Goal: Task Accomplishment & Management: Manage account settings

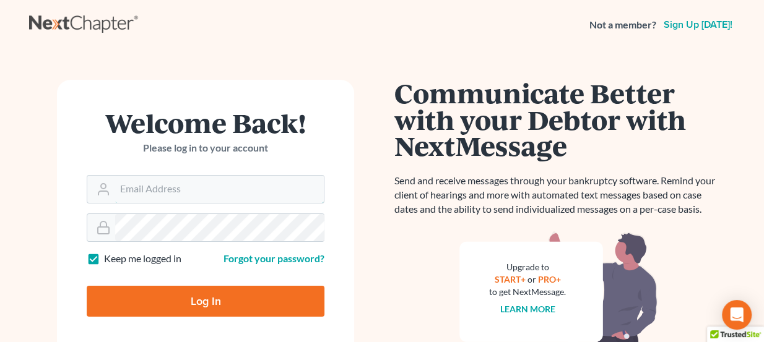
type input "[PERSON_NAME][EMAIL_ADDRESS][DOMAIN_NAME]"
click at [214, 294] on input "Log In" at bounding box center [206, 301] width 238 height 31
type input "Thinking..."
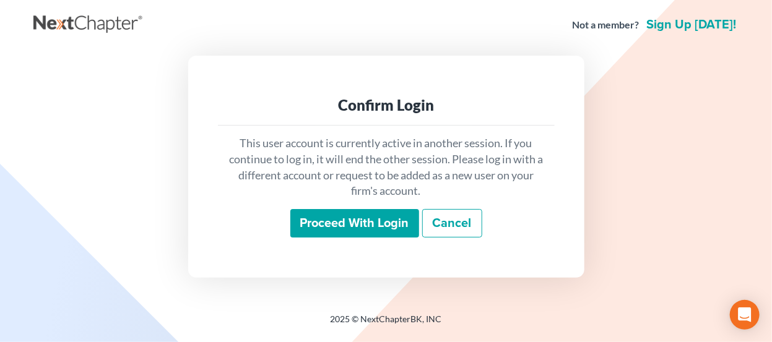
click at [386, 219] on input "Proceed with login" at bounding box center [354, 223] width 129 height 28
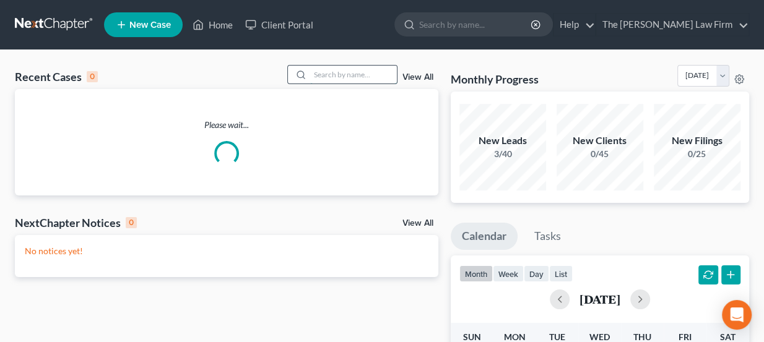
click at [323, 71] on input "search" at bounding box center [353, 75] width 87 height 18
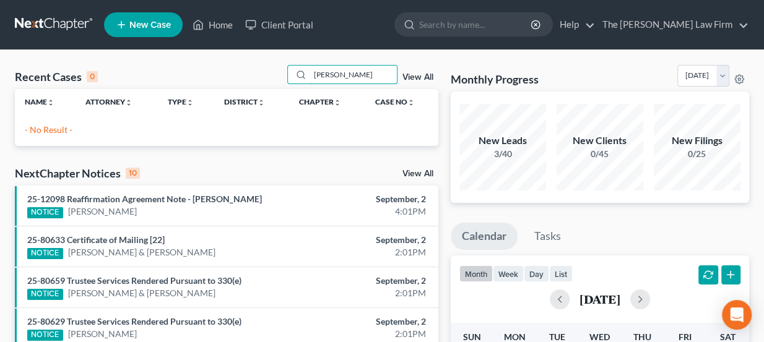
drag, startPoint x: 353, startPoint y: 75, endPoint x: 281, endPoint y: 63, distance: 73.4
click at [291, 68] on div "moore, jess" at bounding box center [342, 74] width 110 height 19
type input "n"
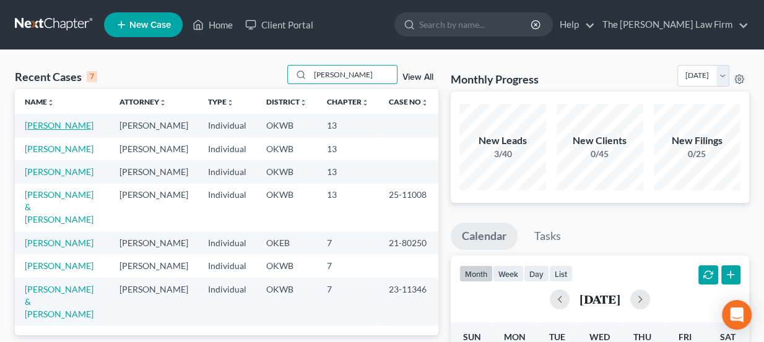
type input "moore"
click at [69, 123] on link "[PERSON_NAME]" at bounding box center [59, 125] width 69 height 11
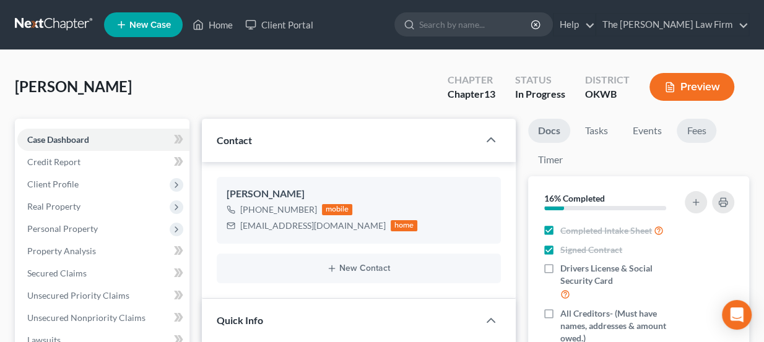
click at [705, 129] on link "Fees" at bounding box center [697, 131] width 40 height 24
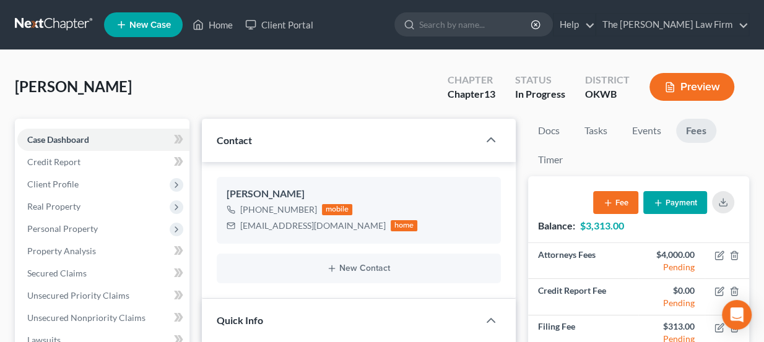
click at [73, 28] on link at bounding box center [54, 25] width 79 height 22
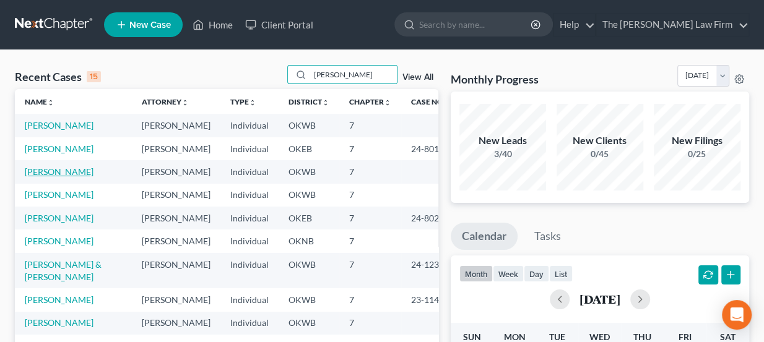
type input "smith"
click at [64, 168] on link "Smith, Melanie" at bounding box center [59, 172] width 69 height 11
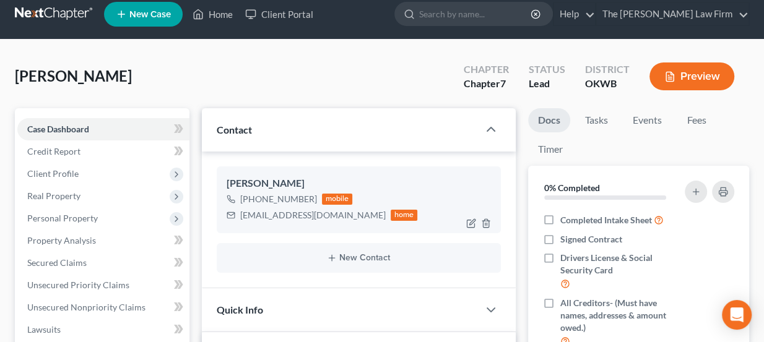
scroll to position [56, 0]
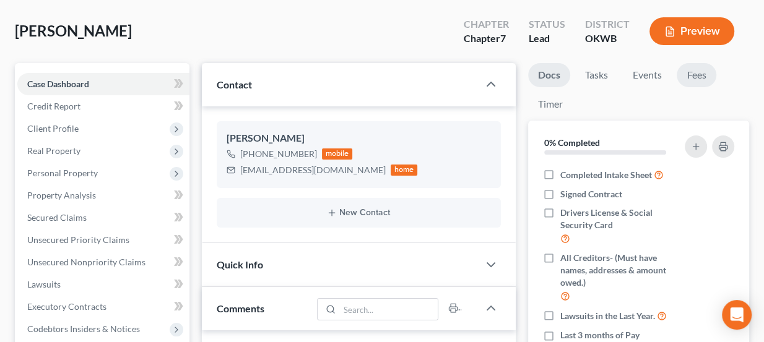
click at [686, 77] on link "Fees" at bounding box center [697, 75] width 40 height 24
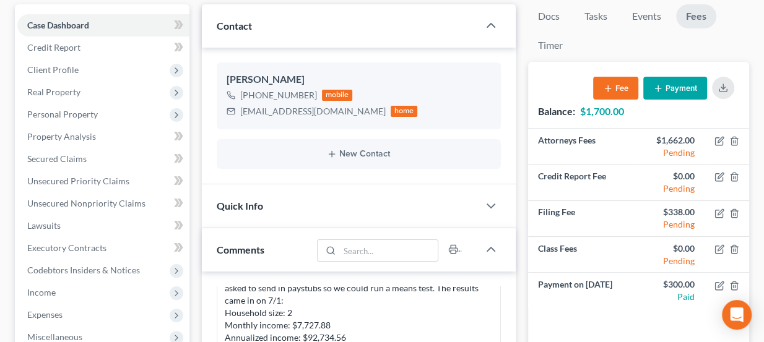
scroll to position [112, 0]
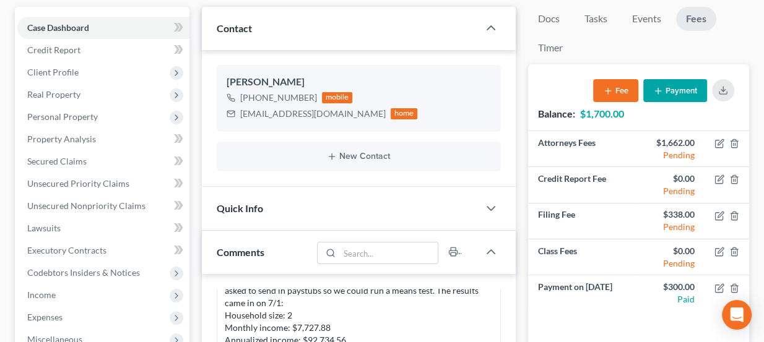
click at [673, 81] on button "Payment" at bounding box center [675, 90] width 64 height 23
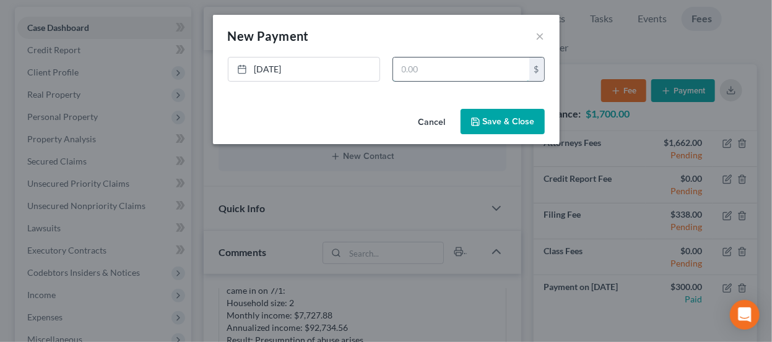
click at [468, 68] on input "text" at bounding box center [461, 70] width 136 height 24
type input "700"
click at [315, 74] on link "9/3/2025" at bounding box center [304, 70] width 151 height 24
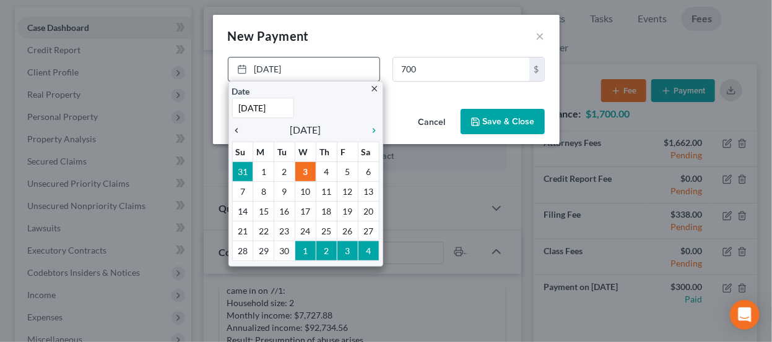
click at [240, 129] on icon "chevron_left" at bounding box center [240, 131] width 16 height 10
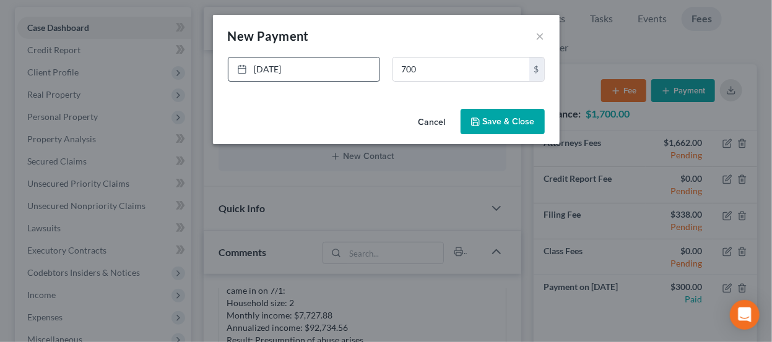
click at [499, 116] on button "Save & Close" at bounding box center [503, 122] width 84 height 26
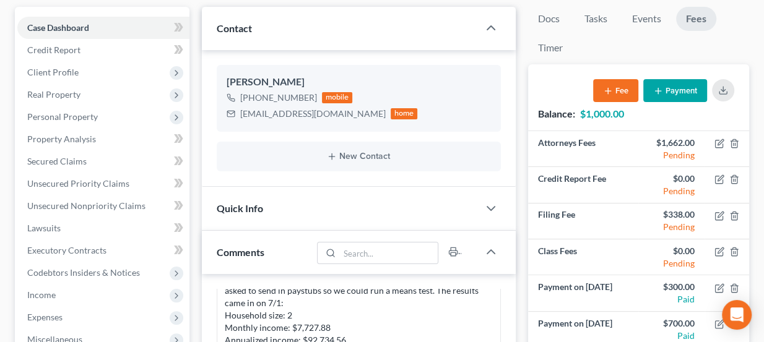
drag, startPoint x: 586, startPoint y: 110, endPoint x: 604, endPoint y: 116, distance: 19.6
click at [604, 116] on strong "$1,000.00" at bounding box center [602, 114] width 44 height 12
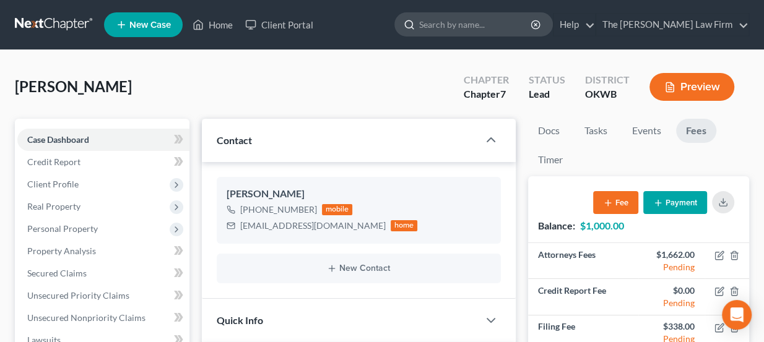
click at [473, 20] on input "search" at bounding box center [475, 24] width 113 height 23
click at [54, 18] on link at bounding box center [54, 25] width 79 height 22
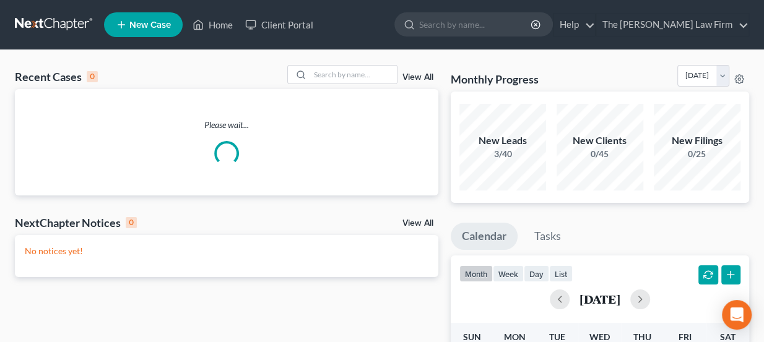
click at [150, 35] on link "New Case" at bounding box center [143, 24] width 79 height 25
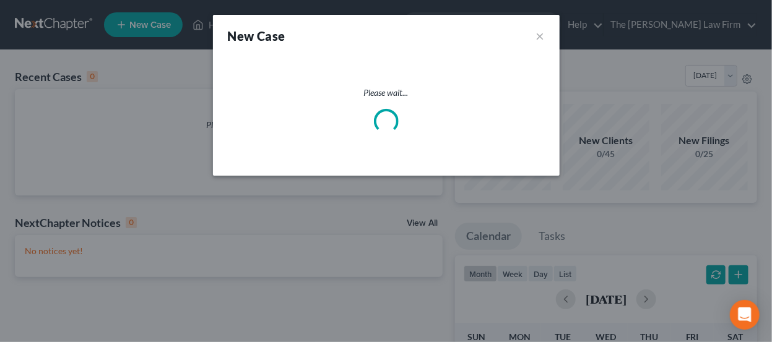
select select "65"
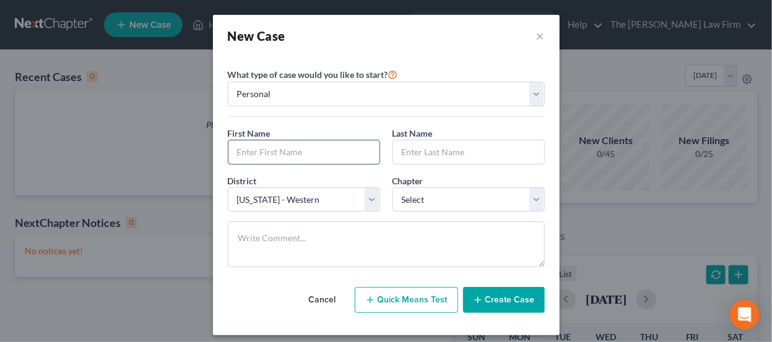
click at [336, 156] on input "text" at bounding box center [304, 153] width 151 height 24
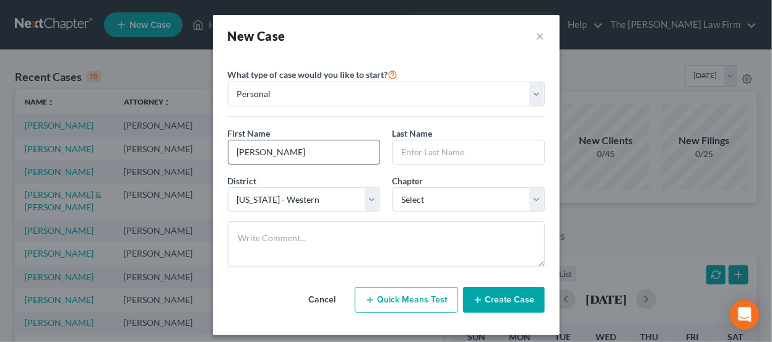
type input "Charles"
select select "74"
click at [430, 154] on input "text" at bounding box center [468, 153] width 151 height 24
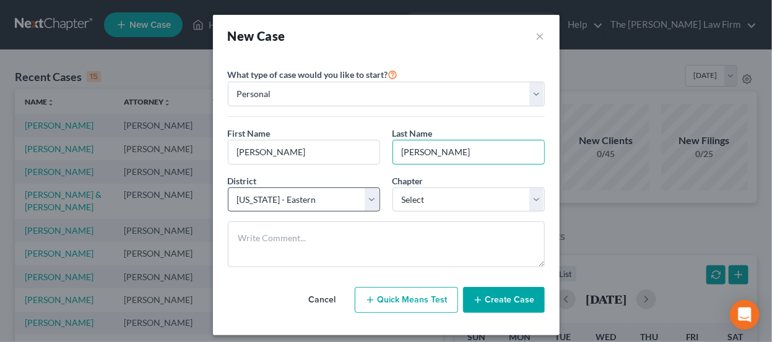
type input "Tucker"
click at [290, 193] on select "Select Alabama - Middle Alabama - Northern Alabama - Southern Alaska Arizona Ar…" at bounding box center [304, 200] width 152 height 25
select select "65"
click at [228, 188] on select "Select Alabama - Middle Alabama - Northern Alabama - Southern Alaska Arizona Ar…" at bounding box center [304, 200] width 152 height 25
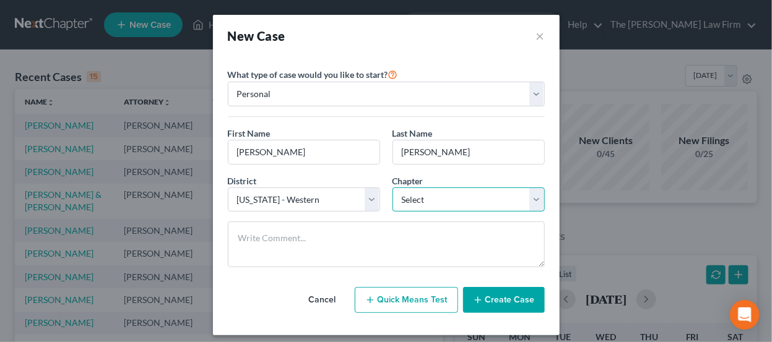
drag, startPoint x: 416, startPoint y: 196, endPoint x: 419, endPoint y: 208, distance: 12.0
click at [416, 196] on select "Select 7 11 12 13" at bounding box center [469, 200] width 152 height 25
select select "0"
click at [393, 188] on select "Select 7 11 12 13" at bounding box center [469, 200] width 152 height 25
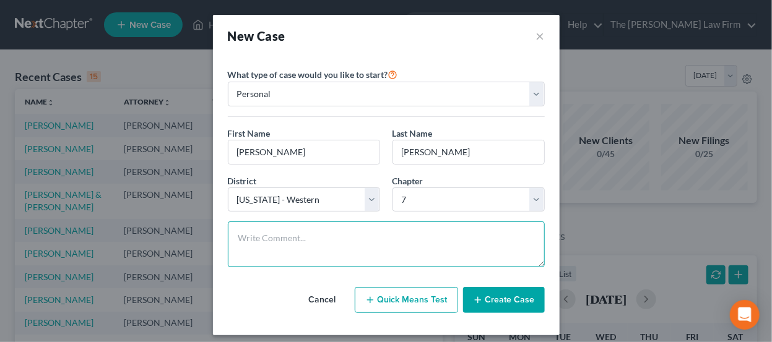
click at [333, 231] on textarea at bounding box center [386, 245] width 317 height 46
type textarea "Ch & district not conf."
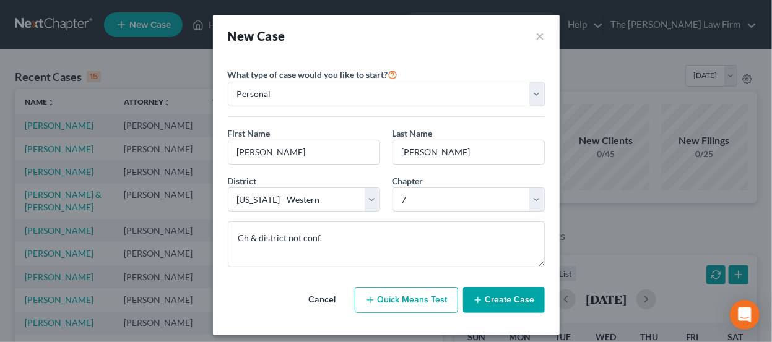
click at [517, 305] on button "Create Case" at bounding box center [504, 300] width 82 height 26
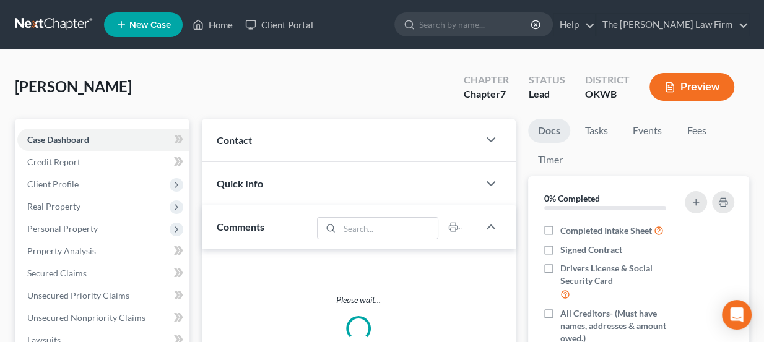
click at [271, 138] on div "Contact" at bounding box center [340, 140] width 277 height 43
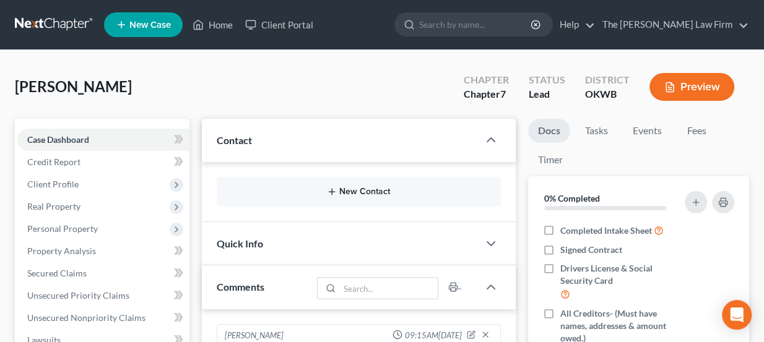
click at [313, 193] on button "New Contact" at bounding box center [359, 192] width 265 height 10
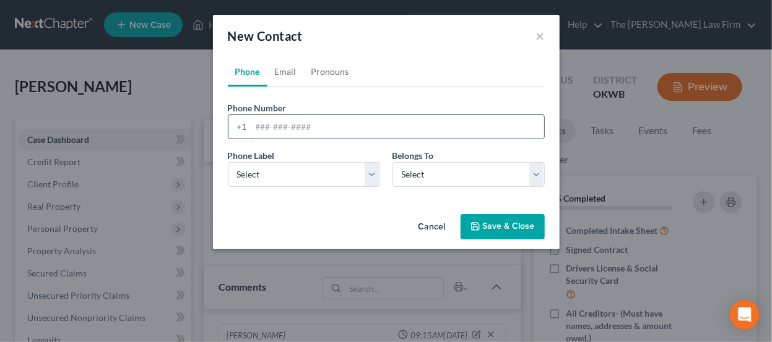
paste input "405-664-9652 CHARLE.YMON@gmail.com"
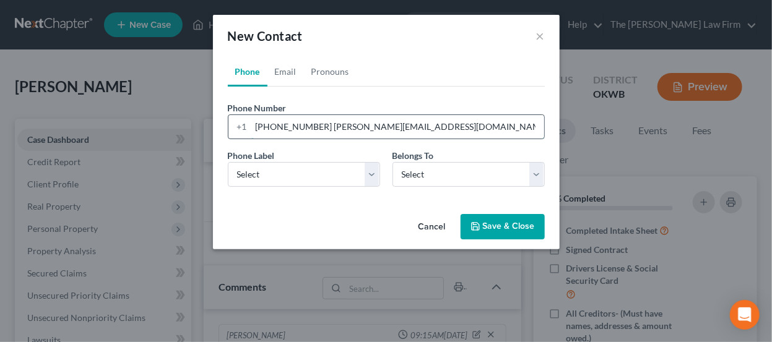
drag, startPoint x: 425, startPoint y: 126, endPoint x: 311, endPoint y: 129, distance: 114.6
click at [311, 129] on input "405-664-9652 CHARLE.YMON@gmail.com" at bounding box center [397, 127] width 293 height 24
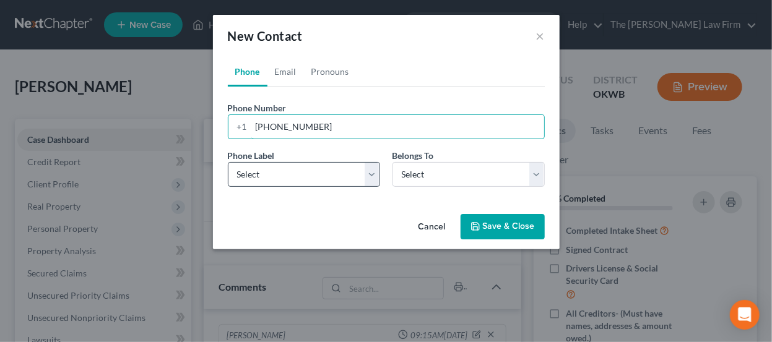
type input "405-664-9652"
drag, startPoint x: 292, startPoint y: 175, endPoint x: 290, endPoint y: 184, distance: 9.6
click at [292, 175] on select "Select Mobile Home Work Other" at bounding box center [304, 174] width 152 height 25
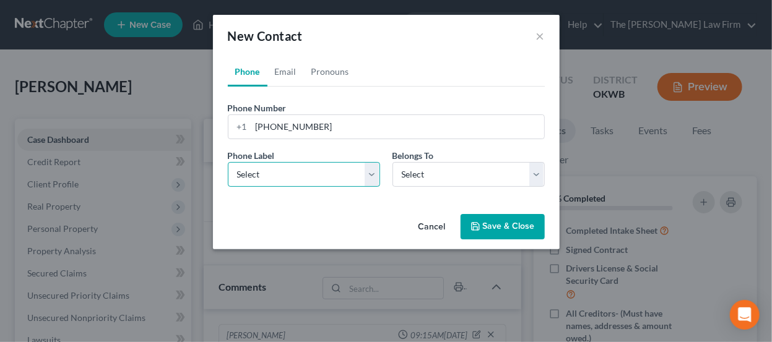
select select "0"
click at [228, 162] on select "Select Mobile Home Work Other" at bounding box center [304, 174] width 152 height 25
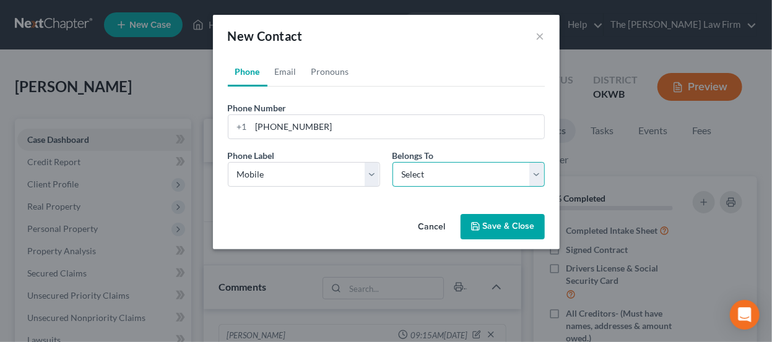
click at [417, 181] on select "Select Client Other" at bounding box center [469, 174] width 152 height 25
select select "0"
click at [393, 162] on select "Select Client Other" at bounding box center [469, 174] width 152 height 25
select select "0"
click at [284, 77] on link "Email" at bounding box center [286, 72] width 37 height 30
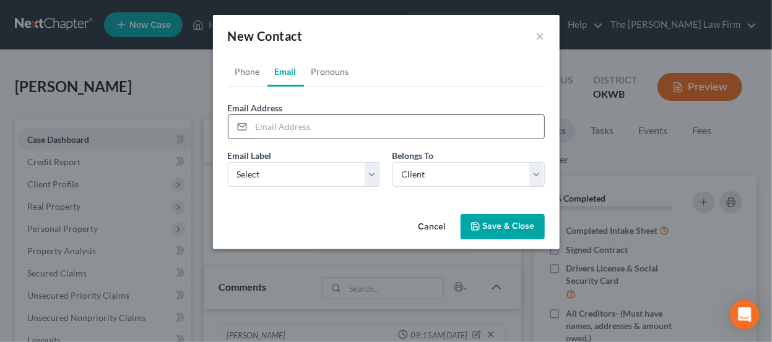
paste input "CHARLE.YMON@gmail.com"
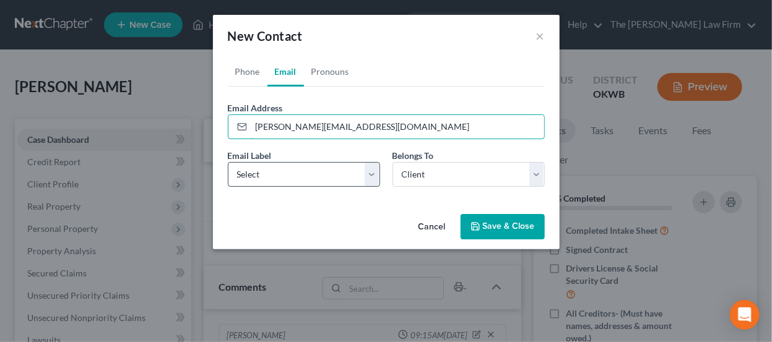
type input "CHARLE.YMON@gmail.com"
drag, startPoint x: 311, startPoint y: 178, endPoint x: 312, endPoint y: 185, distance: 6.2
click at [310, 178] on select "Select Home Work Other" at bounding box center [304, 174] width 152 height 25
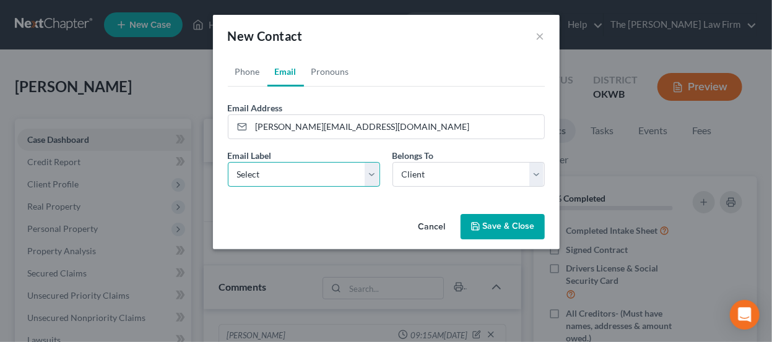
select select "0"
click at [228, 162] on select "Select Home Work Other" at bounding box center [304, 174] width 152 height 25
click at [508, 242] on div "Cancel Save & Close" at bounding box center [386, 229] width 347 height 41
click at [501, 224] on button "Save & Close" at bounding box center [503, 227] width 84 height 26
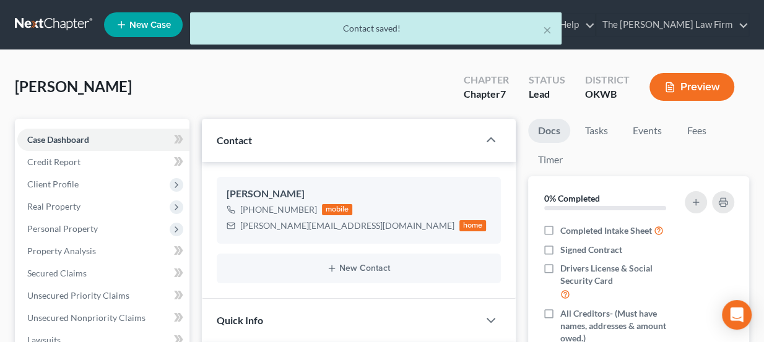
click at [59, 25] on div "× Contact saved!" at bounding box center [376, 31] width 764 height 38
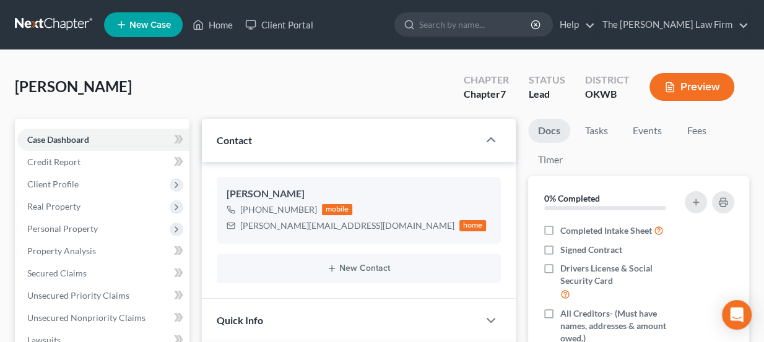
click at [64, 27] on link at bounding box center [54, 25] width 79 height 22
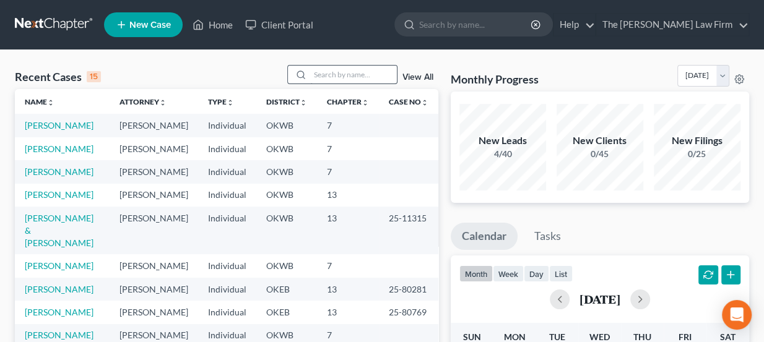
click at [349, 79] on input "search" at bounding box center [353, 75] width 87 height 18
type input "[PERSON_NAME]"
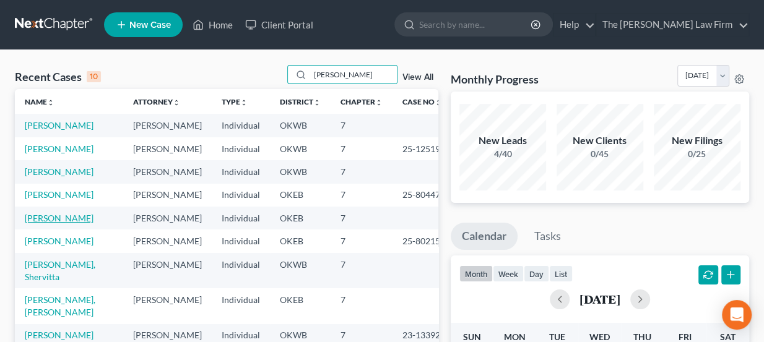
click at [56, 220] on link "[PERSON_NAME]" at bounding box center [59, 218] width 69 height 11
select select "0"
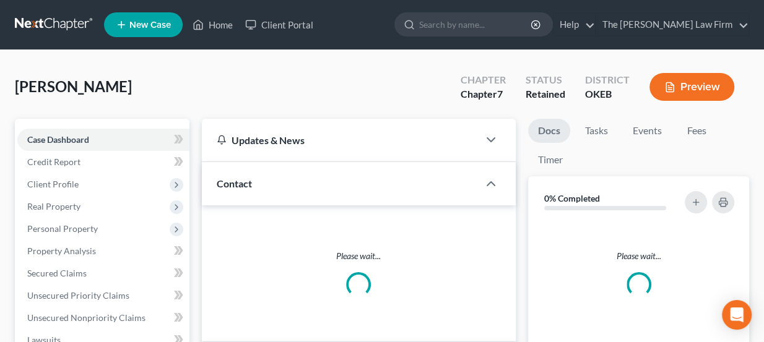
scroll to position [365, 0]
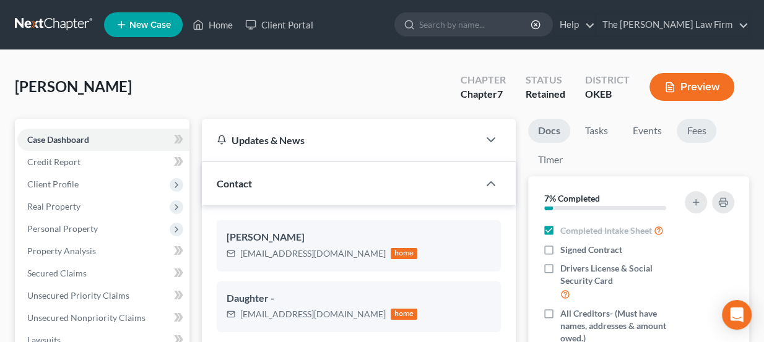
click at [695, 130] on link "Fees" at bounding box center [697, 131] width 40 height 24
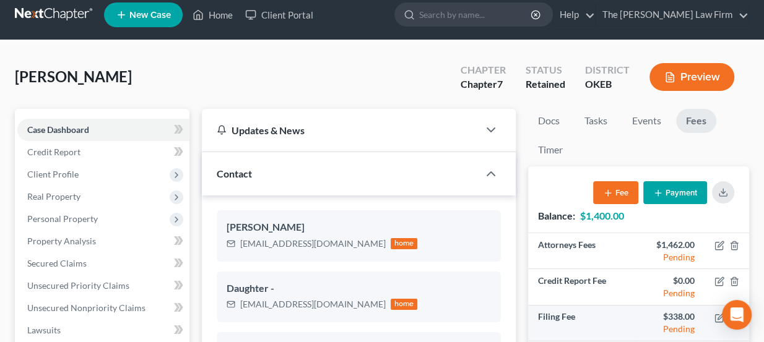
scroll to position [0, 0]
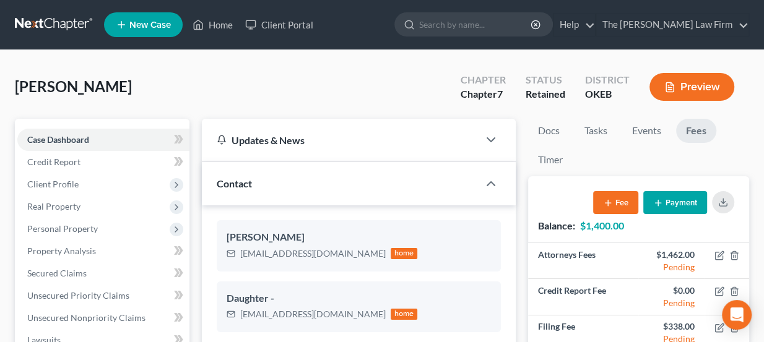
click at [671, 201] on button "Payment" at bounding box center [675, 202] width 64 height 23
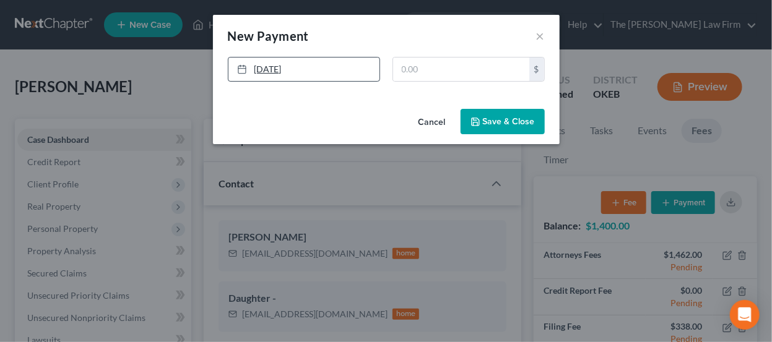
click at [342, 62] on link "9/3/2025" at bounding box center [304, 70] width 151 height 24
click at [434, 71] on input "text" at bounding box center [461, 70] width 136 height 24
type input "100"
click at [521, 122] on button "Save & Close" at bounding box center [503, 122] width 84 height 26
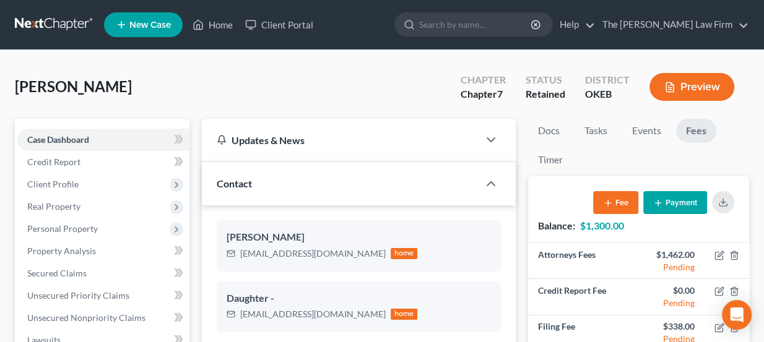
click at [84, 24] on link at bounding box center [54, 25] width 79 height 22
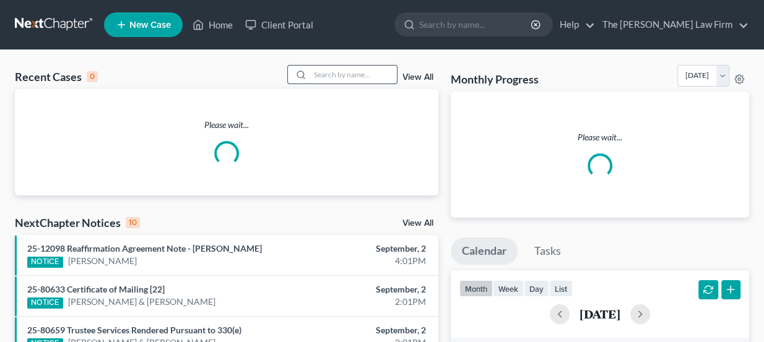
click at [324, 75] on input "search" at bounding box center [353, 75] width 87 height 18
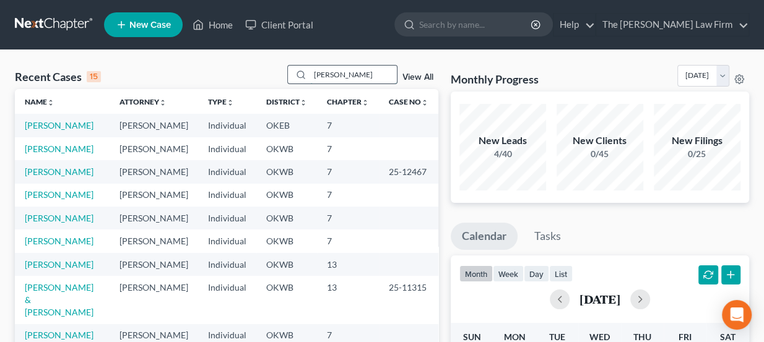
type input "[PERSON_NAME]"
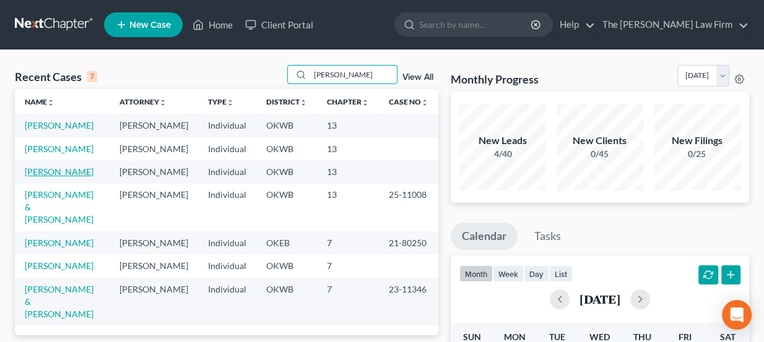
click at [75, 174] on link "[PERSON_NAME]" at bounding box center [59, 172] width 69 height 11
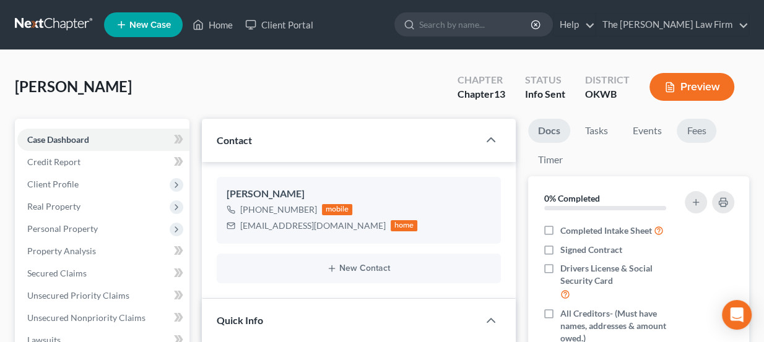
click at [689, 127] on link "Fees" at bounding box center [697, 131] width 40 height 24
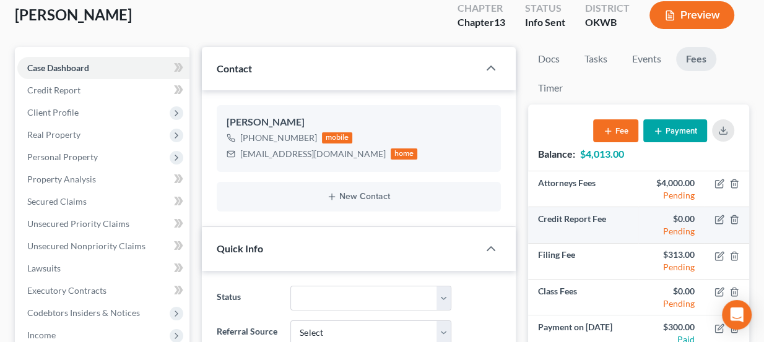
scroll to position [56, 0]
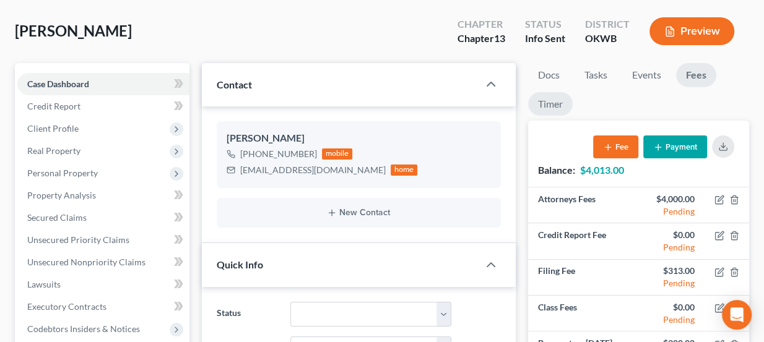
click at [554, 106] on link "Timer" at bounding box center [550, 104] width 45 height 24
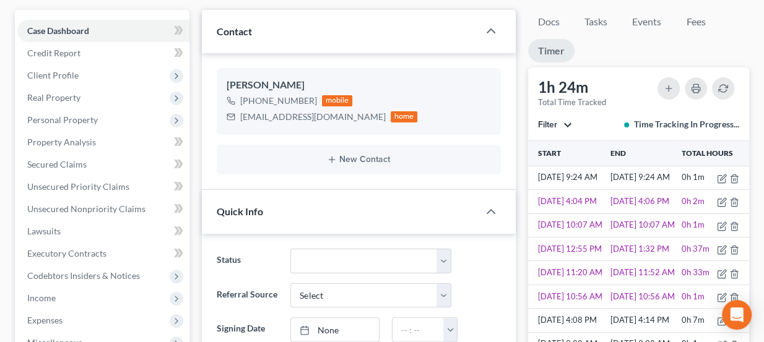
scroll to position [112, 0]
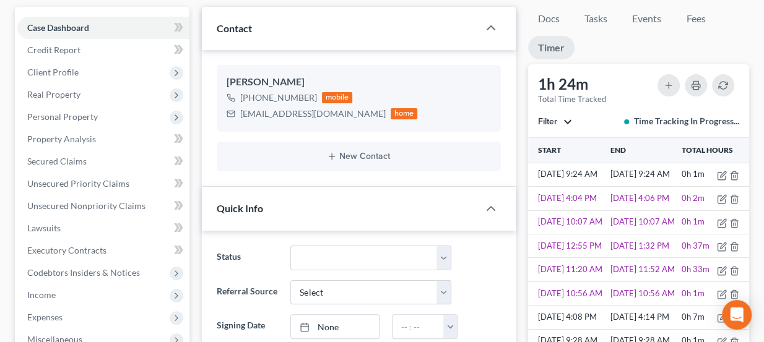
click at [565, 118] on button "Filter" at bounding box center [555, 122] width 34 height 9
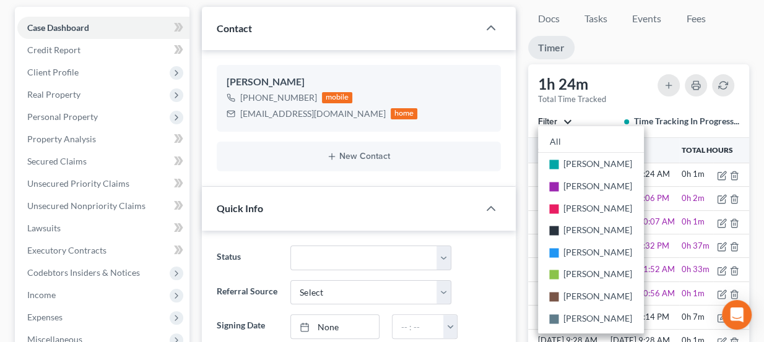
click at [565, 118] on button "Filter" at bounding box center [555, 122] width 34 height 9
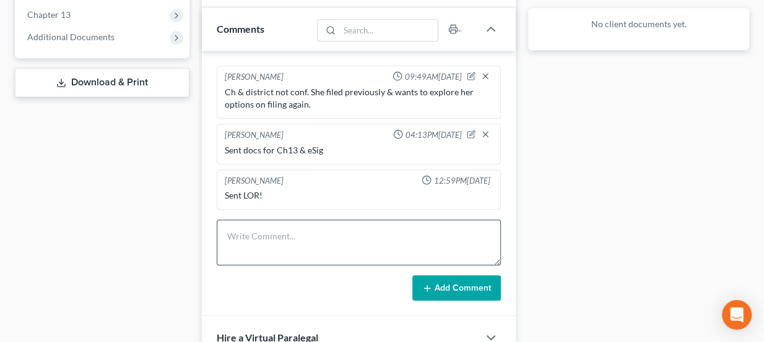
scroll to position [507, 0]
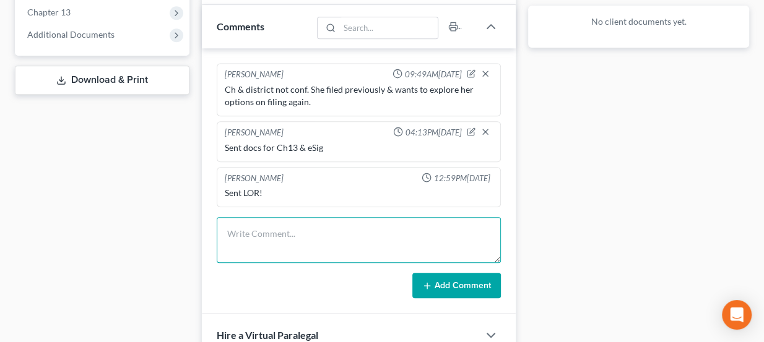
click at [295, 230] on textarea at bounding box center [359, 240] width 285 height 46
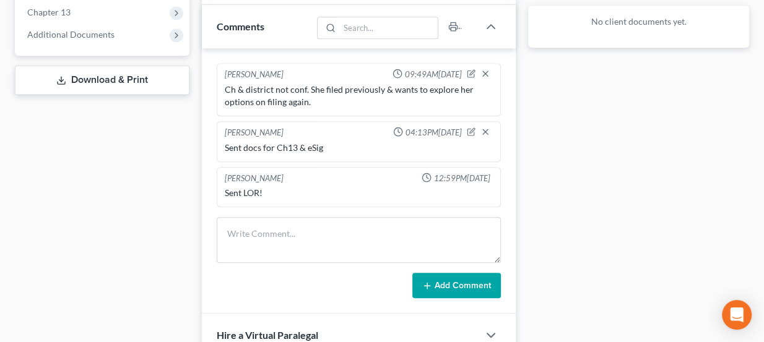
click at [312, 146] on div "Sent docs for Ch13 & eSig" at bounding box center [359, 148] width 269 height 12
drag, startPoint x: 307, startPoint y: 144, endPoint x: 326, endPoint y: 144, distance: 19.2
click at [326, 144] on div "Sent docs for Ch13 & eSig" at bounding box center [359, 148] width 269 height 12
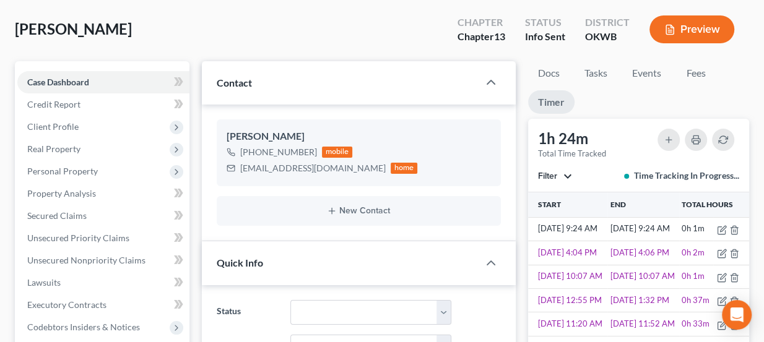
scroll to position [0, 0]
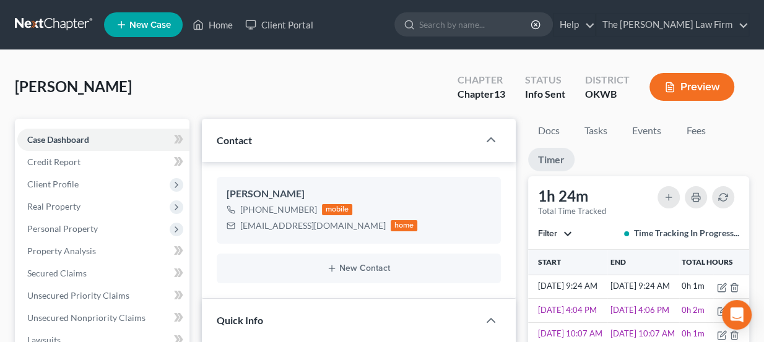
click at [78, 32] on link at bounding box center [54, 25] width 79 height 22
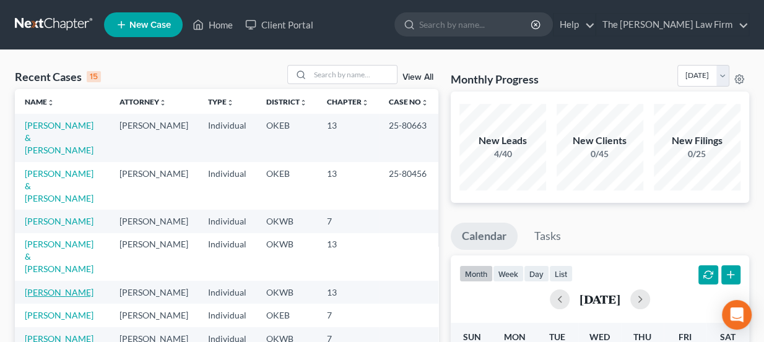
click at [67, 287] on link "[PERSON_NAME]" at bounding box center [59, 292] width 69 height 11
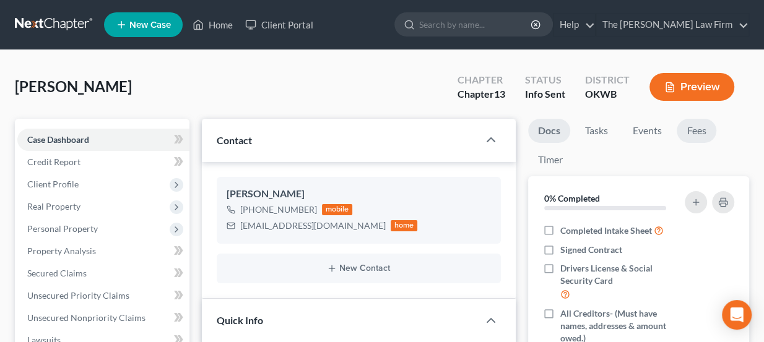
click at [705, 128] on link "Fees" at bounding box center [697, 131] width 40 height 24
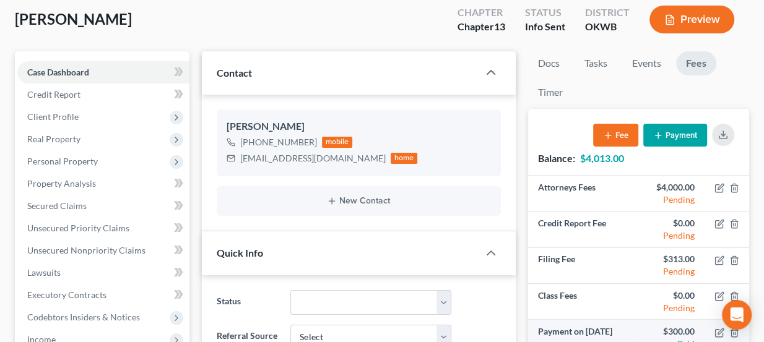
scroll to position [56, 0]
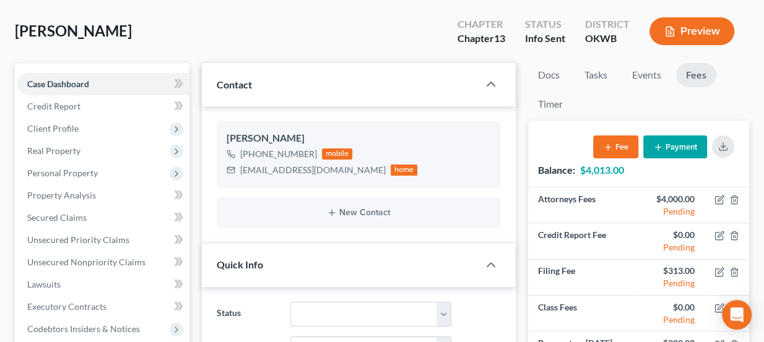
drag, startPoint x: 127, startPoint y: 32, endPoint x: 26, endPoint y: 28, distance: 101.0
click at [20, 30] on div "Moore, Jacqelyn Upgraded Chapter Chapter 13 Status Info Sent District OKWB Prev…" at bounding box center [382, 36] width 735 height 54
copy span "Moore, Jacqelyn"
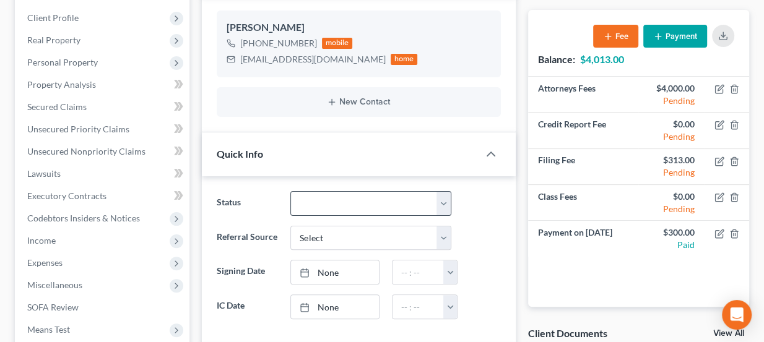
scroll to position [168, 0]
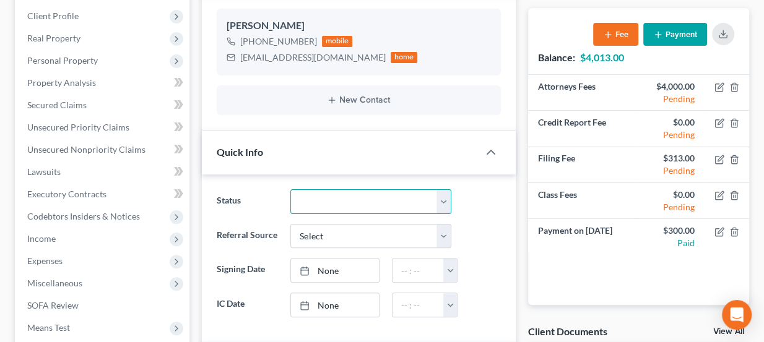
click at [383, 195] on select "Discharged Dismissed Filed Info Sent In Progress Lead Lost Lead Ready to File R…" at bounding box center [370, 202] width 161 height 25
click at [383, 196] on select "Discharged Dismissed Filed Info Sent In Progress Lead Lost Lead Ready to File R…" at bounding box center [370, 202] width 161 height 25
click at [290, 190] on select "Discharged Dismissed Filed Info Sent In Progress Lead Lost Lead Ready to File R…" at bounding box center [370, 202] width 161 height 25
click at [385, 196] on select "Discharged Dismissed Filed Info Sent In Progress Lead Lost Lead Ready to File R…" at bounding box center [370, 202] width 161 height 25
select select "8"
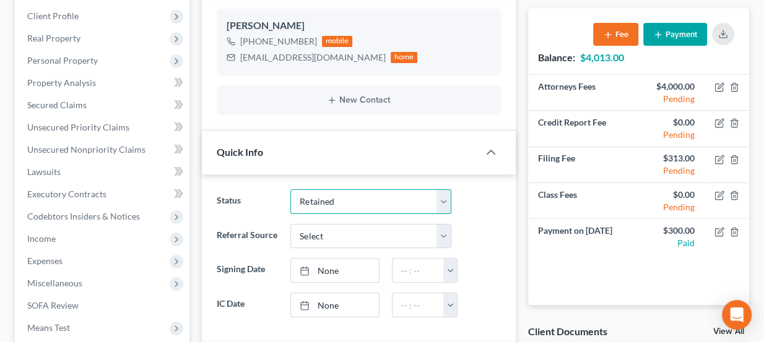
click at [290, 190] on select "Discharged Dismissed Filed Info Sent In Progress Lead Lost Lead Ready to File R…" at bounding box center [370, 202] width 161 height 25
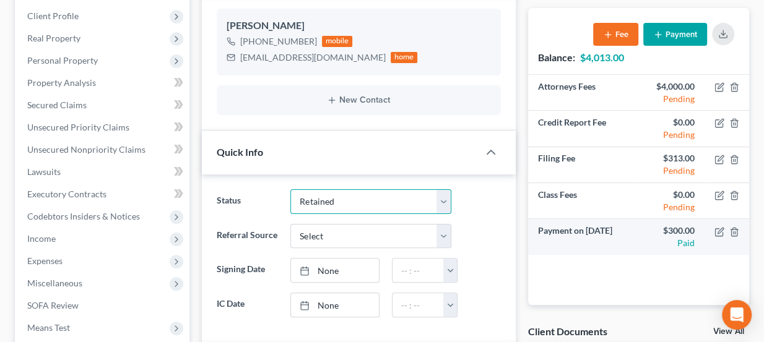
scroll to position [0, 0]
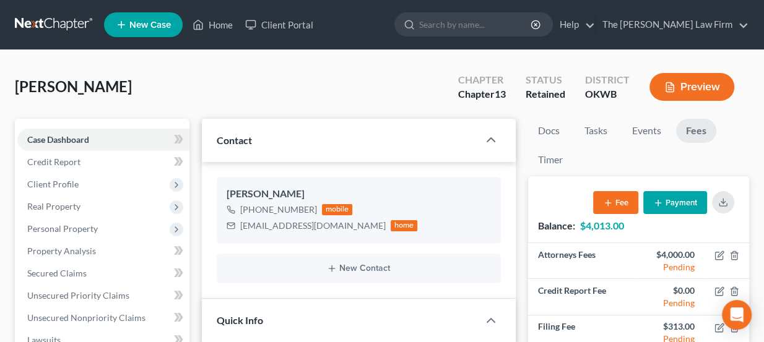
click at [64, 21] on link at bounding box center [54, 25] width 79 height 22
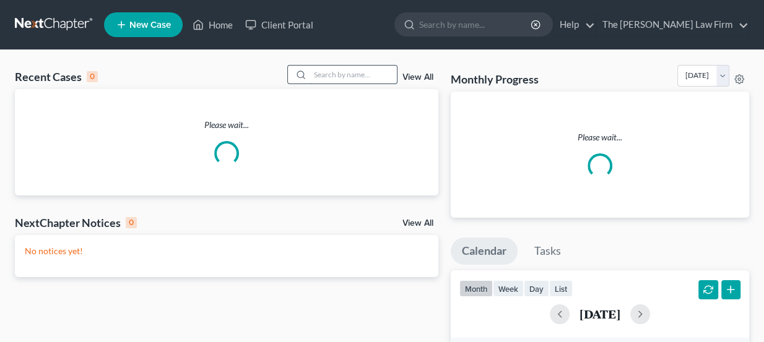
click at [360, 73] on input "search" at bounding box center [353, 75] width 87 height 18
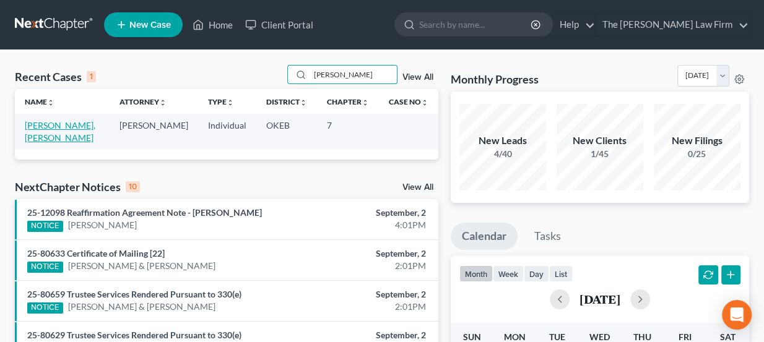
type input "[PERSON_NAME]"
click at [77, 126] on link "[PERSON_NAME], [PERSON_NAME]" at bounding box center [60, 131] width 71 height 23
select select "3"
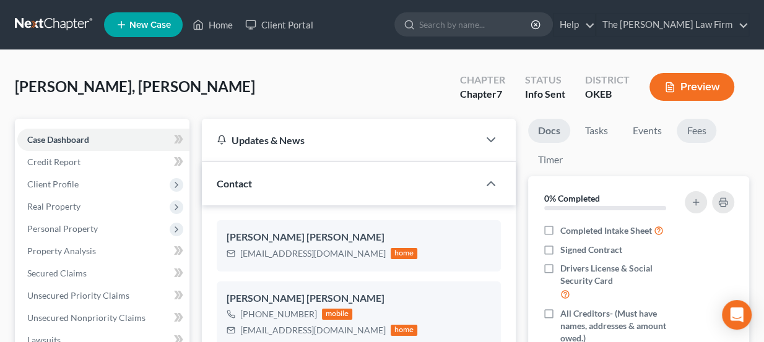
click at [700, 131] on link "Fees" at bounding box center [697, 131] width 40 height 24
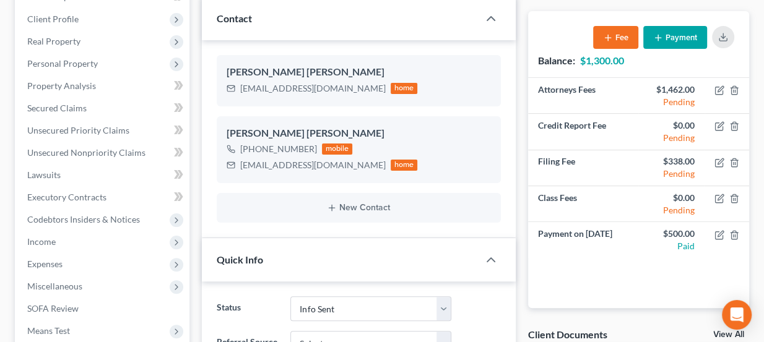
scroll to position [168, 0]
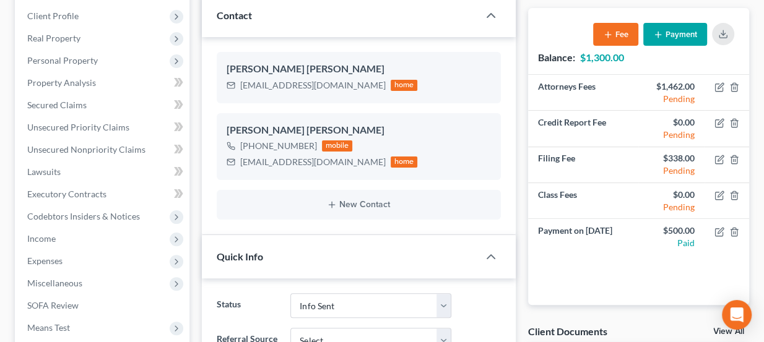
click at [690, 36] on button "Payment" at bounding box center [675, 34] width 64 height 23
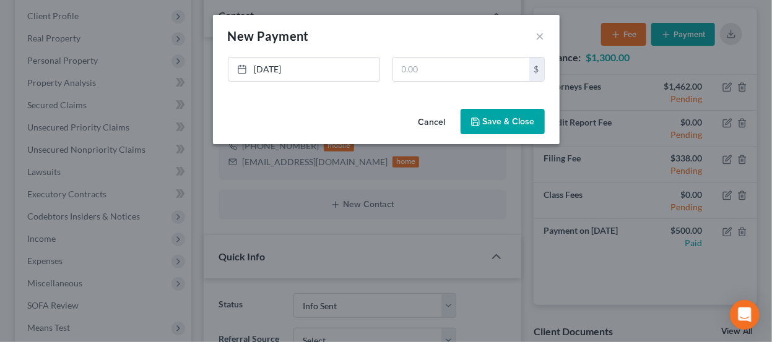
click at [430, 82] on div "9/3/2025 close Date 9/3/2025 Time 9:40 AM chevron_left September 2025 chevron_r…" at bounding box center [386, 74] width 329 height 35
click at [336, 67] on link "[DATE]" at bounding box center [304, 70] width 151 height 24
click at [471, 61] on input "text" at bounding box center [461, 70] width 136 height 24
type input "650"
click at [486, 122] on button "Save & Close" at bounding box center [503, 122] width 84 height 26
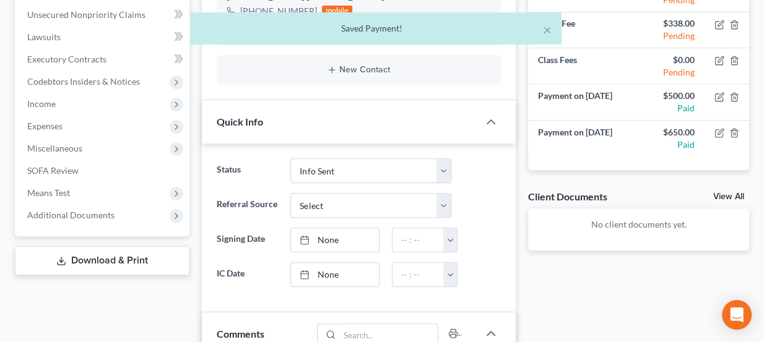
scroll to position [338, 0]
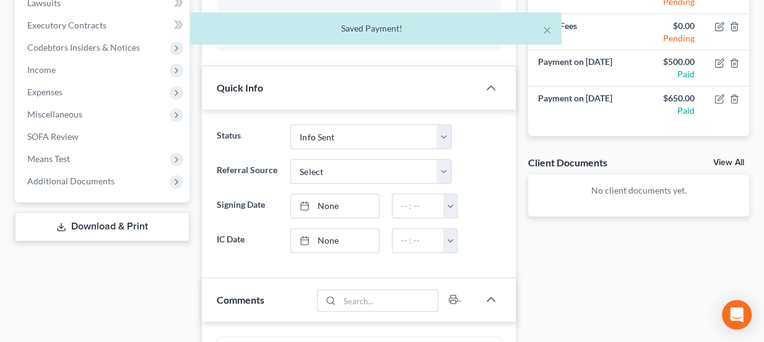
click at [381, 121] on div "Status Discharged Dismissed Filed Info Sent In Progress Lead Lost Lead Ready to…" at bounding box center [359, 194] width 315 height 168
click at [375, 134] on select "Discharged Dismissed Filed Info Sent In Progress Lead Lost Lead Ready to File R…" at bounding box center [370, 136] width 161 height 25
select select "8"
click at [290, 124] on select "Discharged Dismissed Filed Info Sent In Progress Lead Lost Lead Ready to File R…" at bounding box center [370, 136] width 161 height 25
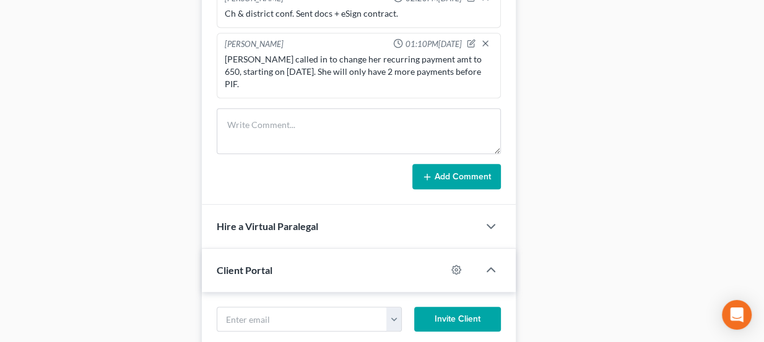
scroll to position [731, 0]
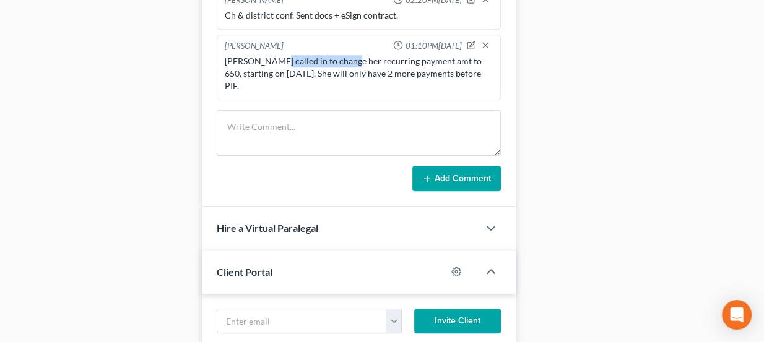
drag, startPoint x: 268, startPoint y: 56, endPoint x: 340, endPoint y: 59, distance: 71.9
click at [340, 59] on div "Kristen called in to change her recurring payment amt to 650, starting on Sept …" at bounding box center [359, 73] width 269 height 37
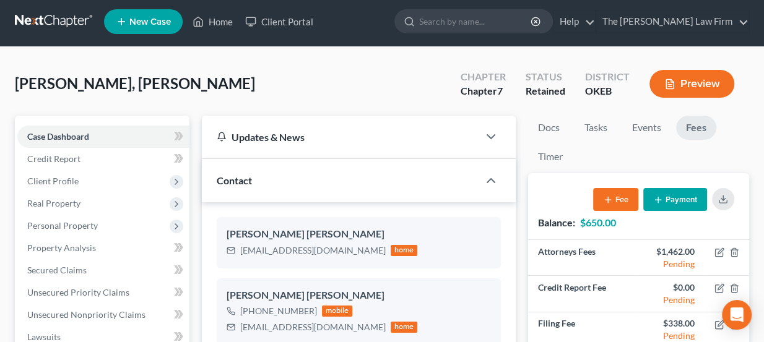
scroll to position [0, 0]
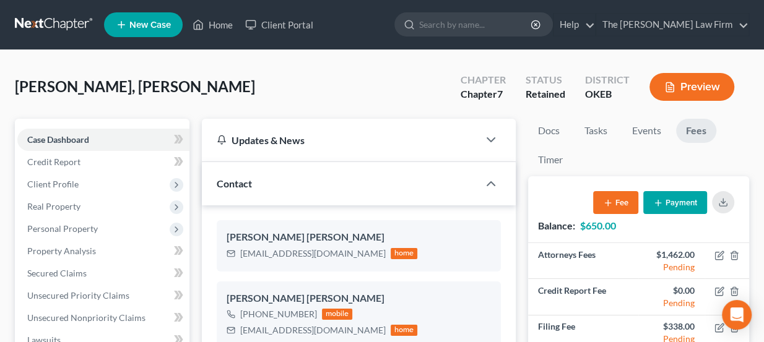
click at [68, 25] on link at bounding box center [54, 25] width 79 height 22
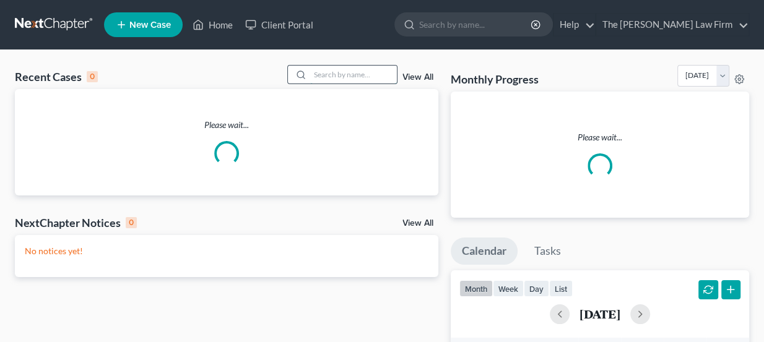
click at [334, 77] on input "search" at bounding box center [353, 75] width 87 height 18
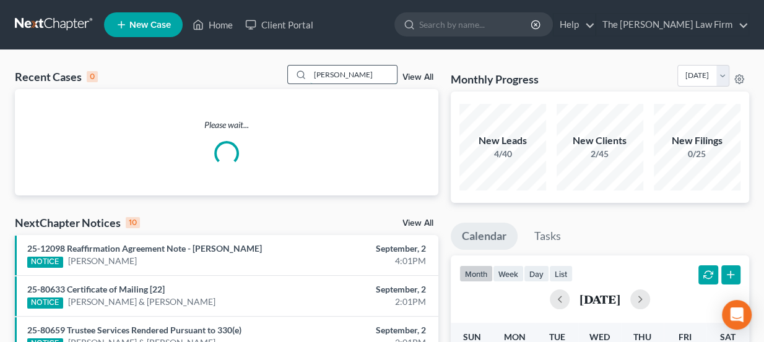
type input "[PERSON_NAME]"
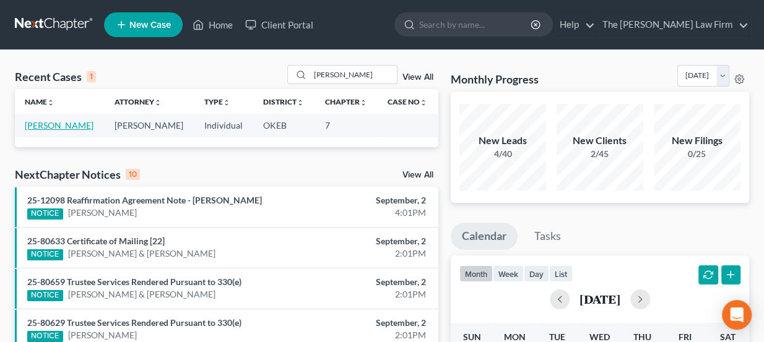
click at [65, 128] on link "[PERSON_NAME]" at bounding box center [59, 125] width 69 height 11
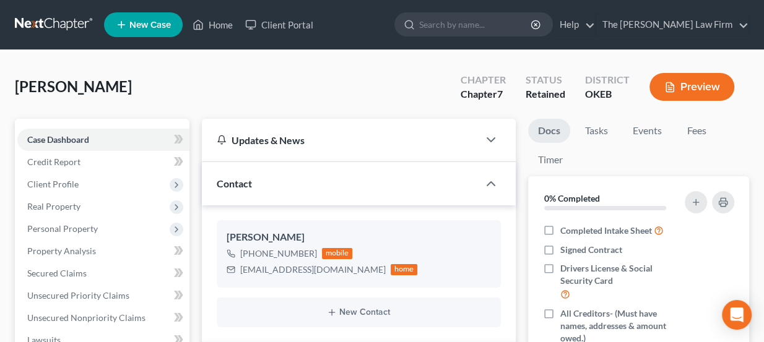
scroll to position [105, 0]
click at [702, 131] on link "Fees" at bounding box center [697, 131] width 40 height 24
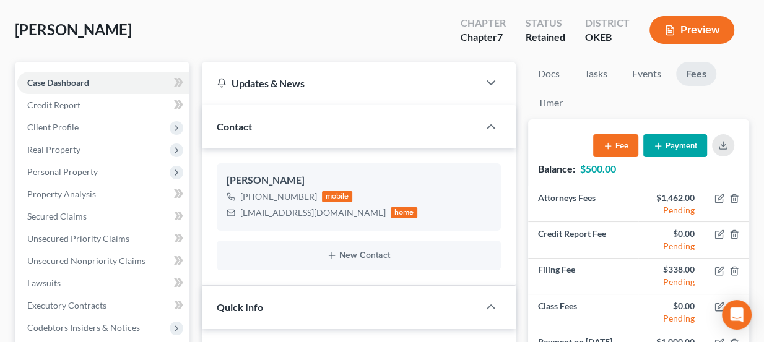
scroll to position [0, 0]
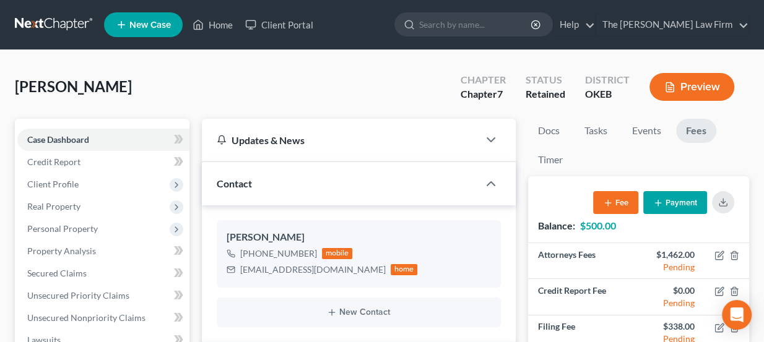
click at [65, 25] on link at bounding box center [54, 25] width 79 height 22
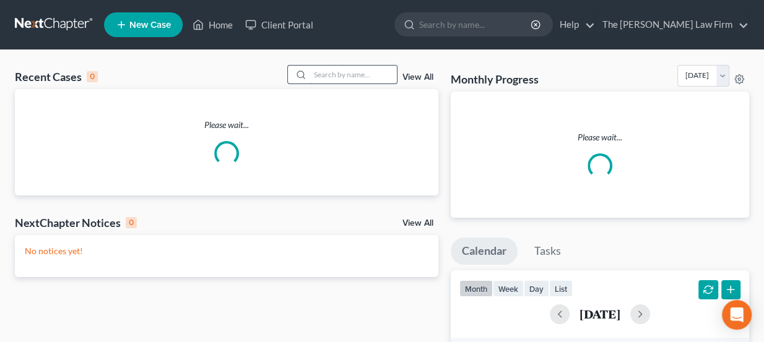
click at [328, 77] on input "search" at bounding box center [353, 75] width 87 height 18
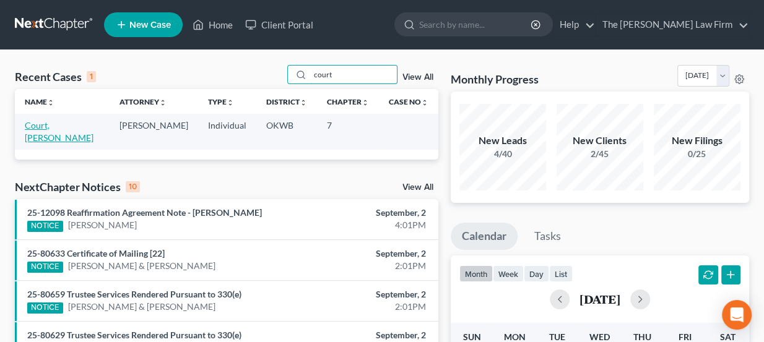
type input "court"
click at [67, 124] on link "Court, [PERSON_NAME]" at bounding box center [59, 131] width 69 height 23
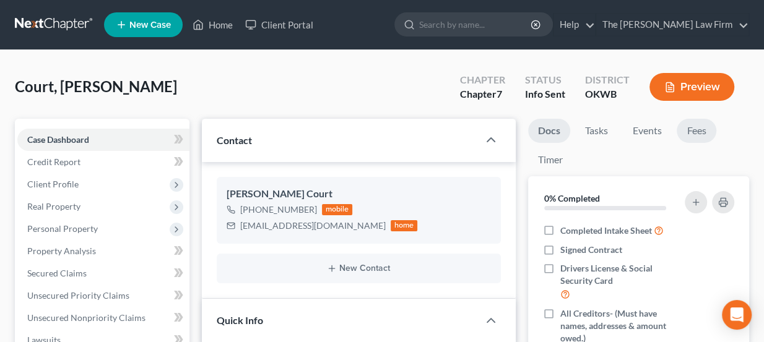
click at [704, 120] on link "Fees" at bounding box center [697, 131] width 40 height 24
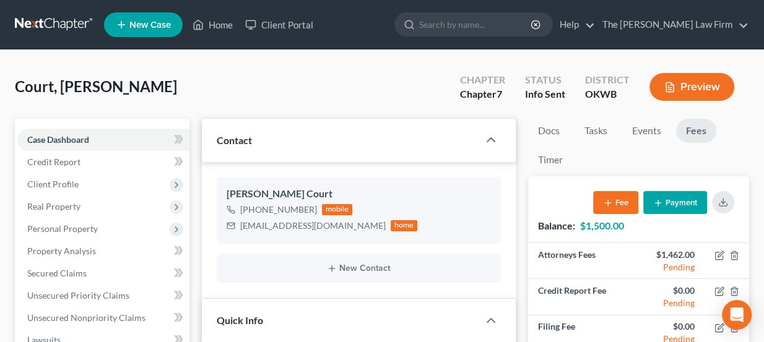
click at [699, 134] on link "Fees" at bounding box center [696, 131] width 40 height 24
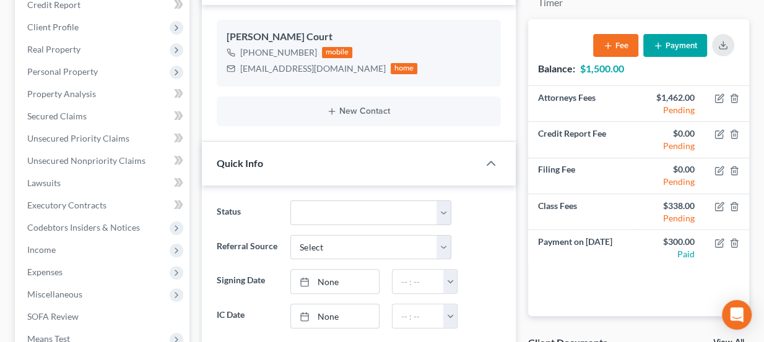
scroll to position [112, 0]
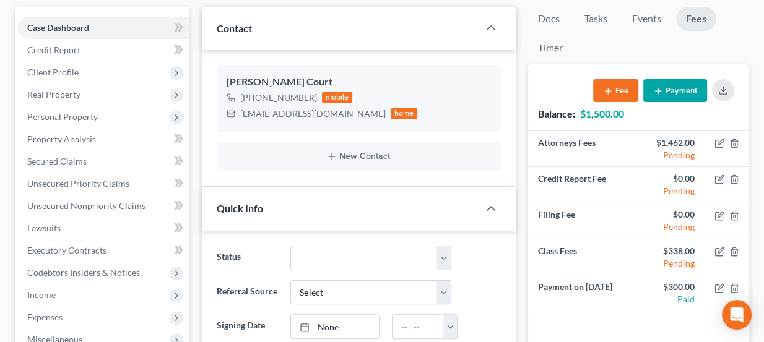
click at [659, 93] on icon "button" at bounding box center [658, 91] width 10 height 10
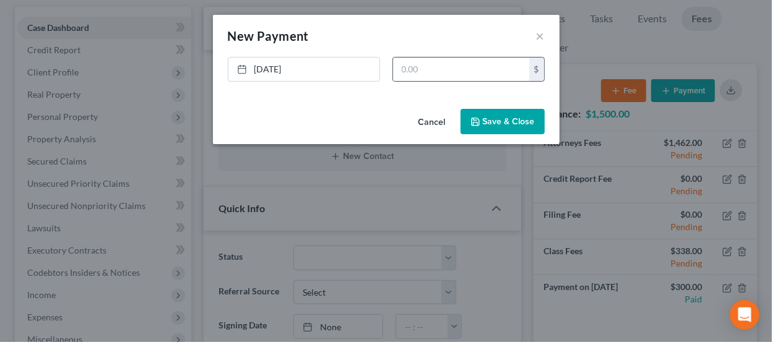
click at [445, 57] on div "$" at bounding box center [469, 69] width 152 height 25
click at [293, 71] on link "9/3/2025" at bounding box center [304, 70] width 151 height 24
click at [426, 72] on input "text" at bounding box center [461, 70] width 136 height 24
type input "200"
click at [489, 114] on button "Save & Close" at bounding box center [503, 122] width 84 height 26
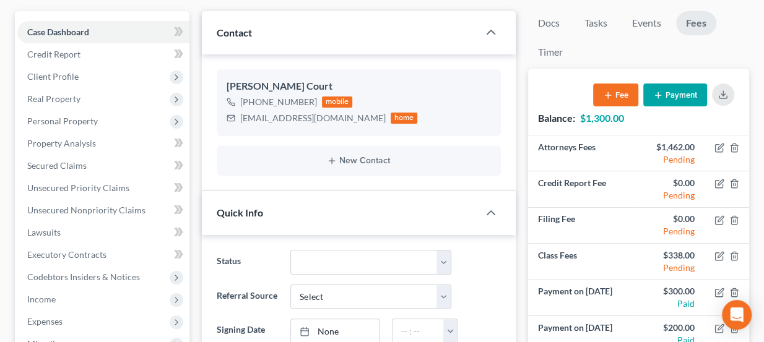
scroll to position [0, 0]
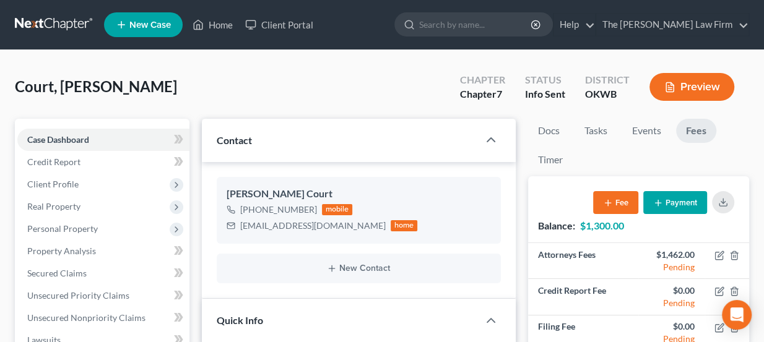
click at [84, 27] on link at bounding box center [54, 25] width 79 height 22
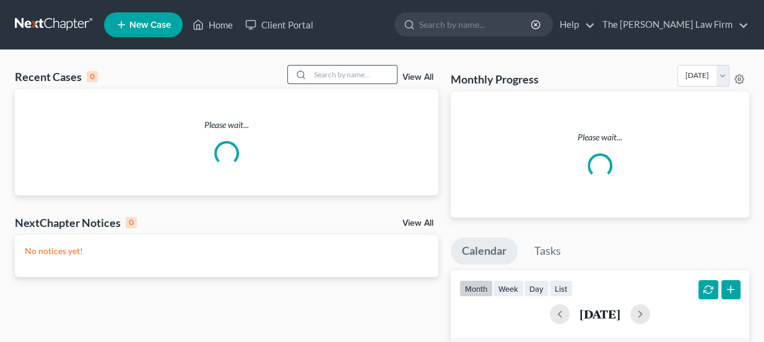
click at [359, 70] on input "search" at bounding box center [353, 75] width 87 height 18
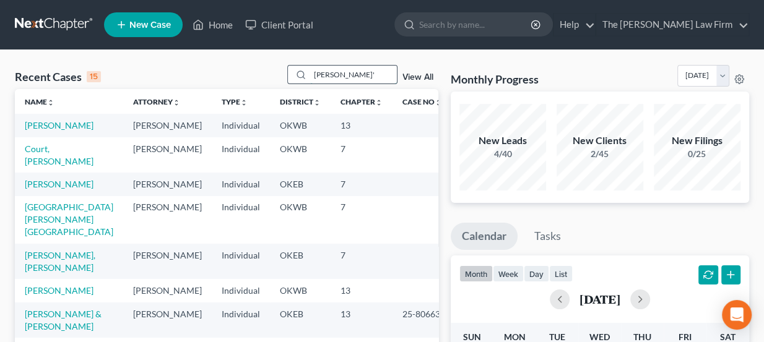
click at [358, 69] on input "[PERSON_NAME]'" at bounding box center [353, 75] width 87 height 18
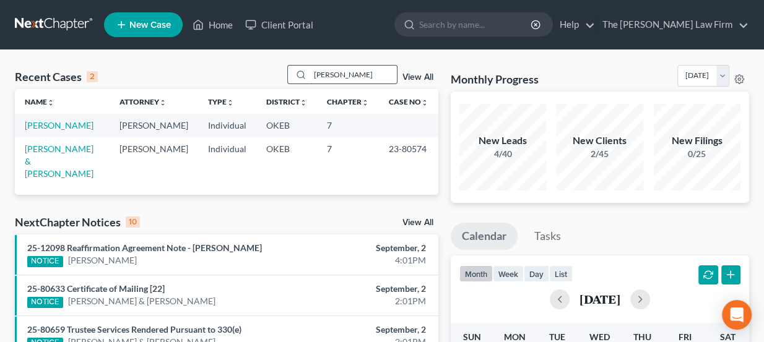
type input "[PERSON_NAME]"
click at [73, 122] on link "[PERSON_NAME]" at bounding box center [59, 125] width 69 height 11
select select "3"
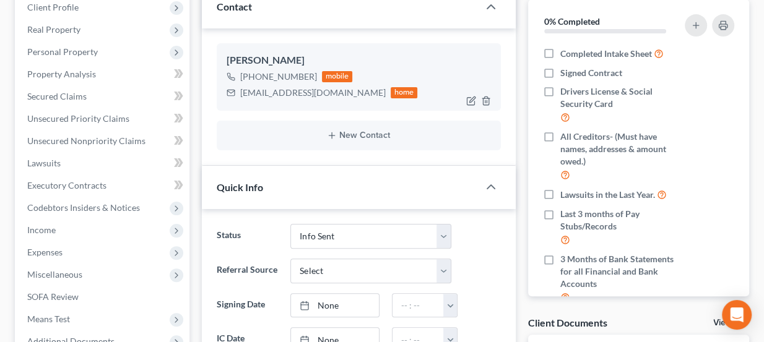
scroll to position [168, 0]
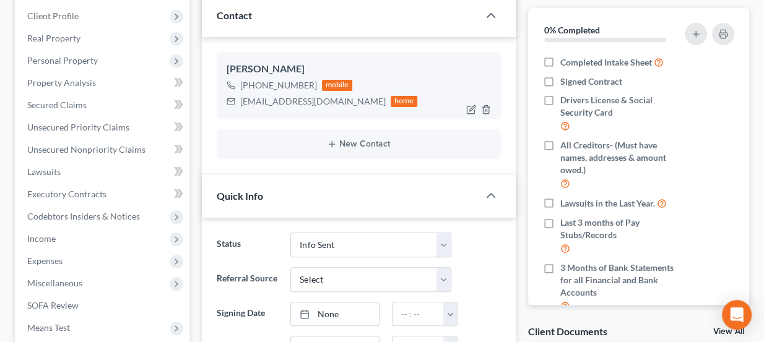
click at [286, 98] on div "[EMAIL_ADDRESS][DOMAIN_NAME]" at bounding box center [313, 101] width 146 height 12
click at [286, 98] on div "mjosborn16@gmail.com" at bounding box center [313, 101] width 146 height 12
copy div "mjosborn16@gmail.com"
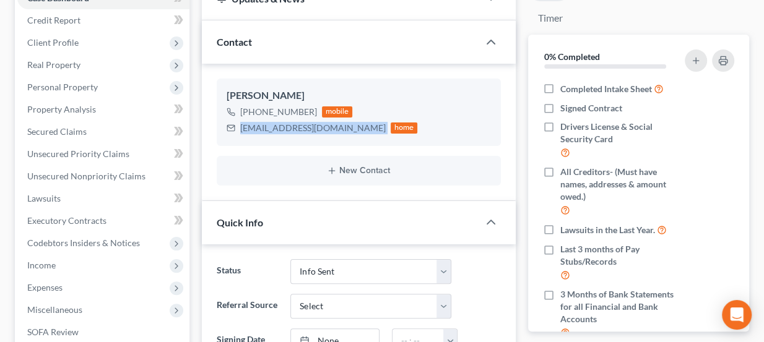
scroll to position [0, 0]
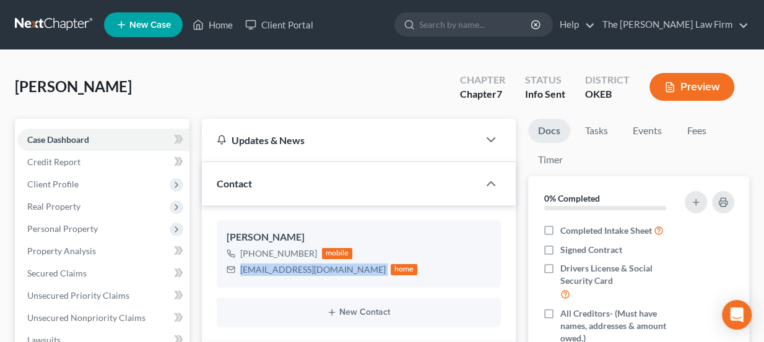
click at [51, 18] on link at bounding box center [54, 25] width 79 height 22
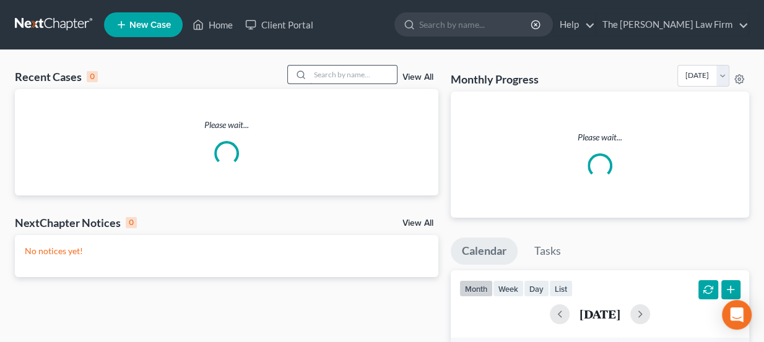
click at [334, 71] on input "search" at bounding box center [353, 75] width 87 height 18
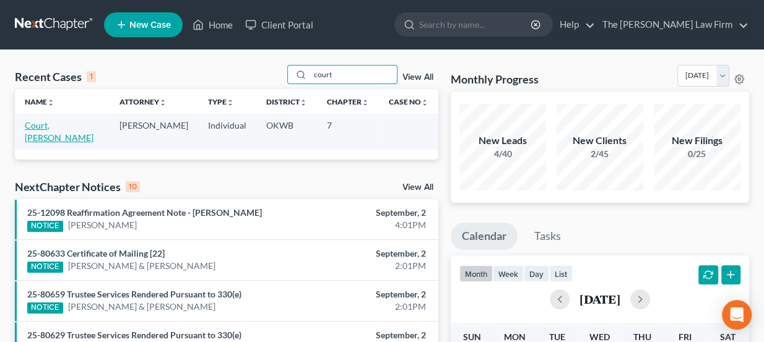
type input "court"
click at [72, 126] on link "Court, [PERSON_NAME]" at bounding box center [59, 131] width 69 height 23
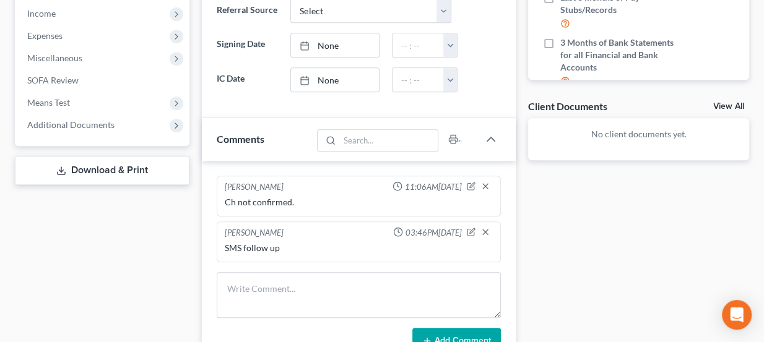
scroll to position [450, 0]
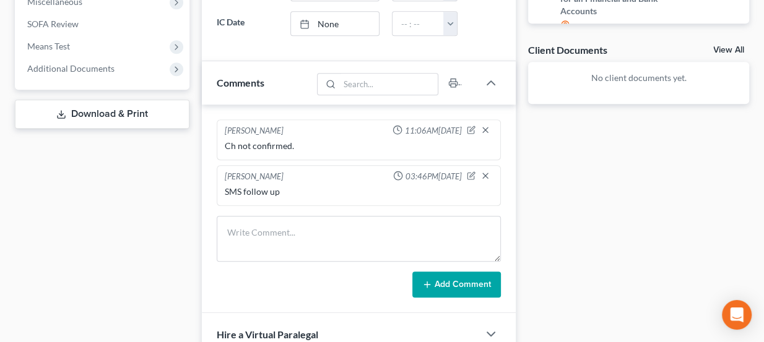
click at [289, 198] on div "Lou Phillips 03:46PM, 08/15/2025 SMS follow up" at bounding box center [359, 185] width 285 height 41
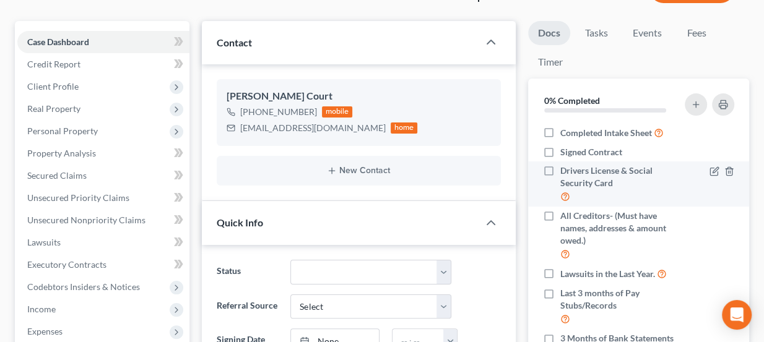
scroll to position [0, 0]
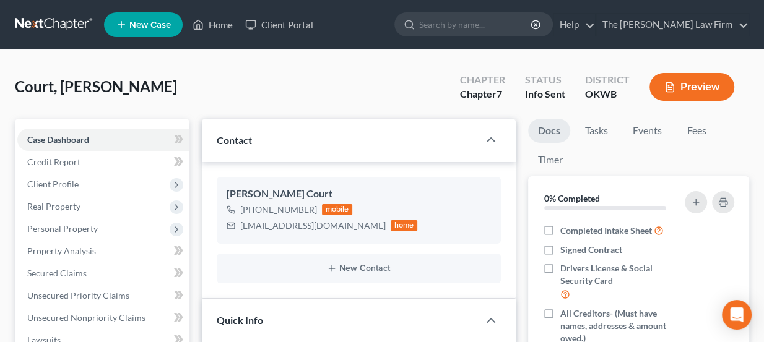
click at [719, 119] on ul "Docs Tasks Events Fees Timer" at bounding box center [638, 148] width 221 height 58
click at [709, 128] on link "Fees" at bounding box center [697, 131] width 40 height 24
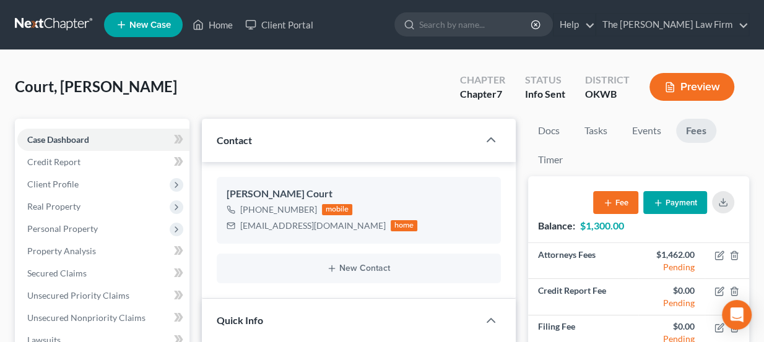
click at [66, 17] on link at bounding box center [54, 25] width 79 height 22
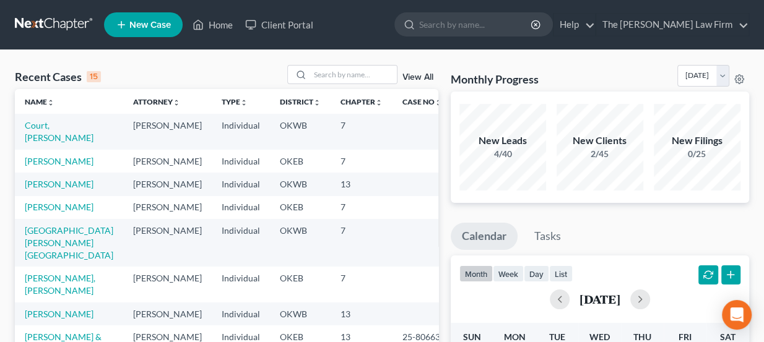
click at [73, 19] on link at bounding box center [54, 25] width 79 height 22
click at [346, 66] on input "search" at bounding box center [353, 75] width 87 height 18
type input "tisho"
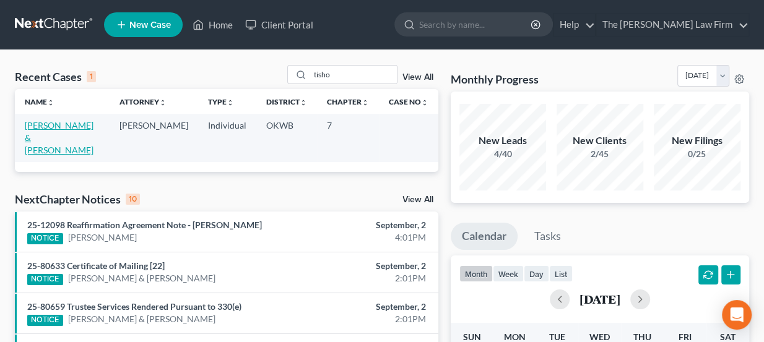
click at [52, 129] on link "Tisho, Kenneth & Beverly" at bounding box center [59, 137] width 69 height 35
select select "4"
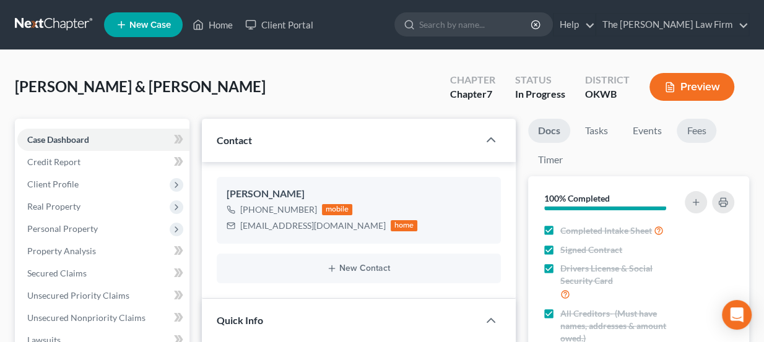
click at [707, 132] on link "Fees" at bounding box center [697, 131] width 40 height 24
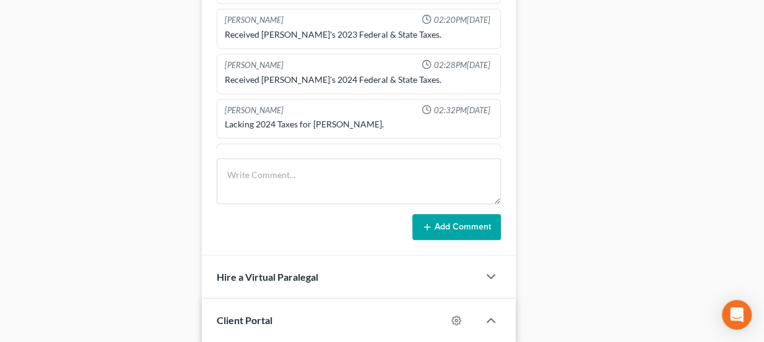
scroll to position [158, 0]
drag, startPoint x: 396, startPoint y: 56, endPoint x: 438, endPoint y: 24, distance: 53.4
click at [438, 27] on div "Received Beverly's 2023 Federal & State Taxes." at bounding box center [359, 35] width 274 height 17
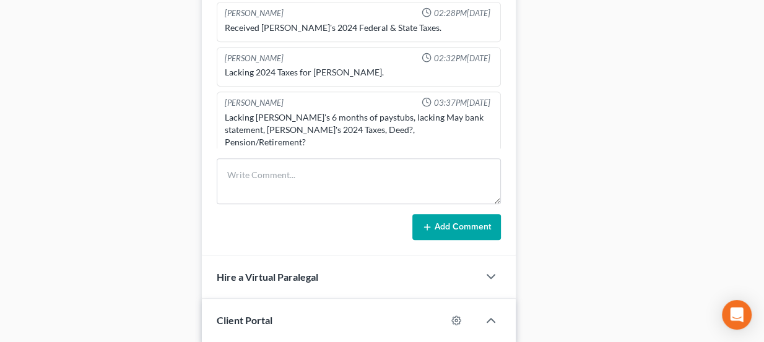
scroll to position [214, 0]
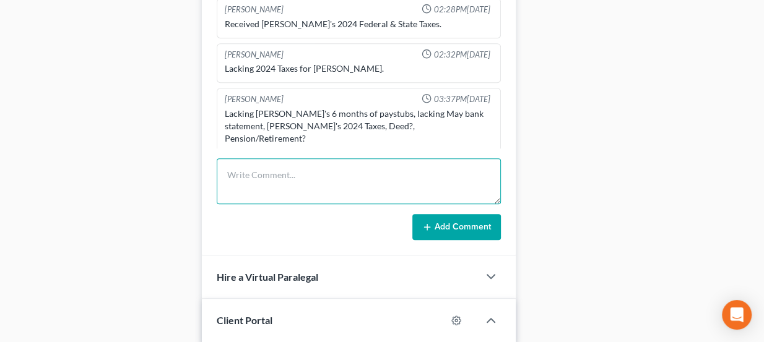
click at [251, 160] on textarea at bounding box center [359, 182] width 285 height 46
type textarea "World Acceptance emailed to check status of client."
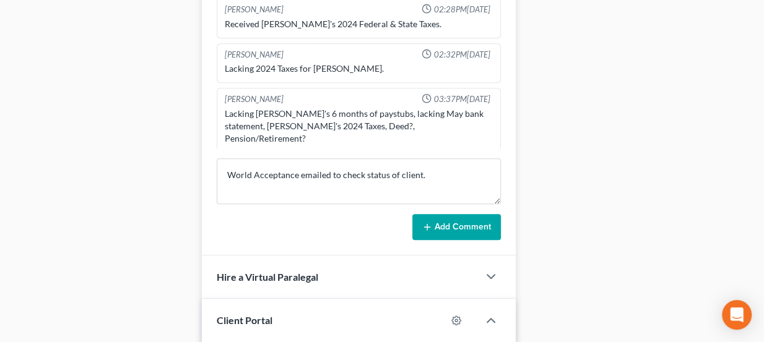
click at [474, 226] on button "Add Comment" at bounding box center [456, 227] width 89 height 26
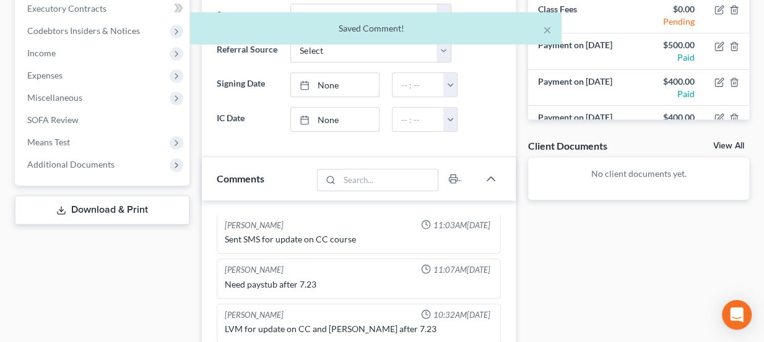
scroll to position [0, 0]
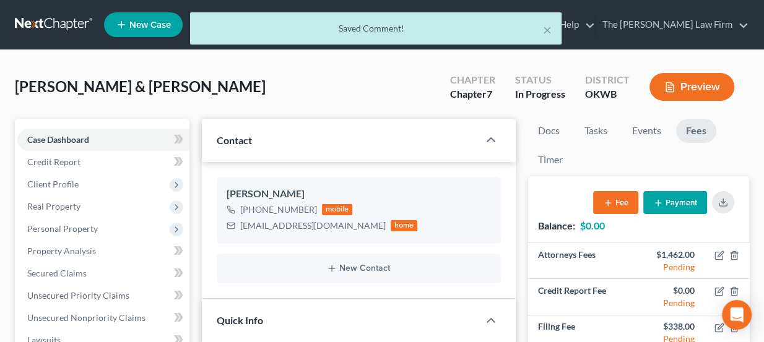
click at [57, 22] on div "× Saved Comment!" at bounding box center [376, 31] width 764 height 38
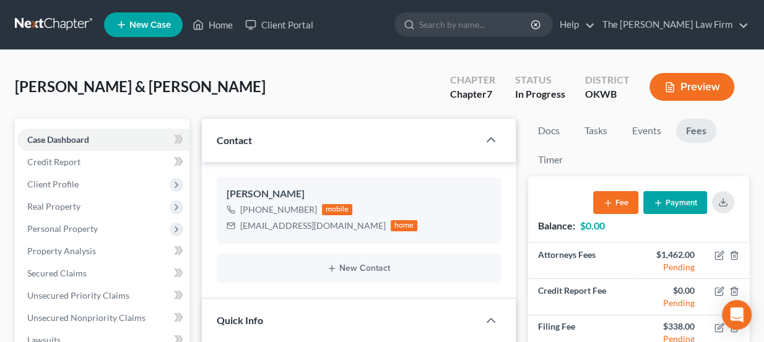
click at [53, 27] on link at bounding box center [54, 25] width 79 height 22
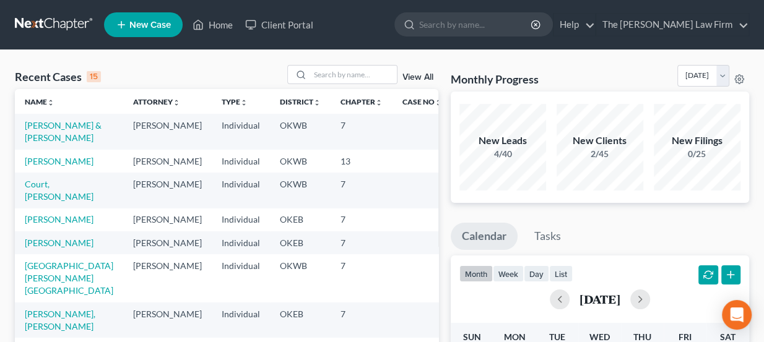
click at [74, 33] on link at bounding box center [54, 25] width 79 height 22
click at [360, 68] on input "search" at bounding box center [353, 75] width 87 height 18
click at [360, 68] on input "jord" at bounding box center [353, 75] width 87 height 18
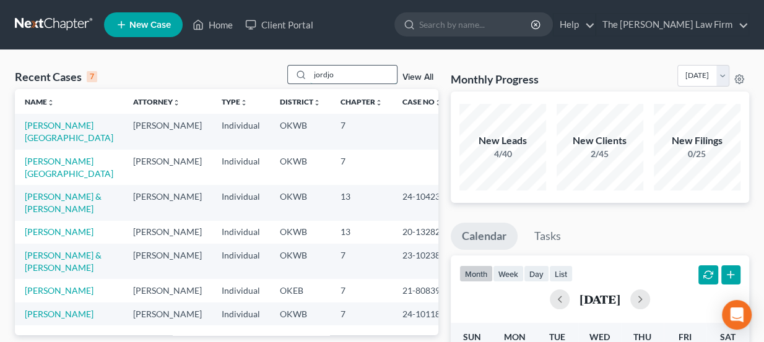
click at [360, 72] on input "jordjo" at bounding box center [353, 75] width 87 height 18
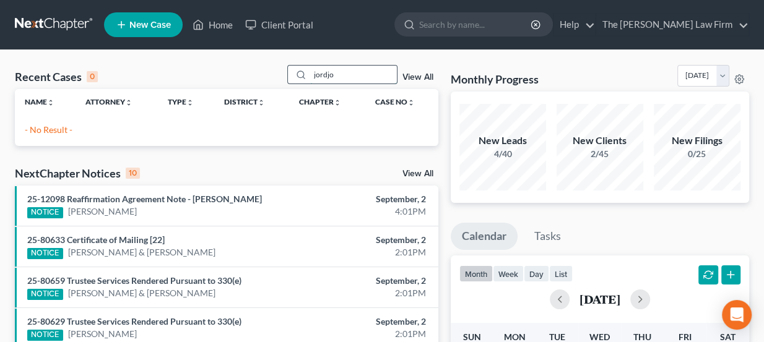
drag, startPoint x: 356, startPoint y: 74, endPoint x: 308, endPoint y: 69, distance: 47.9
click at [308, 69] on div "jordjo" at bounding box center [342, 74] width 110 height 19
click at [353, 74] on input "jordjo" at bounding box center [353, 75] width 87 height 18
click at [508, 27] on input "search" at bounding box center [475, 24] width 113 height 23
click at [326, 75] on input "jordjo" at bounding box center [353, 75] width 87 height 18
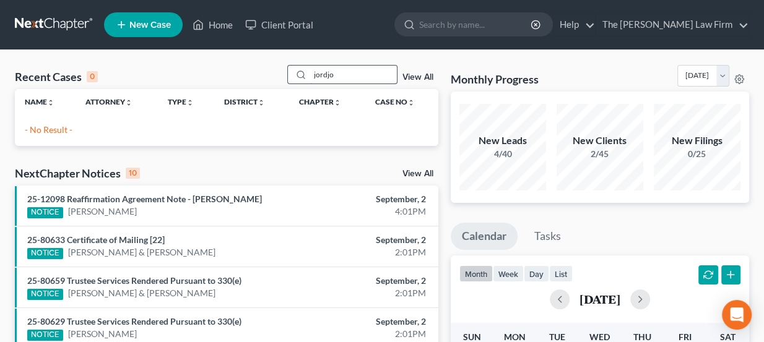
click at [351, 71] on input "jordjo" at bounding box center [353, 75] width 87 height 18
drag, startPoint x: 360, startPoint y: 74, endPoint x: 281, endPoint y: 74, distance: 79.3
click at [281, 74] on div "Recent Cases 0 jordjo View All" at bounding box center [227, 77] width 424 height 24
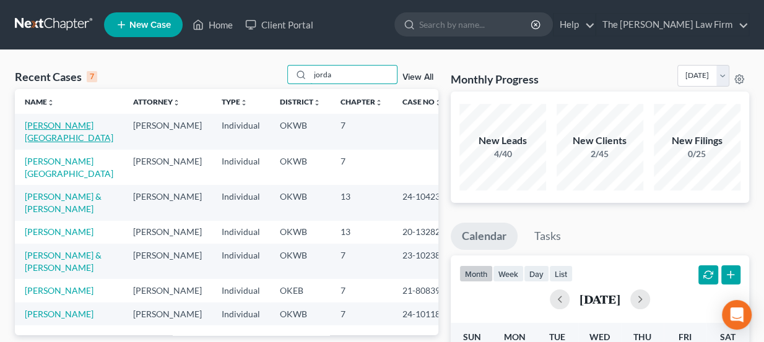
type input "jorda"
click at [61, 121] on link "Chastain, Jordan" at bounding box center [69, 131] width 89 height 23
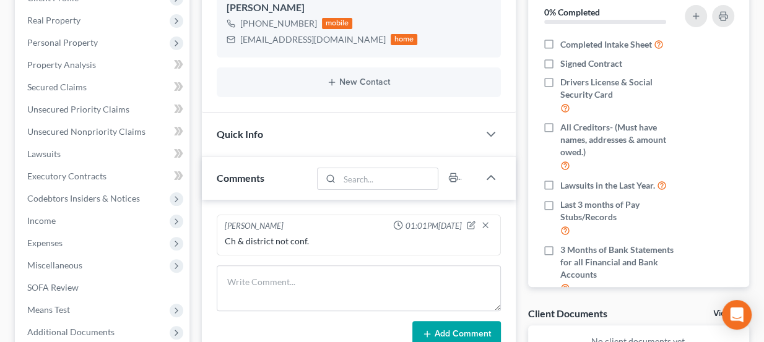
click at [310, 157] on div "Updates & News × Contact Jordan Chastain +1 (572) 204-6582 mobile jordanechasta…" at bounding box center [359, 212] width 315 height 561
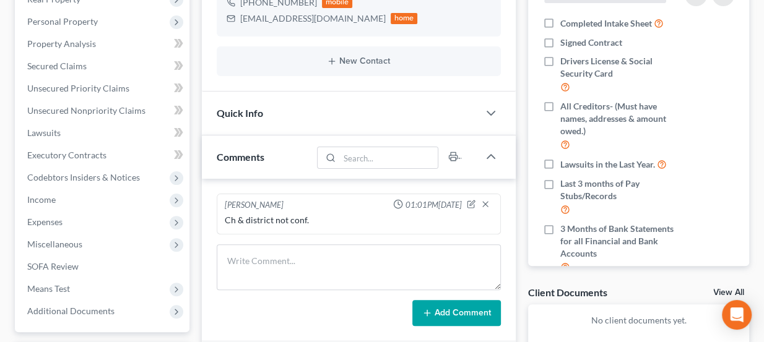
scroll to position [225, 0]
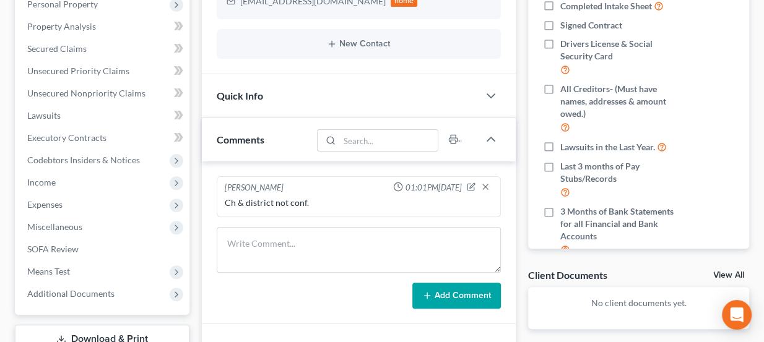
click at [325, 100] on div "Quick Info" at bounding box center [340, 95] width 277 height 43
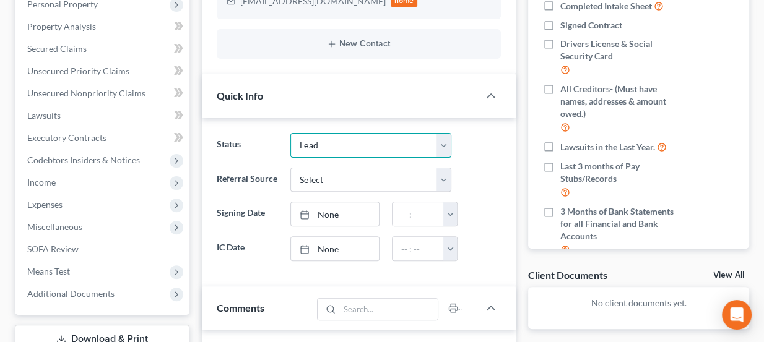
click at [325, 147] on select "Discharged Dismissed Filed Info Sent In Progress Lead Lost Lead Ready to File R…" at bounding box center [370, 145] width 161 height 25
select select "3"
click at [290, 133] on select "Discharged Dismissed Filed Info Sent In Progress Lead Lost Lead Ready to File R…" at bounding box center [370, 145] width 161 height 25
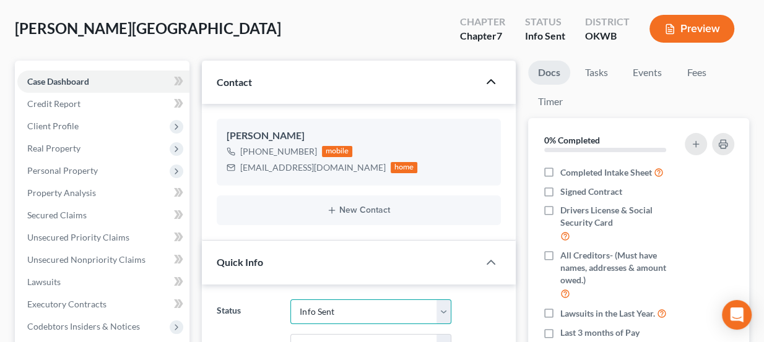
scroll to position [56, 0]
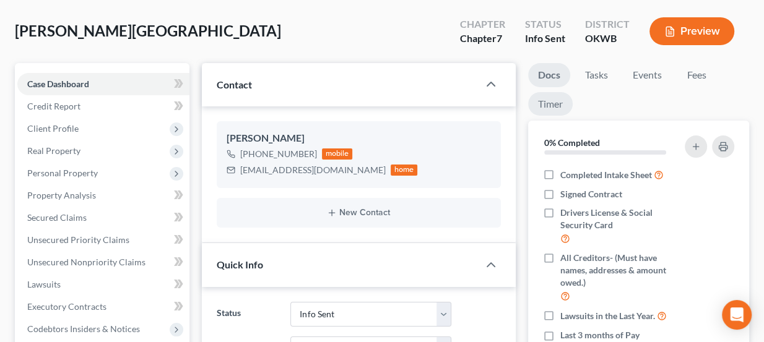
click at [557, 98] on link "Timer" at bounding box center [550, 104] width 45 height 24
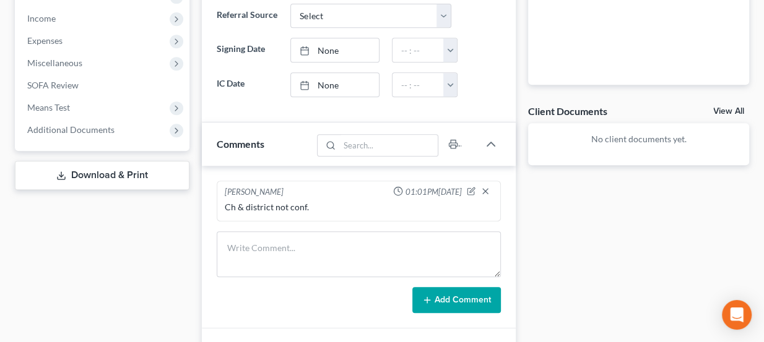
scroll to position [450, 0]
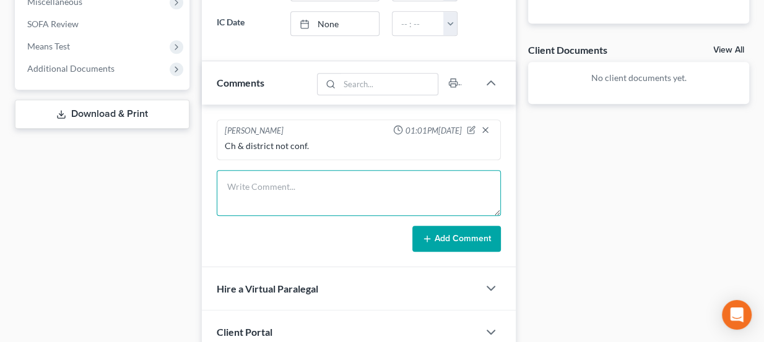
click at [328, 187] on textarea at bounding box center [359, 193] width 285 height 46
type textarea "S"
type textarea "NA on consult - sent docs"
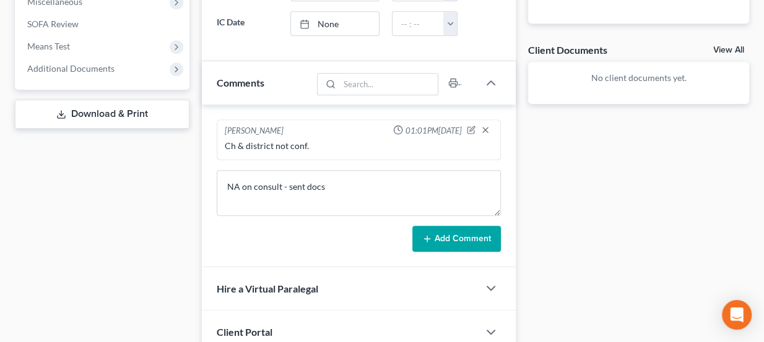
click at [455, 243] on button "Add Comment" at bounding box center [456, 239] width 89 height 26
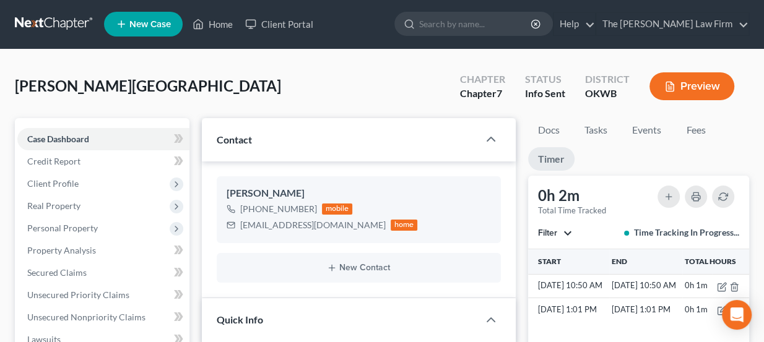
scroll to position [0, 0]
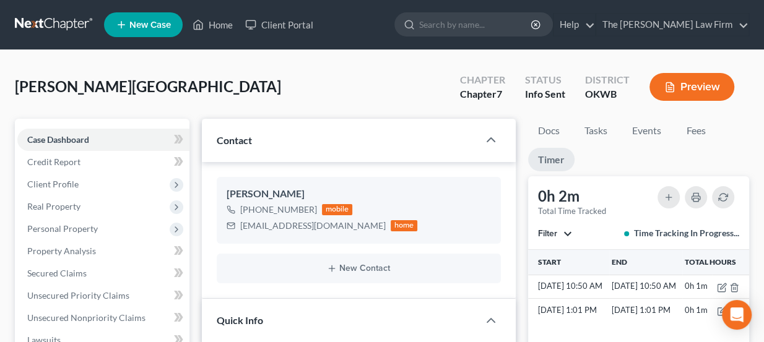
click at [61, 33] on link at bounding box center [54, 25] width 79 height 22
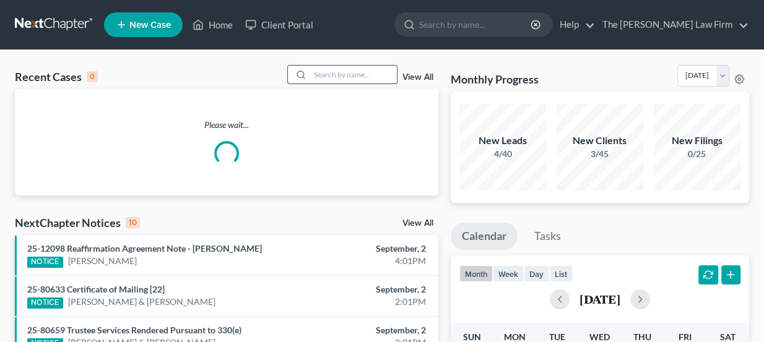
click at [341, 72] on input "search" at bounding box center [353, 75] width 87 height 18
type input "S"
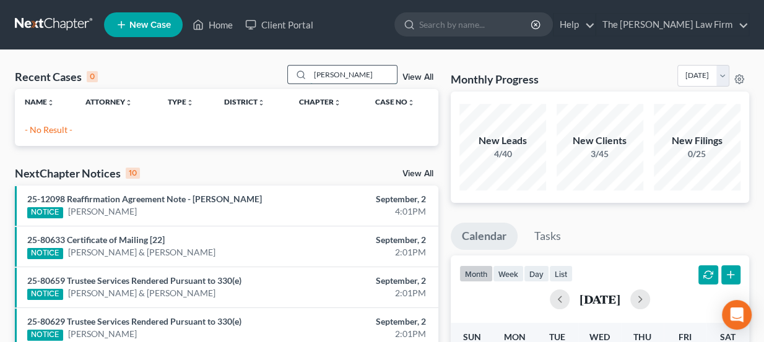
drag, startPoint x: 362, startPoint y: 76, endPoint x: 331, endPoint y: 72, distance: 31.3
click at [331, 72] on input "[PERSON_NAME]" at bounding box center [353, 75] width 87 height 18
type input "[PERSON_NAME]"
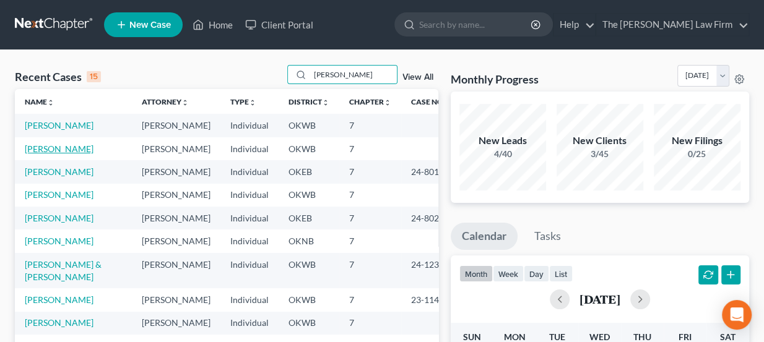
click at [58, 146] on link "[PERSON_NAME]" at bounding box center [59, 149] width 69 height 11
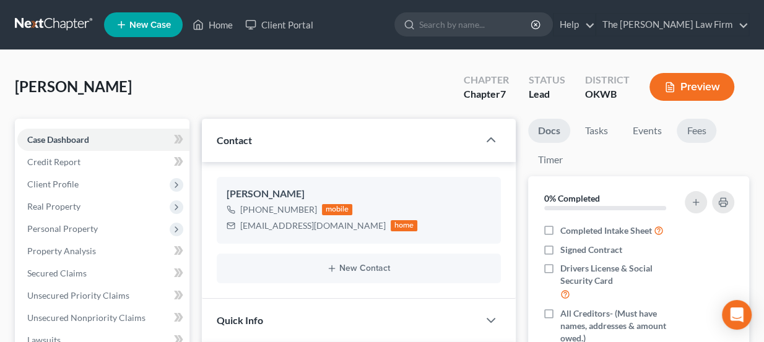
click at [710, 137] on link "Fees" at bounding box center [697, 131] width 40 height 24
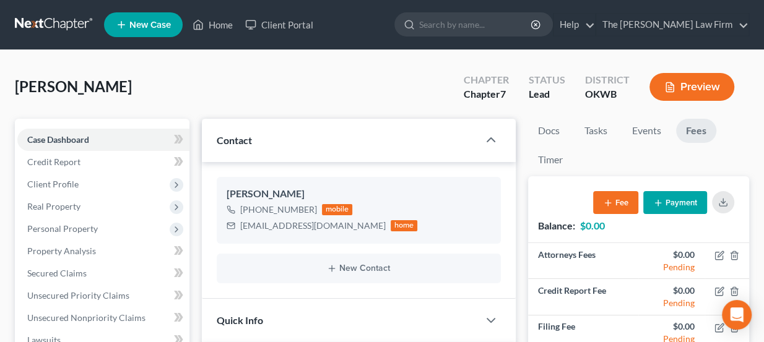
scroll to position [168, 0]
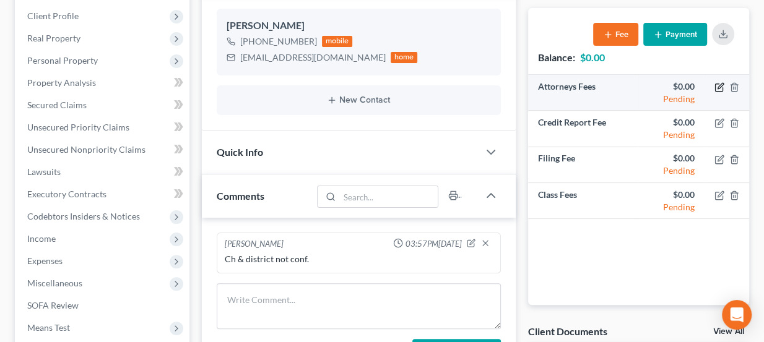
click at [721, 84] on icon "button" at bounding box center [720, 87] width 10 height 10
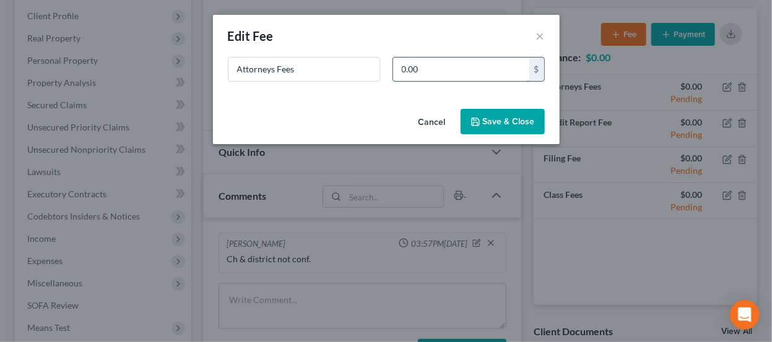
click at [460, 69] on input "0.00" at bounding box center [461, 70] width 136 height 24
type input "1,462"
click at [497, 124] on button "Save & Close" at bounding box center [503, 122] width 84 height 26
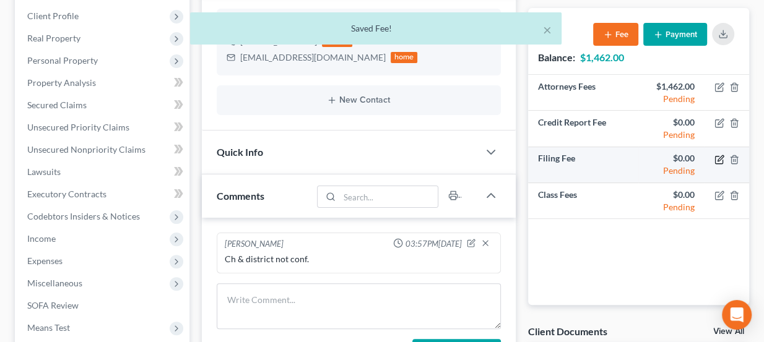
click at [718, 159] on icon "button" at bounding box center [720, 160] width 10 height 10
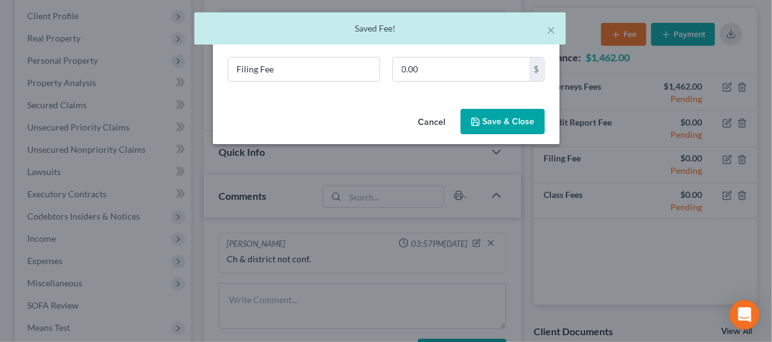
click at [424, 83] on div "Filing Fee 0.00 $" at bounding box center [386, 74] width 329 height 35
click at [427, 74] on input "0.00" at bounding box center [461, 70] width 136 height 24
type input "338"
click at [483, 118] on button "Save & Close" at bounding box center [503, 122] width 84 height 26
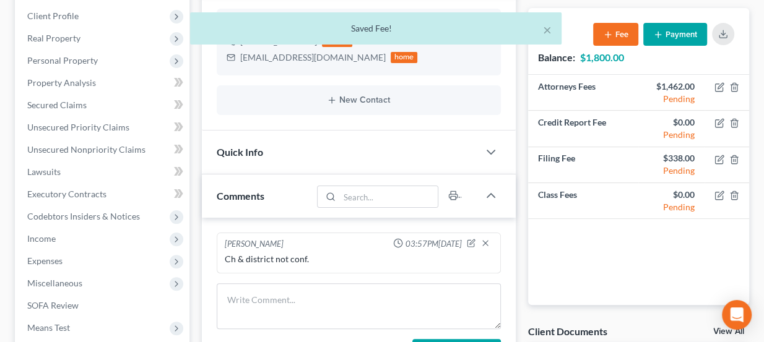
click at [341, 159] on div "Quick Info" at bounding box center [340, 152] width 277 height 43
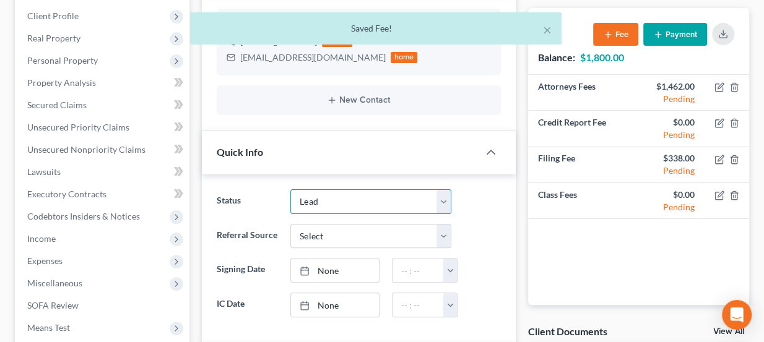
click at [342, 193] on select "Discharged Dismissed Filed Info Sent In Progress Lead Lost Lead Ready to File R…" at bounding box center [370, 202] width 161 height 25
select select "3"
click at [290, 190] on select "Discharged Dismissed Filed Info Sent In Progress Lead Lost Lead Ready to File R…" at bounding box center [370, 202] width 161 height 25
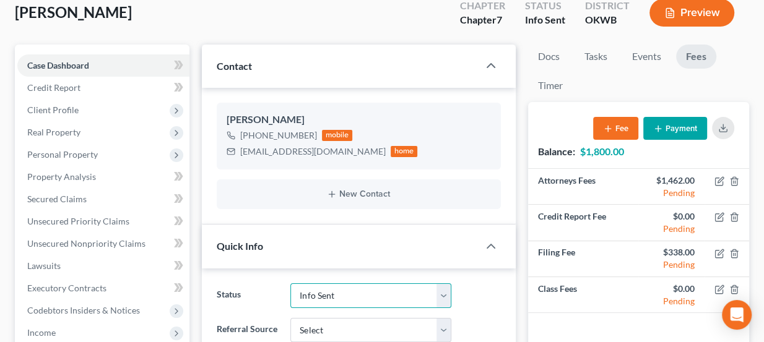
scroll to position [0, 0]
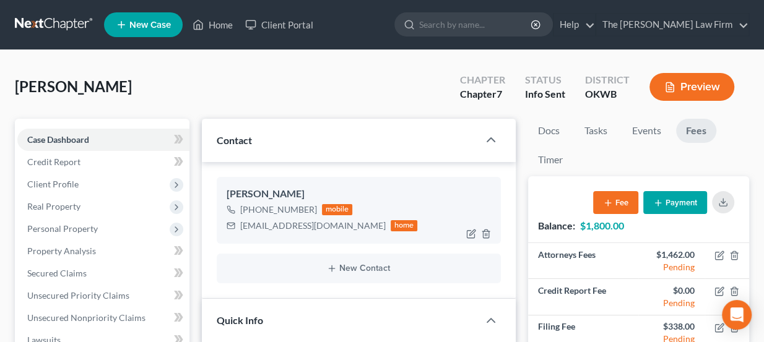
click at [278, 232] on div "brittneysmith6@icloud.com home" at bounding box center [322, 226] width 191 height 16
click at [279, 230] on div "brittneysmith6@icloud.com" at bounding box center [313, 226] width 146 height 12
click at [280, 229] on div "brittneysmith6@icloud.com" at bounding box center [313, 226] width 146 height 12
click at [281, 227] on div "brittneysmith6@icloud.com" at bounding box center [313, 226] width 146 height 12
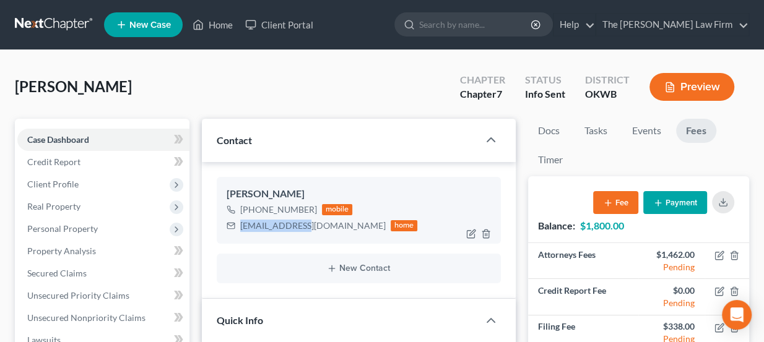
click at [281, 227] on div "brittneysmith6@icloud.com" at bounding box center [313, 226] width 146 height 12
copy div "brittneysmith6@icloud.com"
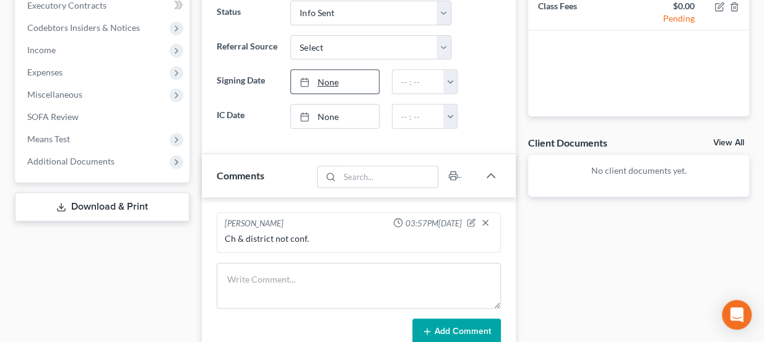
scroll to position [450, 0]
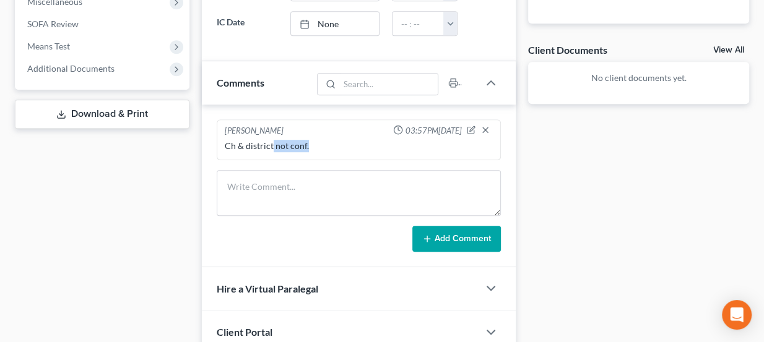
drag, startPoint x: 271, startPoint y: 139, endPoint x: 354, endPoint y: 154, distance: 83.8
click at [354, 154] on div "Lou Phillips 03:57PM, 08/29/2025 Ch & district not conf." at bounding box center [359, 140] width 285 height 41
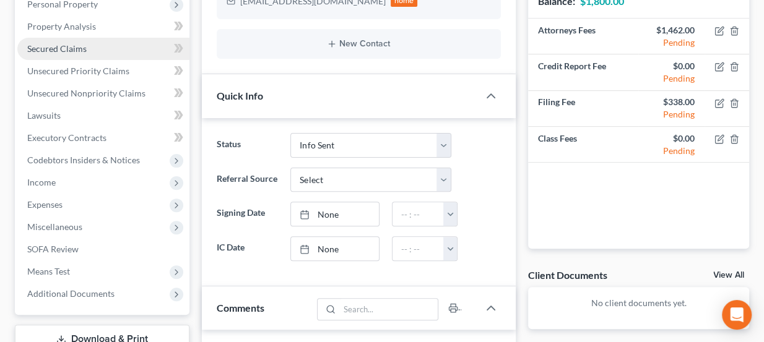
scroll to position [0, 0]
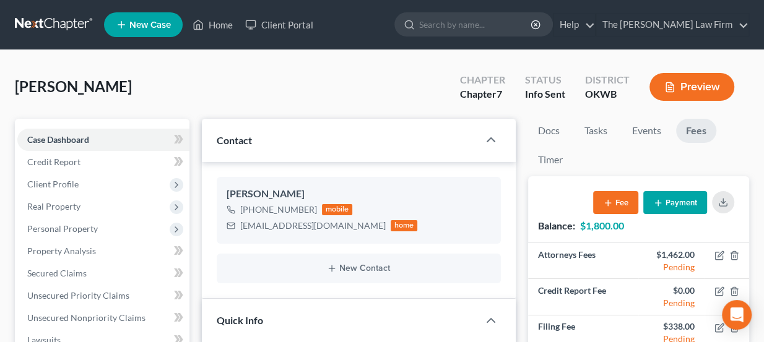
click at [79, 25] on link at bounding box center [54, 25] width 79 height 22
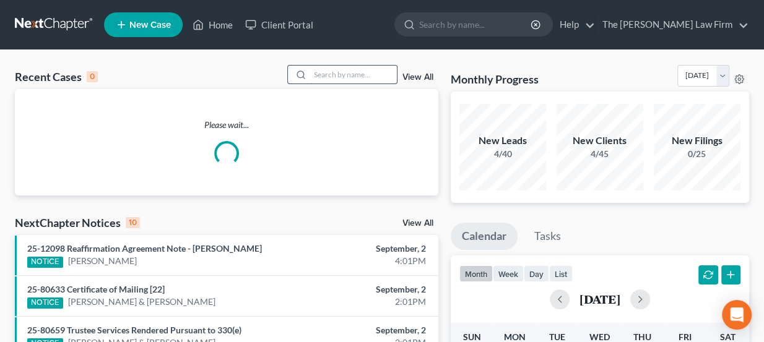
click at [322, 77] on input "search" at bounding box center [353, 75] width 87 height 18
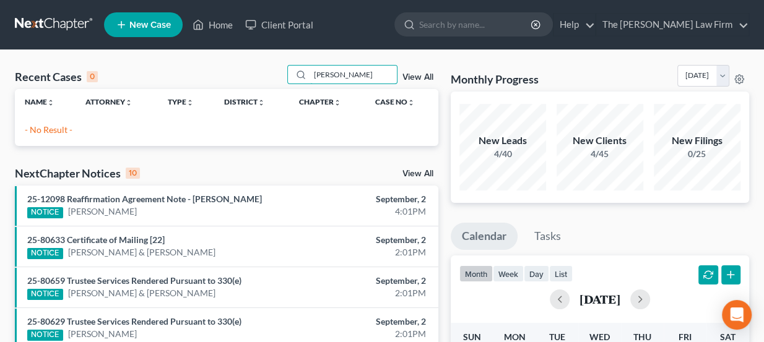
type input "[PERSON_NAME]"
click at [122, 40] on ul "New Case Home Client Portal - No Result - See all results Or Press Enter... Hel…" at bounding box center [426, 25] width 645 height 32
click at [129, 28] on link "New Case" at bounding box center [143, 24] width 79 height 25
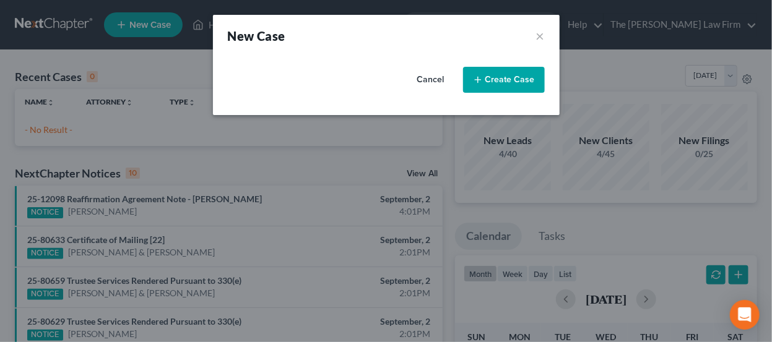
select select "65"
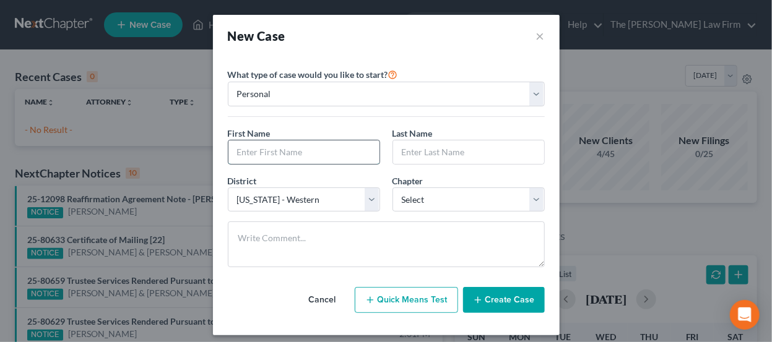
click at [291, 157] on input "text" at bounding box center [304, 153] width 151 height 24
type input "[PERSON_NAME]"
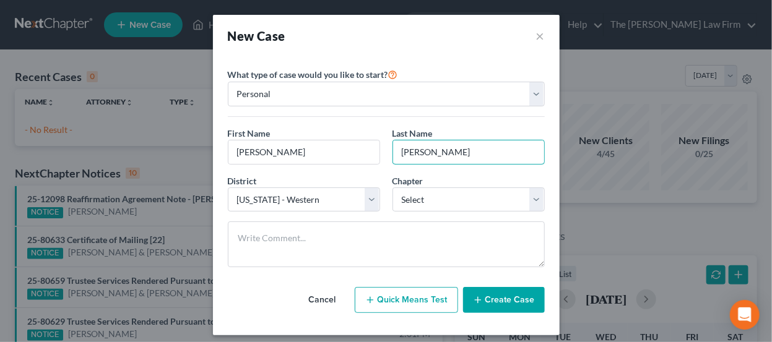
type input "[PERSON_NAME]"
click at [411, 203] on select "Select 7 11 12 13" at bounding box center [469, 200] width 152 height 25
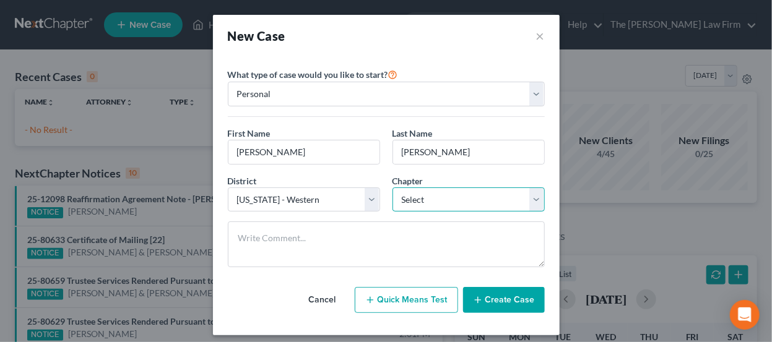
select select "0"
click at [393, 188] on select "Select 7 11 12 13" at bounding box center [469, 200] width 152 height 25
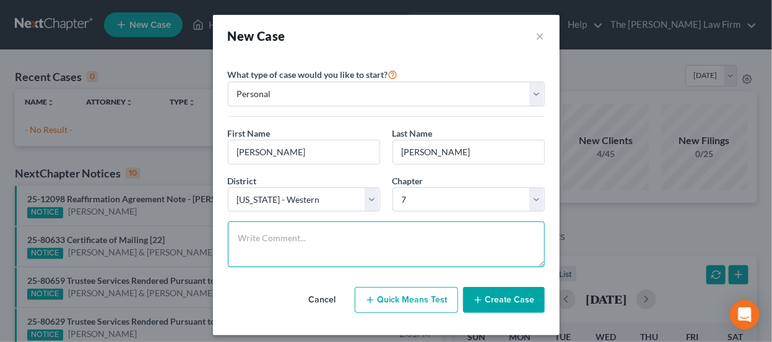
click at [342, 242] on textarea at bounding box center [386, 245] width 317 height 46
click at [376, 223] on textarea "Ch & district conf. Sent docs" at bounding box center [386, 245] width 317 height 46
type textarea "Ch & district conf. Sent docs"
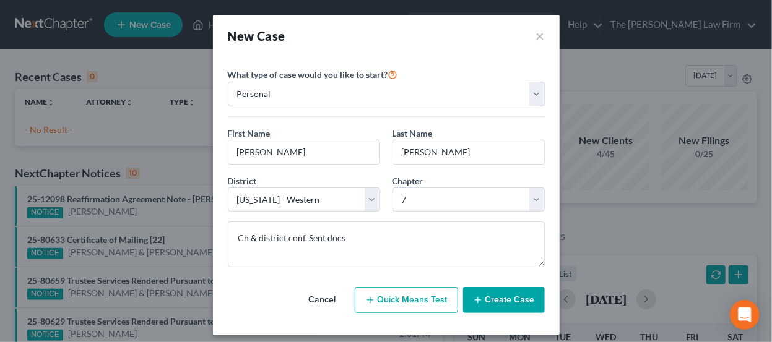
drag, startPoint x: 481, startPoint y: 290, endPoint x: 486, endPoint y: 294, distance: 6.6
click at [483, 290] on button "Create Case" at bounding box center [504, 300] width 82 height 26
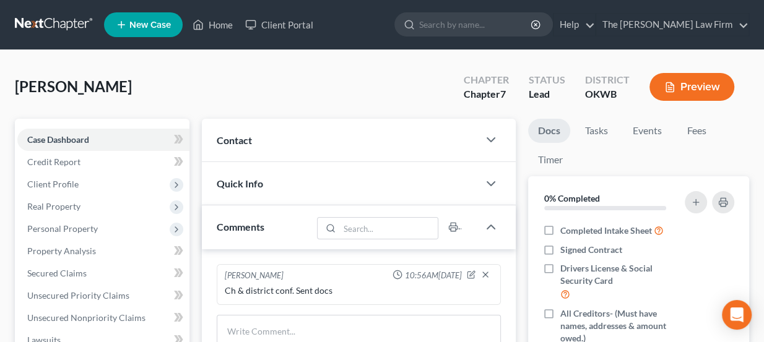
click at [289, 136] on div "Contact" at bounding box center [340, 140] width 277 height 43
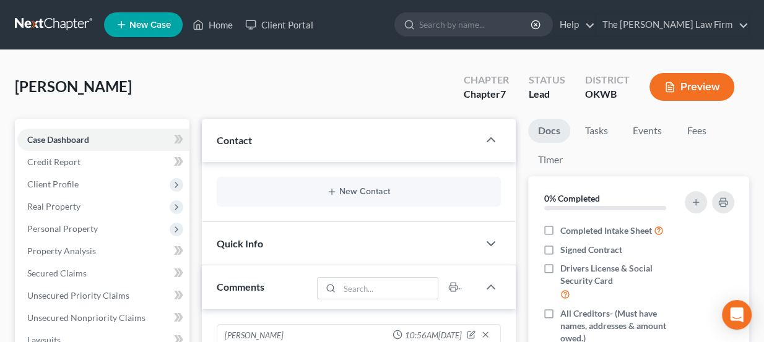
click at [329, 201] on div "New Contact" at bounding box center [359, 192] width 285 height 30
click at [329, 193] on icon "button" at bounding box center [332, 192] width 10 height 10
click at [374, 187] on button "New Contact" at bounding box center [359, 192] width 265 height 10
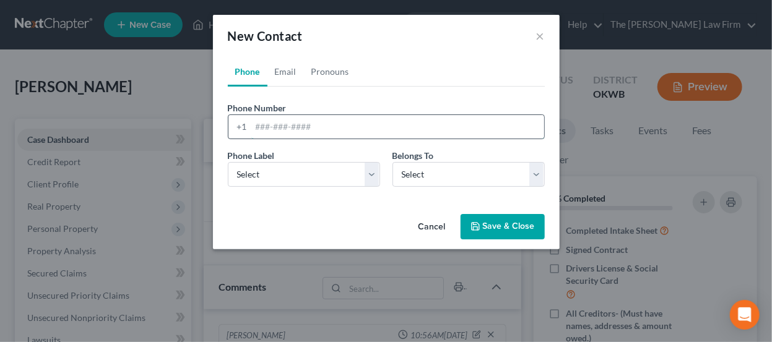
paste input "405-567-5194 405-317-8570 brittneysmith6@icloud.com"
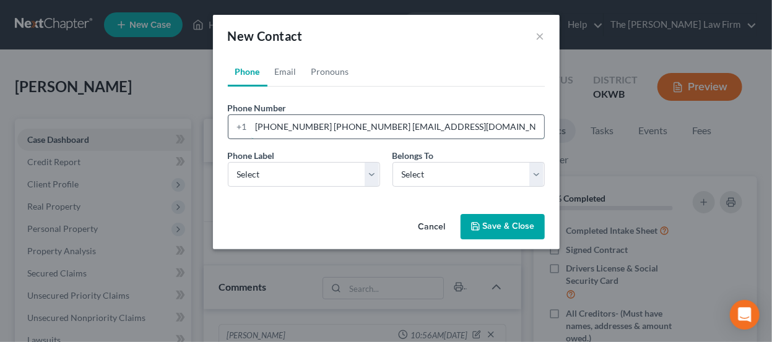
drag, startPoint x: 431, startPoint y: 133, endPoint x: 370, endPoint y: 128, distance: 61.6
click at [370, 128] on input "405-567-5194 405-317-8570 brittneysmith6@icloud.com" at bounding box center [397, 127] width 293 height 24
type input "405-567-5194 405-317-8570"
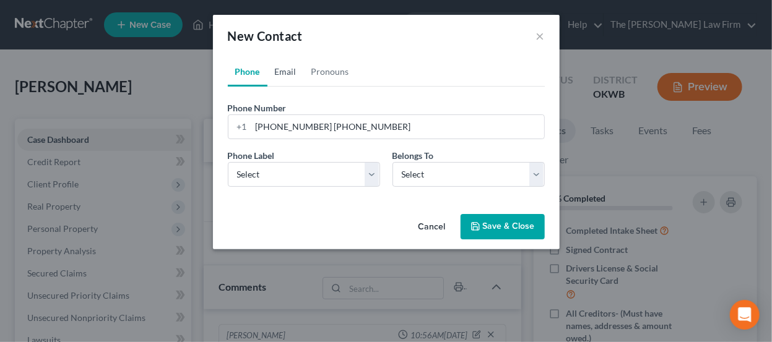
click at [279, 63] on link "Email" at bounding box center [286, 72] width 37 height 30
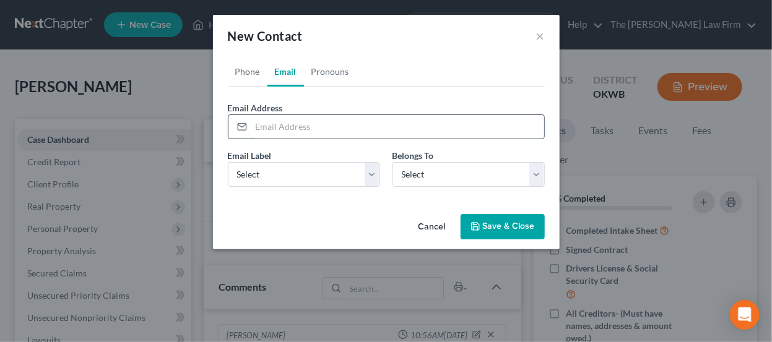
click at [300, 121] on input "email" at bounding box center [397, 127] width 293 height 24
paste input "brittneysmith6@icloud.com"
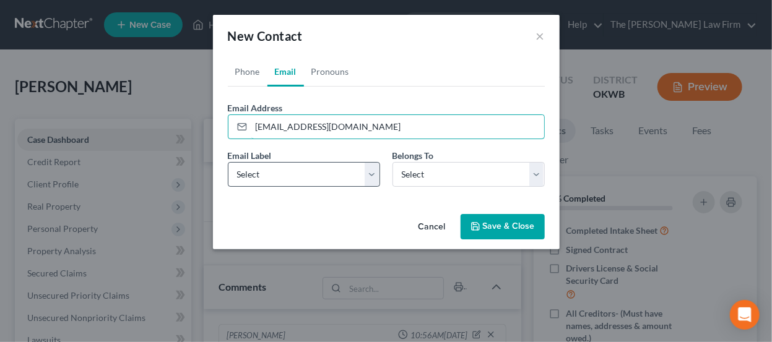
type input "brittneysmith6@icloud.com"
click at [302, 177] on select "Select Home Work Other" at bounding box center [304, 174] width 152 height 25
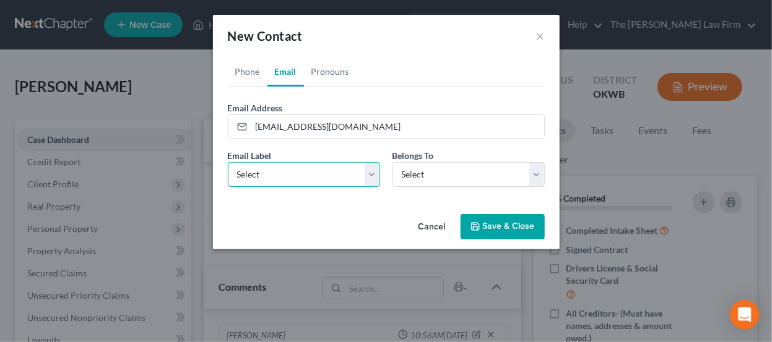
select select "0"
click at [228, 162] on select "Select Home Work Other" at bounding box center [304, 174] width 152 height 25
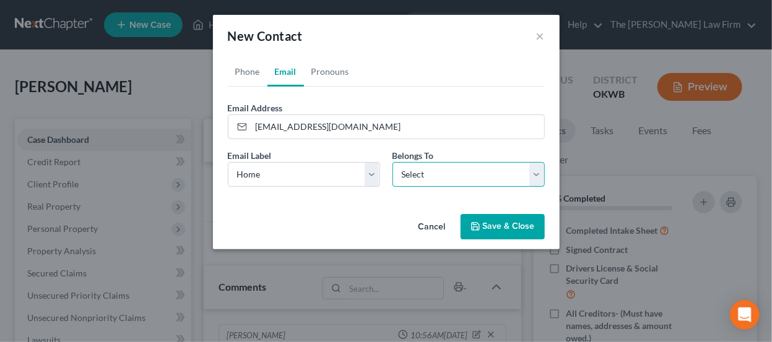
click at [451, 166] on select "Select Client Other" at bounding box center [469, 174] width 152 height 25
select select "0"
click at [393, 162] on select "Select Client Other" at bounding box center [469, 174] width 152 height 25
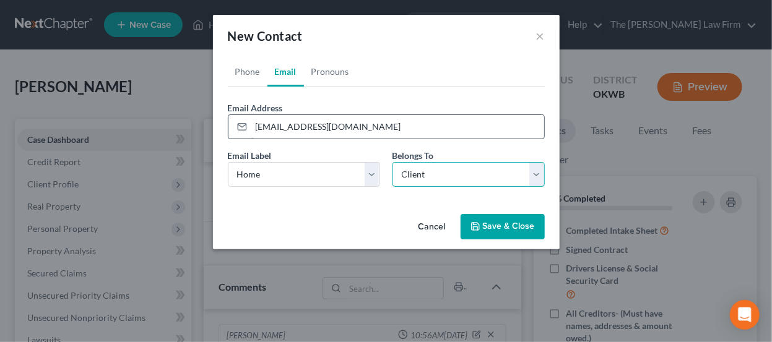
select select "0"
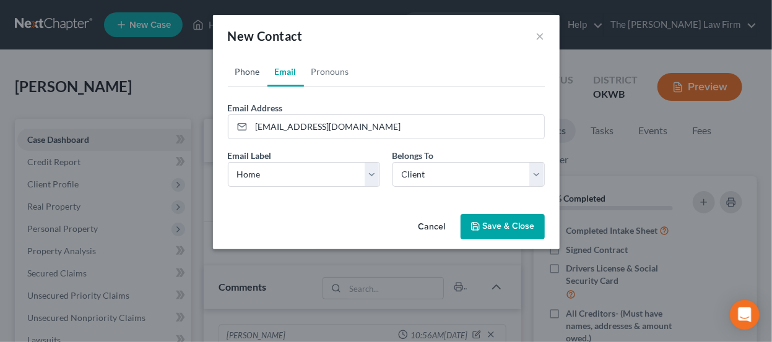
click at [248, 67] on link "Phone" at bounding box center [248, 72] width 40 height 30
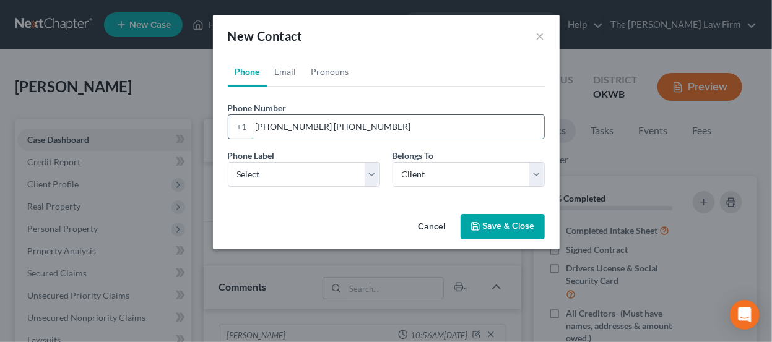
drag, startPoint x: 383, startPoint y: 124, endPoint x: 313, endPoint y: 125, distance: 69.4
click at [313, 125] on input "405-567-5194 405-317-8570" at bounding box center [397, 127] width 293 height 24
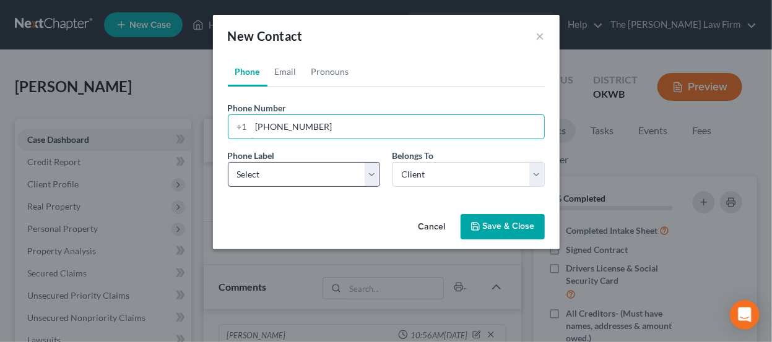
type input "405-567-5194"
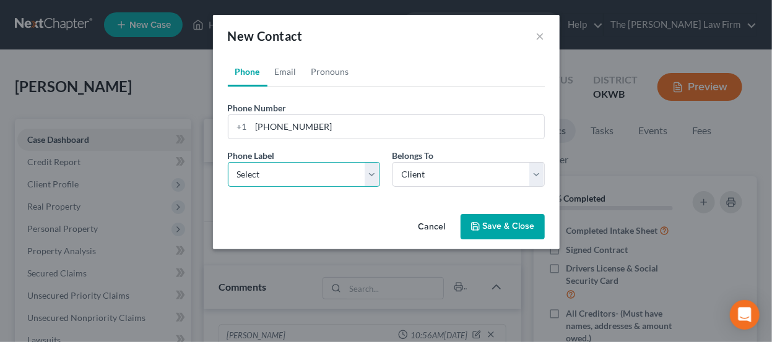
drag, startPoint x: 323, startPoint y: 174, endPoint x: 320, endPoint y: 184, distance: 10.4
click at [323, 174] on select "Select Mobile Home Work Other" at bounding box center [304, 174] width 152 height 25
select select "0"
click at [228, 162] on select "Select Mobile Home Work Other" at bounding box center [304, 174] width 152 height 25
click at [486, 229] on button "Save & Close" at bounding box center [503, 227] width 84 height 26
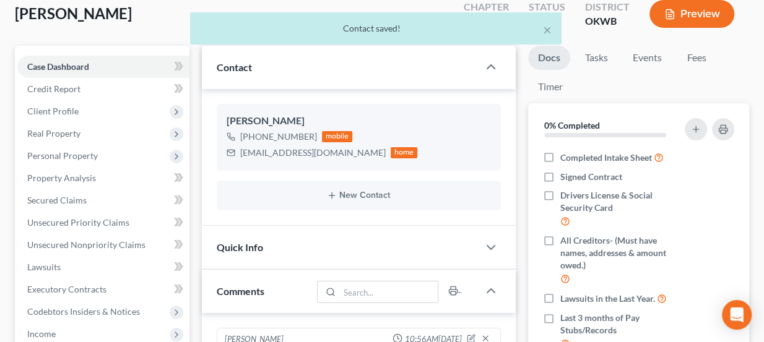
scroll to position [112, 0]
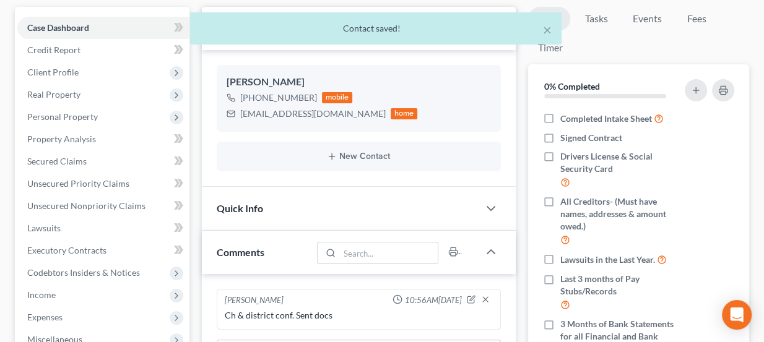
click at [347, 165] on div "New Contact" at bounding box center [359, 157] width 285 height 30
click at [348, 162] on div "New Contact" at bounding box center [359, 157] width 285 height 30
click at [351, 157] on button "New Contact" at bounding box center [359, 157] width 265 height 10
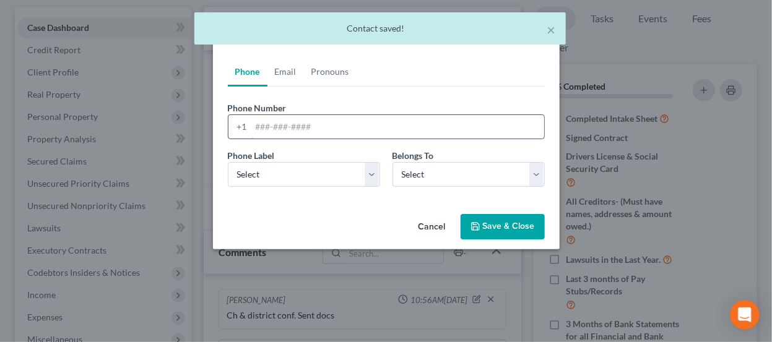
paste input "405-317-8570"
type input "405-317-8570"
click at [291, 172] on select "Select Mobile Home Work Other" at bounding box center [304, 174] width 152 height 25
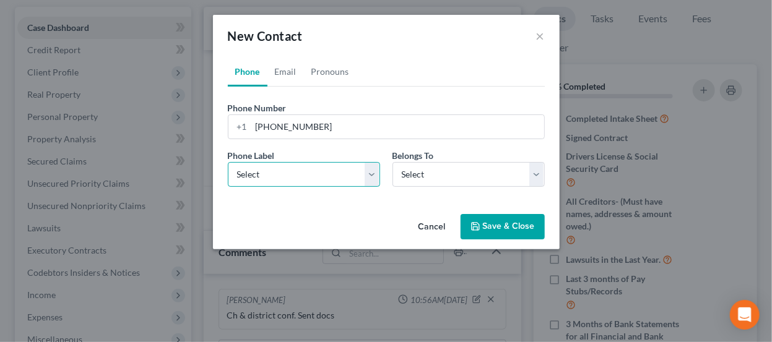
select select "0"
click at [228, 162] on select "Select Mobile Home Work Other" at bounding box center [304, 174] width 152 height 25
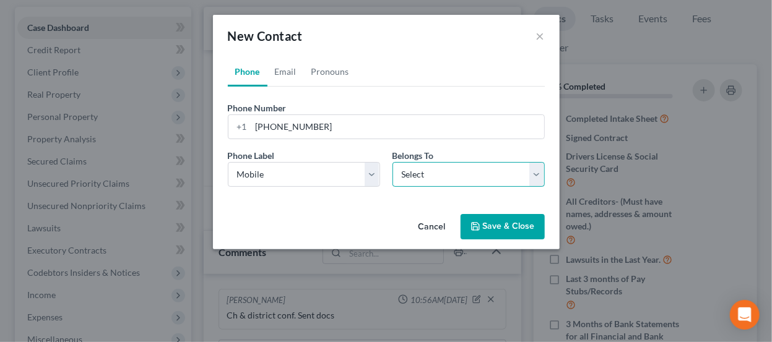
click at [481, 174] on select "Select Client Other" at bounding box center [469, 174] width 152 height 25
select select "0"
click at [393, 162] on select "Select Client Other" at bounding box center [469, 174] width 152 height 25
click at [492, 235] on button "Save & Close" at bounding box center [503, 227] width 84 height 26
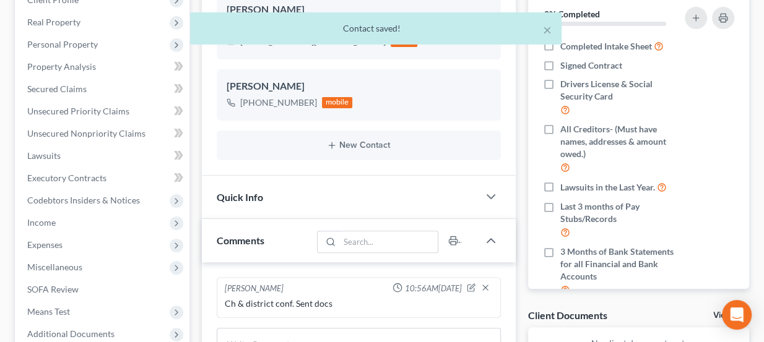
scroll to position [225, 0]
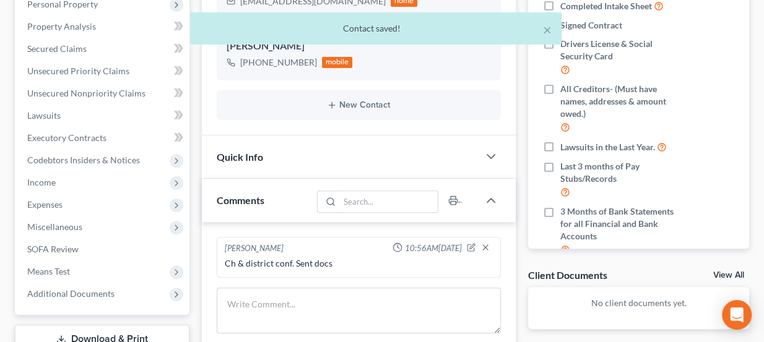
click at [319, 146] on div "Quick Info" at bounding box center [340, 157] width 277 height 43
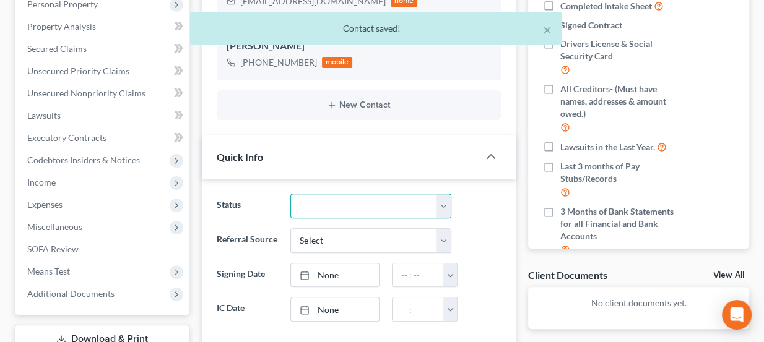
click at [381, 203] on select "Discharged Dismissed Filed Info Sent In Progress Lead Lost Lead Ready to File R…" at bounding box center [370, 206] width 161 height 25
select select "3"
click at [290, 194] on select "Discharged Dismissed Filed Info Sent In Progress Lead Lost Lead Ready to File R…" at bounding box center [370, 206] width 161 height 25
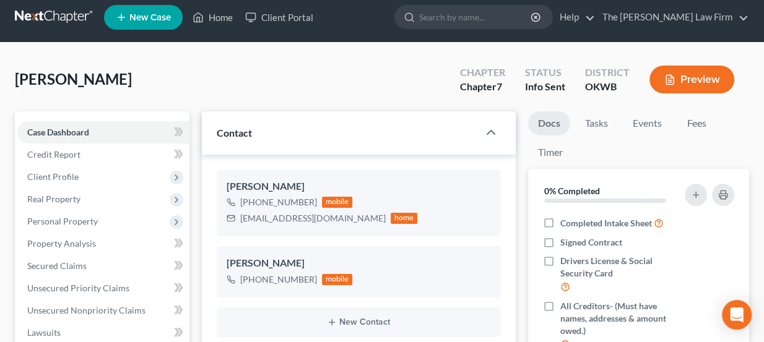
scroll to position [0, 0]
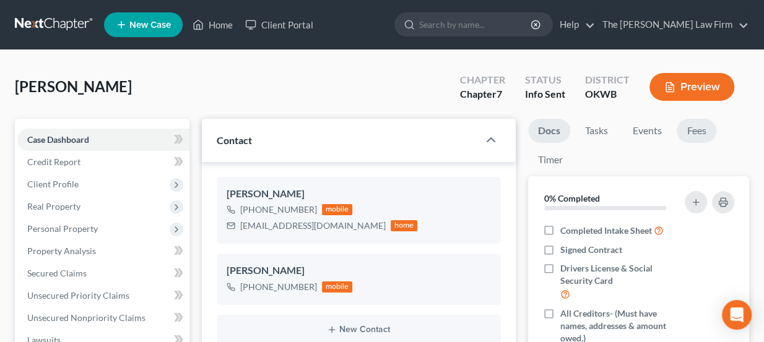
click at [696, 136] on link "Fees" at bounding box center [697, 131] width 40 height 24
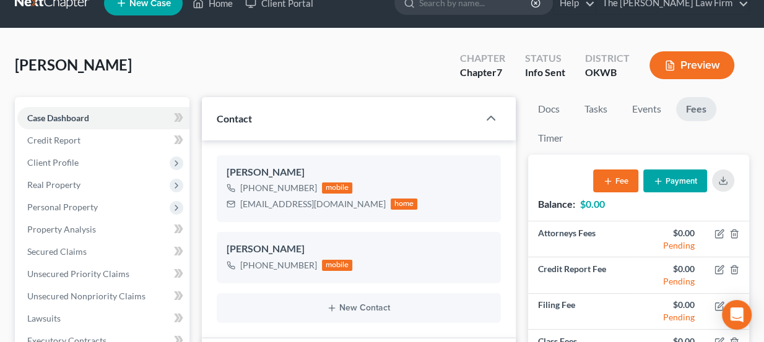
scroll to position [56, 0]
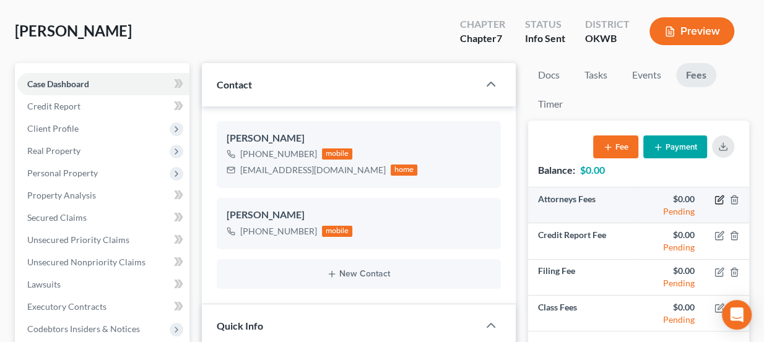
click at [723, 199] on icon "button" at bounding box center [720, 200] width 10 height 10
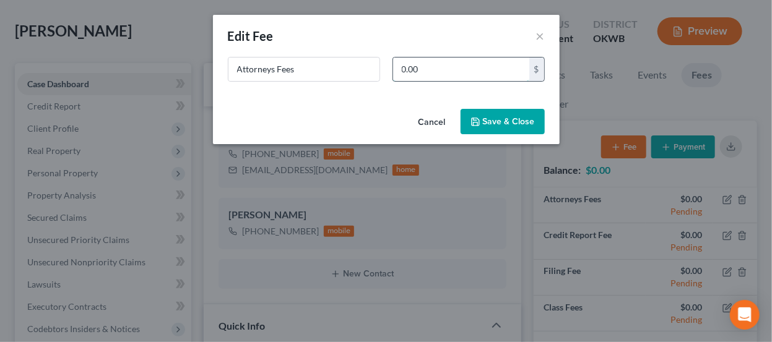
click at [467, 69] on input "0.00" at bounding box center [461, 70] width 136 height 24
type input "1,462"
click at [484, 114] on button "Save & Close" at bounding box center [503, 122] width 84 height 26
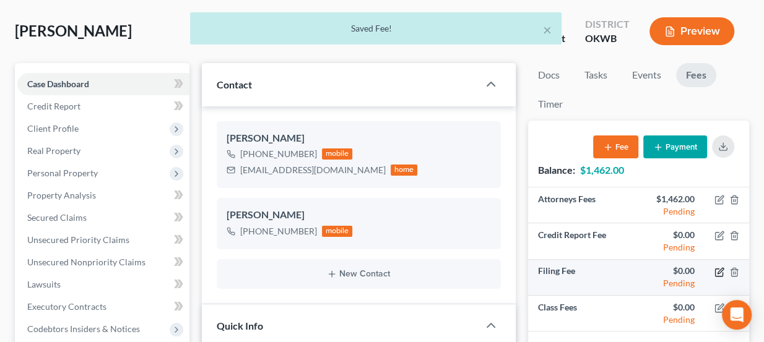
click at [718, 270] on icon "button" at bounding box center [720, 273] width 10 height 10
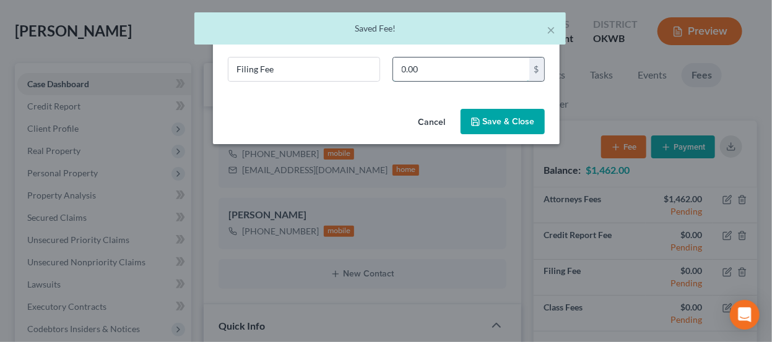
click at [484, 71] on input "0.00" at bounding box center [461, 70] width 136 height 24
type input "338"
click at [497, 123] on button "Save & Close" at bounding box center [503, 122] width 84 height 26
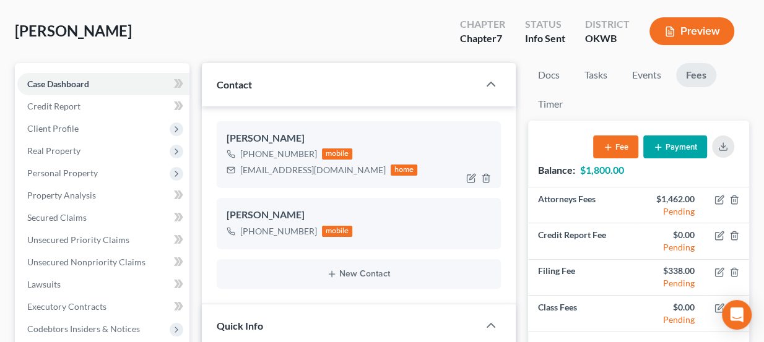
click at [286, 173] on div "brittneysmith6@icloud.com" at bounding box center [313, 170] width 146 height 12
copy div "brittneysmith6@icloud.com"
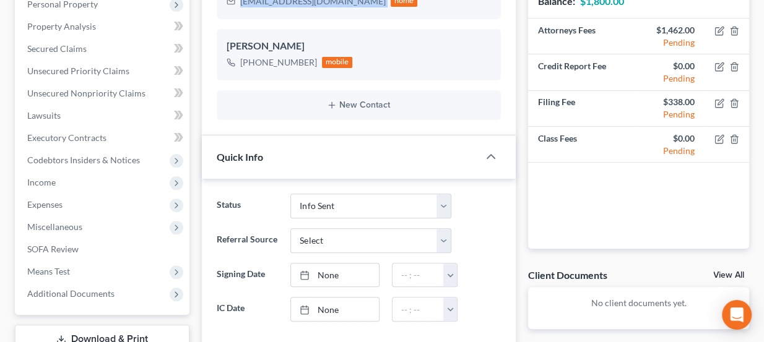
scroll to position [0, 0]
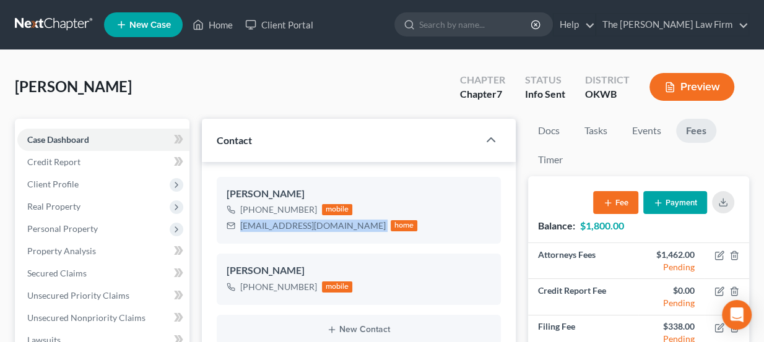
click at [71, 22] on link at bounding box center [54, 25] width 79 height 22
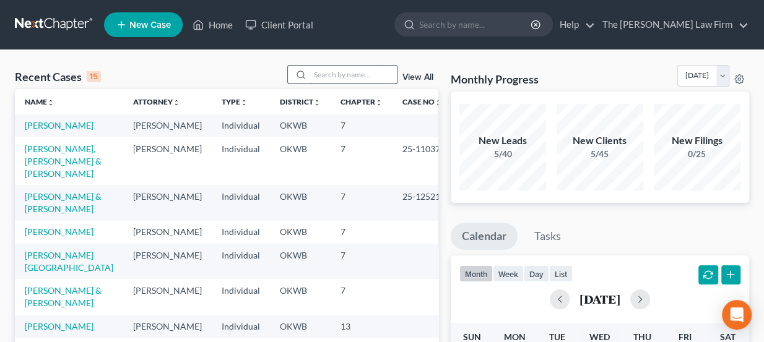
click at [341, 76] on input "search" at bounding box center [353, 75] width 87 height 18
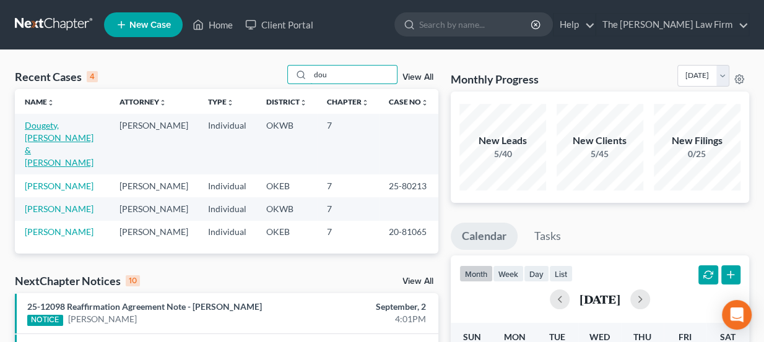
type input "dou"
click at [84, 123] on link "Dougety, [PERSON_NAME] & [PERSON_NAME]" at bounding box center [59, 144] width 69 height 48
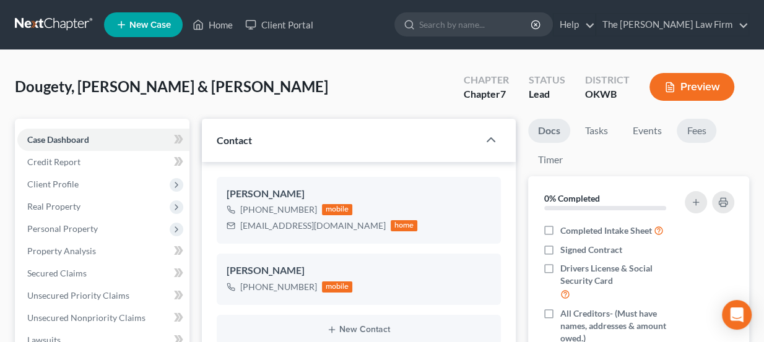
click at [697, 130] on link "Fees" at bounding box center [697, 131] width 40 height 24
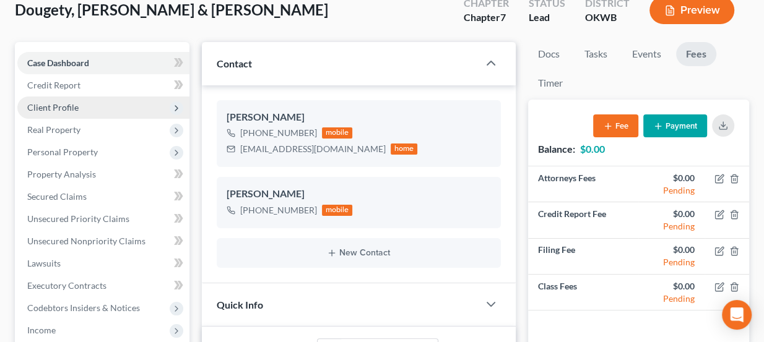
scroll to position [56, 0]
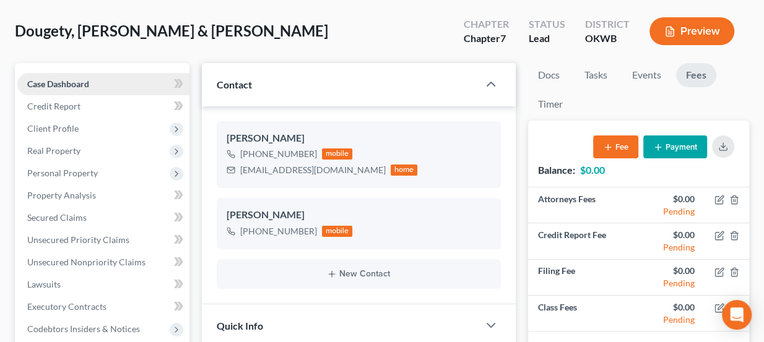
click at [95, 81] on link "Case Dashboard" at bounding box center [103, 84] width 172 height 22
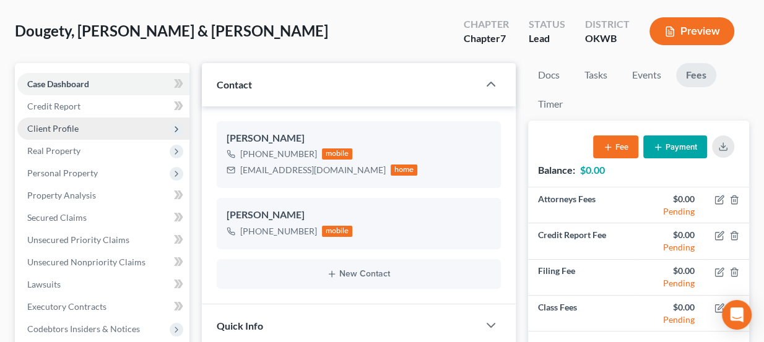
click at [96, 124] on span "Client Profile" at bounding box center [103, 129] width 172 height 22
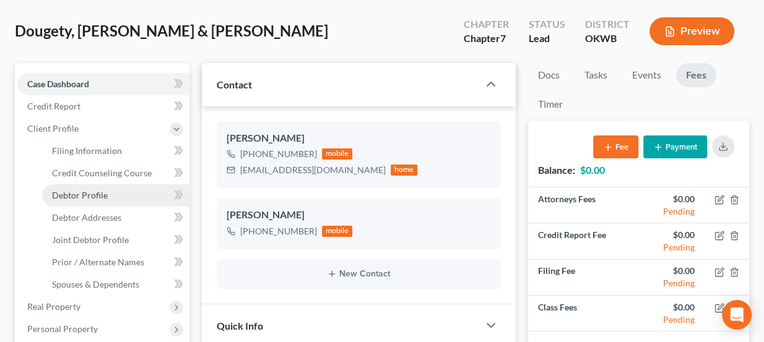
click at [103, 201] on link "Debtor Profile" at bounding box center [115, 196] width 147 height 22
select select "1"
select select "0"
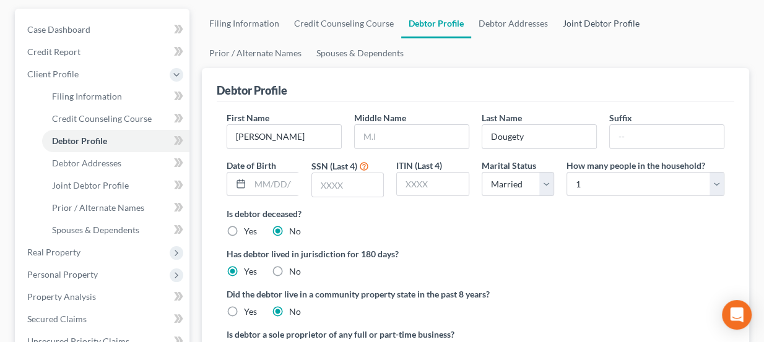
scroll to position [112, 0]
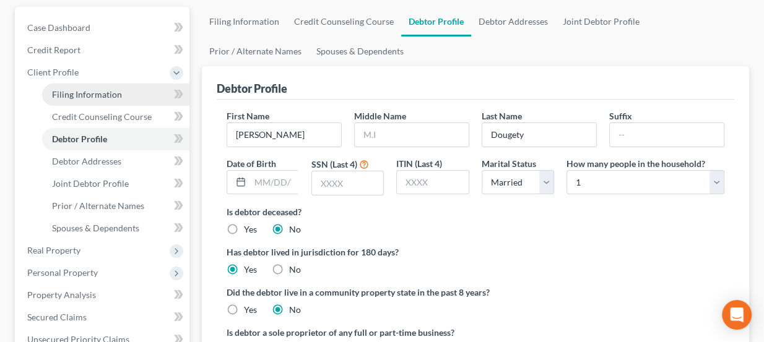
click at [107, 98] on link "Filing Information" at bounding box center [115, 95] width 147 height 22
select select "1"
select select "0"
select select "37"
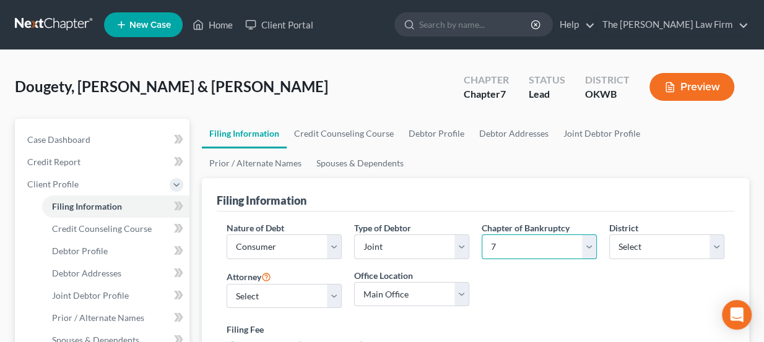
click at [529, 247] on select "Select 7 11 12 13" at bounding box center [539, 247] width 115 height 25
select select "3"
click at [482, 235] on select "Select 7 11 12 13" at bounding box center [539, 247] width 115 height 25
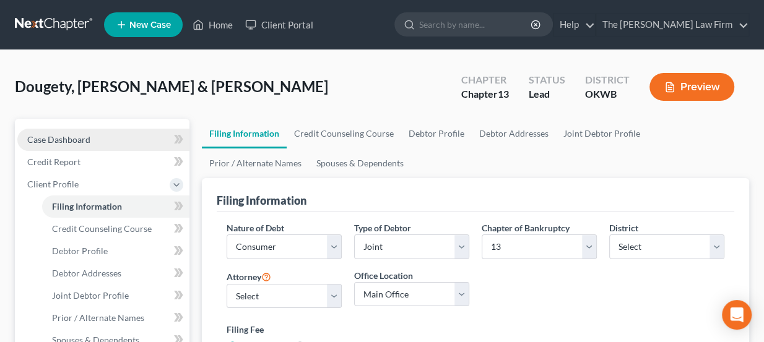
click at [73, 138] on span "Case Dashboard" at bounding box center [58, 139] width 63 height 11
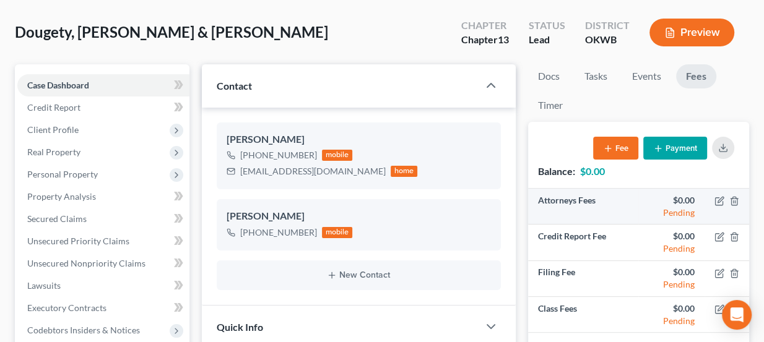
scroll to position [56, 0]
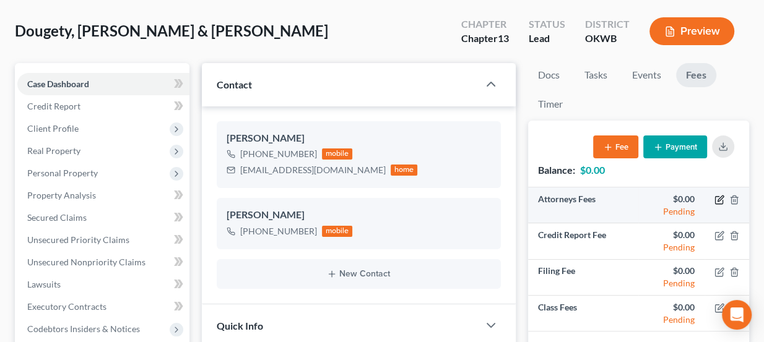
click at [717, 200] on icon "button" at bounding box center [720, 200] width 10 height 10
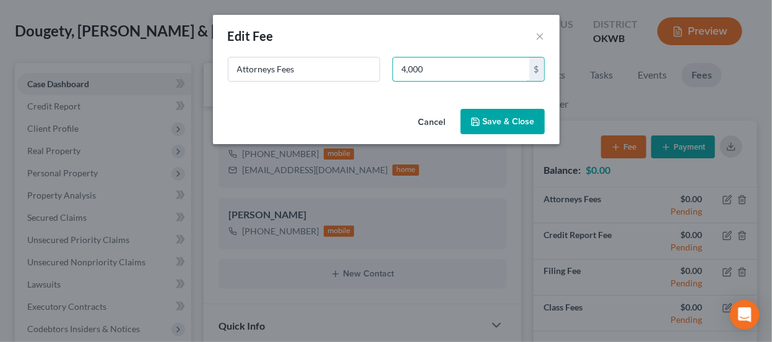
type input "4,000"
click at [507, 119] on button "Save & Close" at bounding box center [503, 122] width 84 height 26
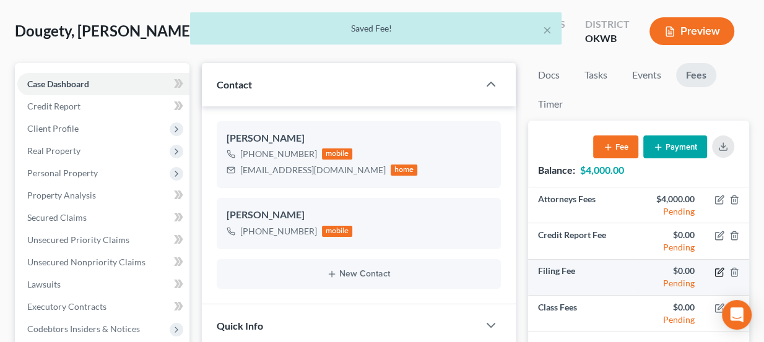
click at [722, 273] on icon "button" at bounding box center [720, 273] width 10 height 10
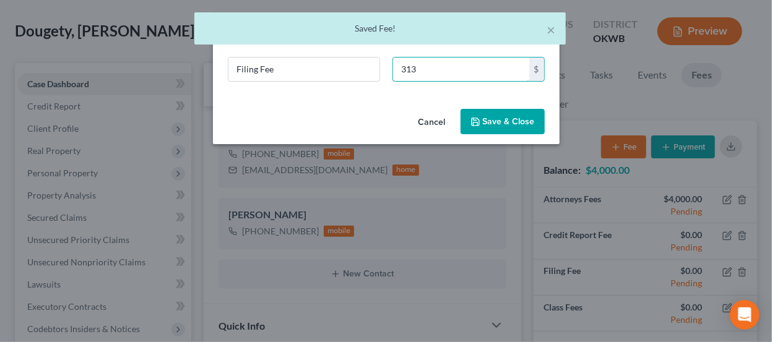
type input "313"
click at [507, 111] on button "Save & Close" at bounding box center [503, 122] width 84 height 26
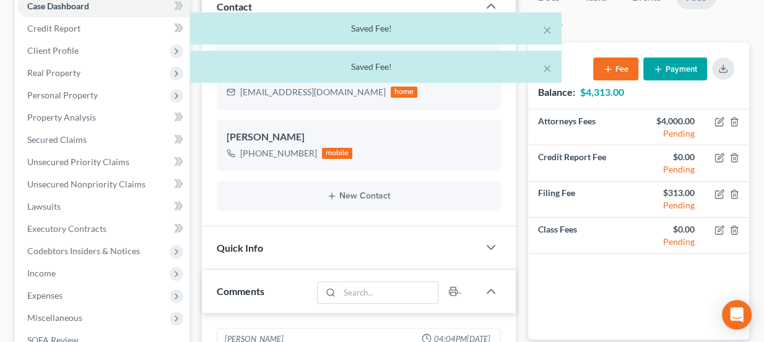
scroll to position [168, 0]
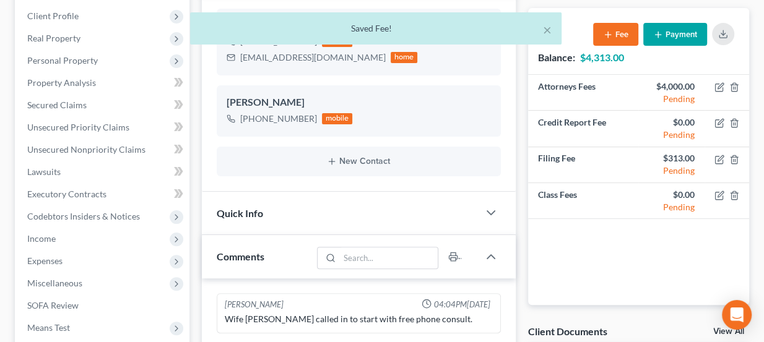
click at [312, 214] on div "Quick Info" at bounding box center [340, 213] width 277 height 43
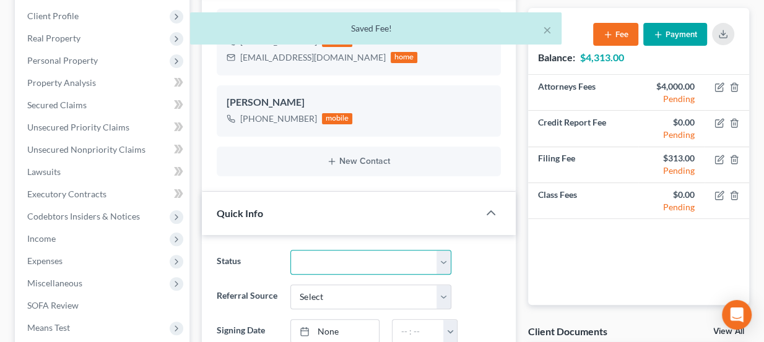
click at [330, 253] on select "Discharged Dismissed Filed Info Sent In Progress Lead Lost Lead Ready to File R…" at bounding box center [370, 262] width 161 height 25
select select "3"
click at [290, 250] on select "Discharged Dismissed Filed Info Sent In Progress Lead Lost Lead Ready to File R…" at bounding box center [370, 262] width 161 height 25
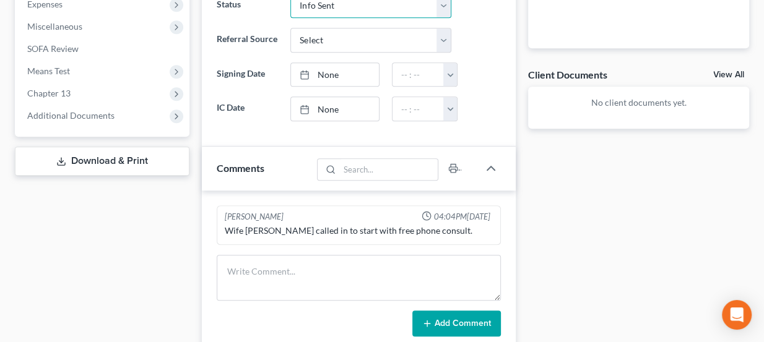
scroll to position [450, 0]
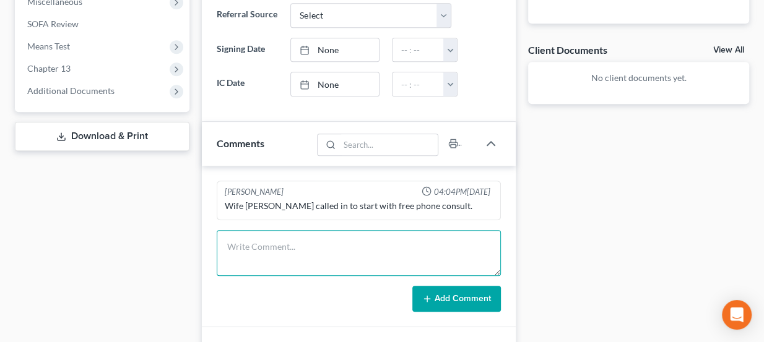
click at [321, 243] on textarea at bounding box center [359, 253] width 285 height 46
click at [439, 236] on textarea at bounding box center [359, 253] width 285 height 46
type textarea "Ch & district conf - sent docs"
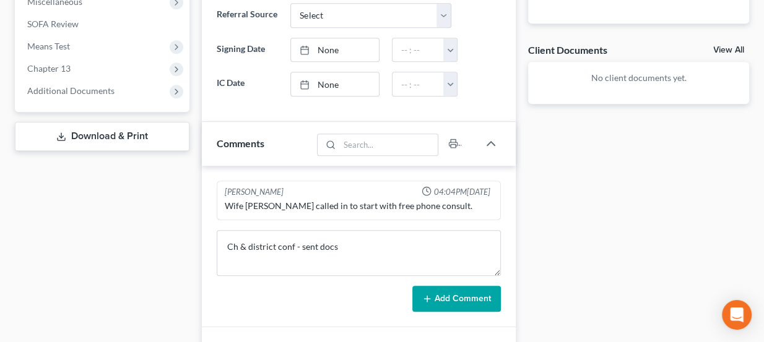
click at [482, 299] on button "Add Comment" at bounding box center [456, 299] width 89 height 26
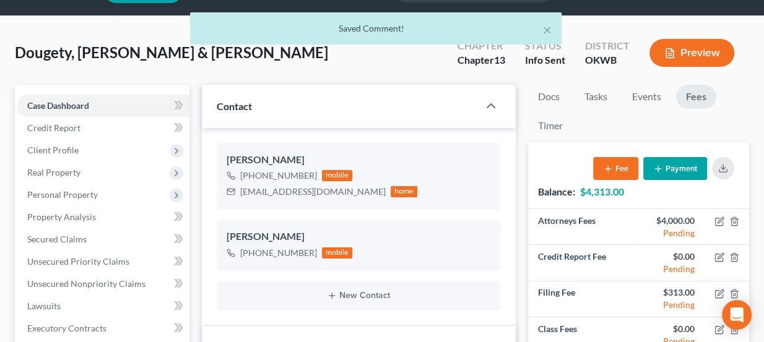
scroll to position [0, 0]
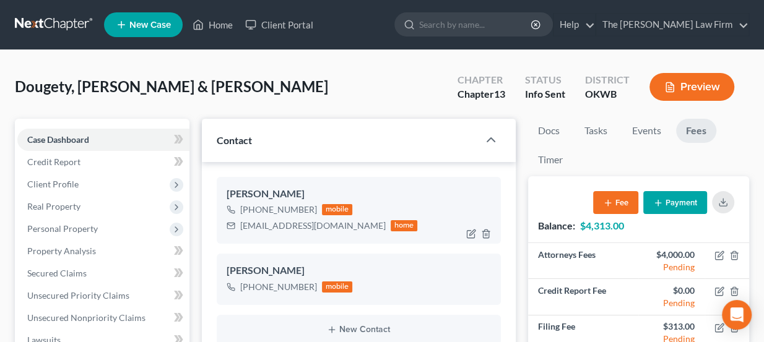
click at [271, 228] on div "brittanyboatman@yahoo.com" at bounding box center [313, 226] width 146 height 12
click at [271, 227] on div "brittanyboatman@yahoo.com" at bounding box center [313, 226] width 146 height 12
copy div "brittanyboatman@yahoo.com"
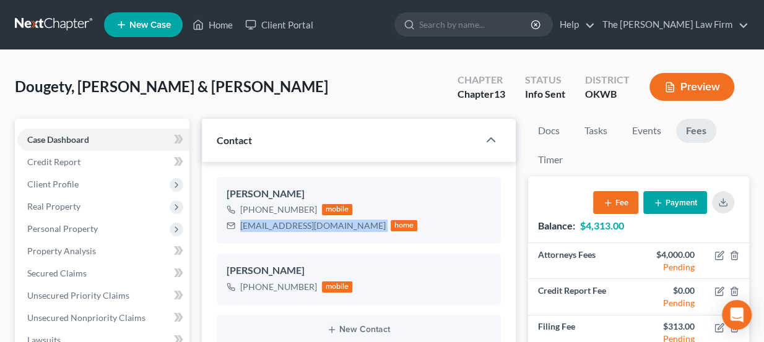
click at [59, 28] on link at bounding box center [54, 25] width 79 height 22
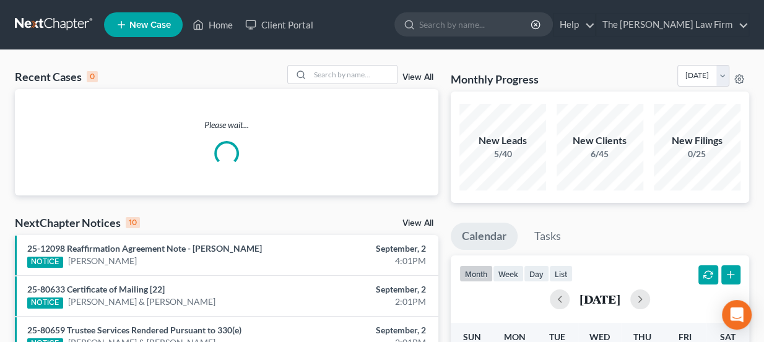
click at [160, 31] on link "New Case" at bounding box center [143, 24] width 79 height 25
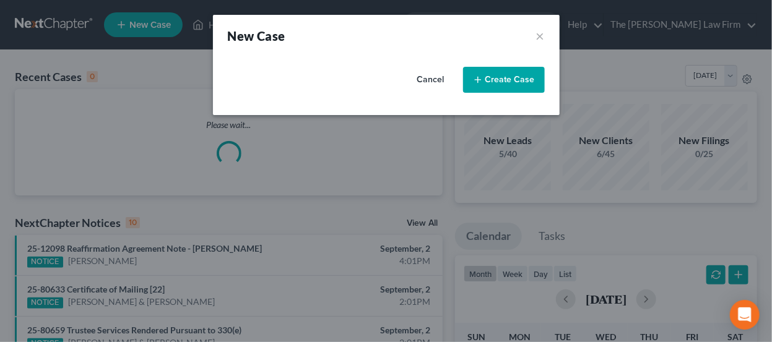
select select "65"
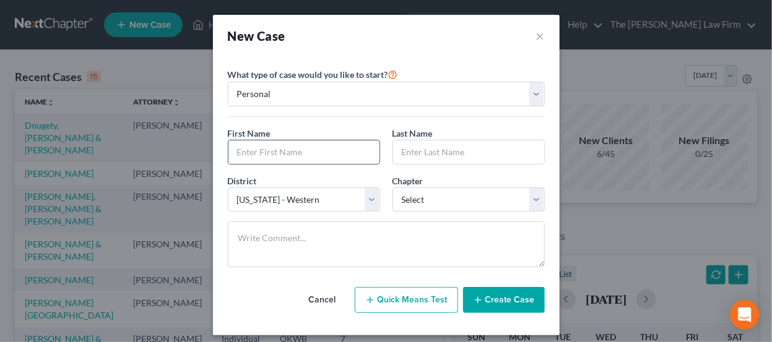
click at [323, 140] on div at bounding box center [304, 152] width 152 height 25
click at [323, 150] on input "text" at bounding box center [304, 153] width 151 height 24
click at [323, 151] on input "text" at bounding box center [304, 153] width 151 height 24
click at [303, 152] on input "text" at bounding box center [304, 153] width 151 height 24
drag, startPoint x: 274, startPoint y: 155, endPoint x: 279, endPoint y: 163, distance: 8.6
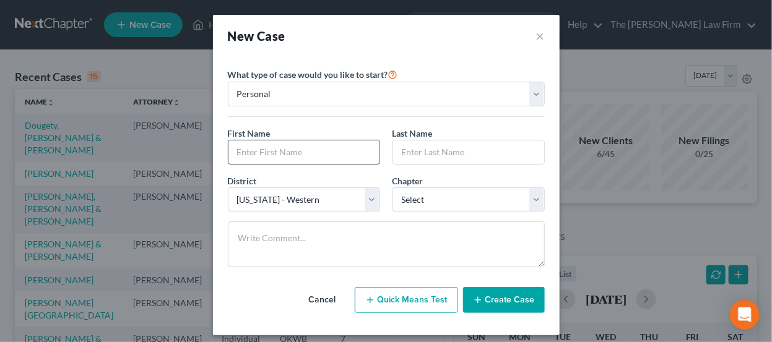
click at [274, 155] on input "text" at bounding box center [304, 153] width 151 height 24
drag, startPoint x: 286, startPoint y: 156, endPoint x: 157, endPoint y: 151, distance: 129.5
click at [157, 151] on div "New Case × Please select case type * Bankruptcy Bankruptcy What type of case wo…" at bounding box center [386, 171] width 772 height 342
type input "[PERSON_NAME]"
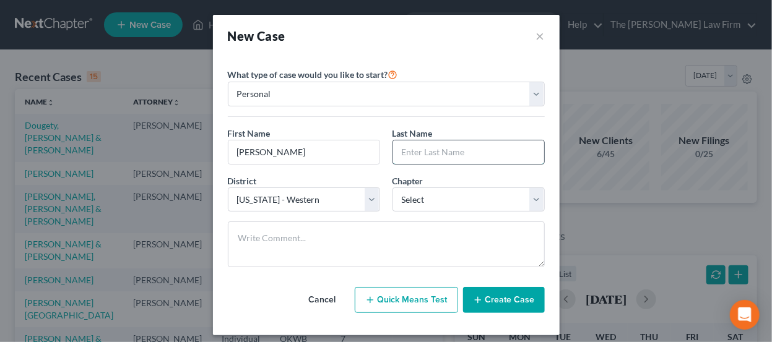
click at [432, 145] on input "text" at bounding box center [468, 153] width 151 height 24
type input "Cloud"
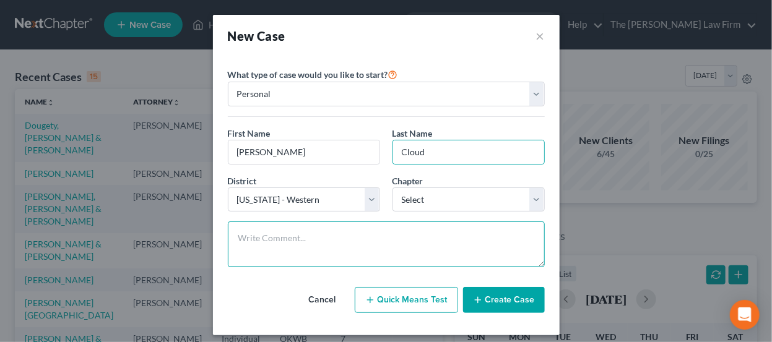
click at [297, 246] on textarea at bounding box center [386, 245] width 317 height 46
paste textarea "He can’t file until [DATE]. I’m putting him on the calendar for a call them. He…"
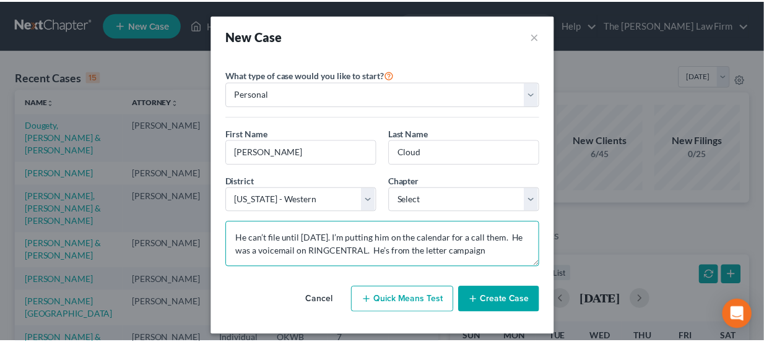
scroll to position [2, 0]
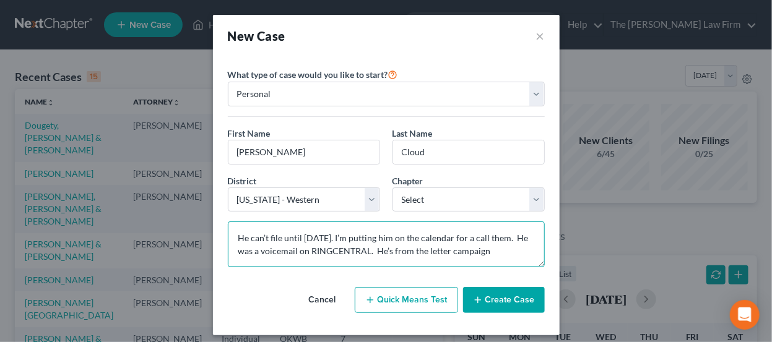
click at [233, 230] on textarea "He can’t file until [DATE]. I’m putting him on the calendar for a call them. He…" at bounding box center [386, 245] width 317 height 46
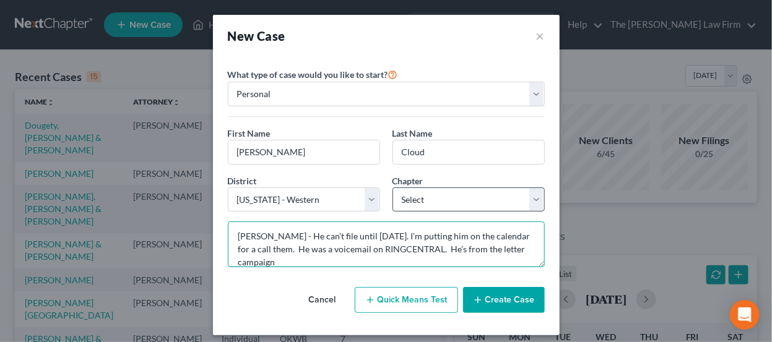
type textarea "[PERSON_NAME] - He can’t file until [DATE]. I’m putting him on the calendar for…"
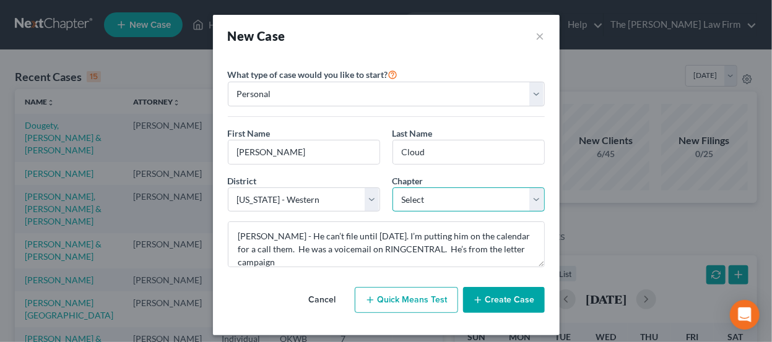
click at [463, 198] on select "Select 7 11 12 13" at bounding box center [469, 200] width 152 height 25
select select "0"
click at [393, 188] on select "Select 7 11 12 13" at bounding box center [469, 200] width 152 height 25
click at [490, 301] on button "Create Case" at bounding box center [504, 300] width 82 height 26
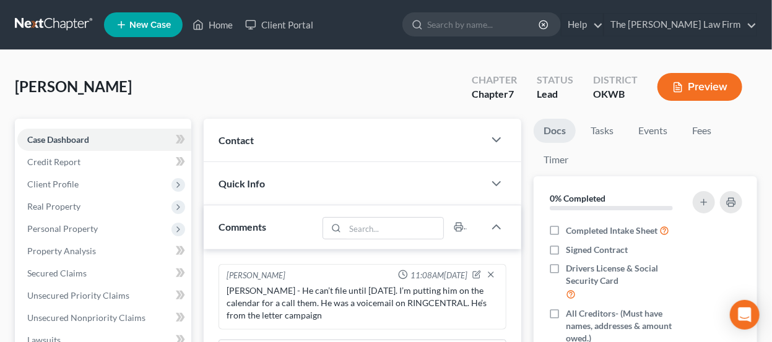
click at [270, 136] on div "Contact" at bounding box center [344, 140] width 281 height 43
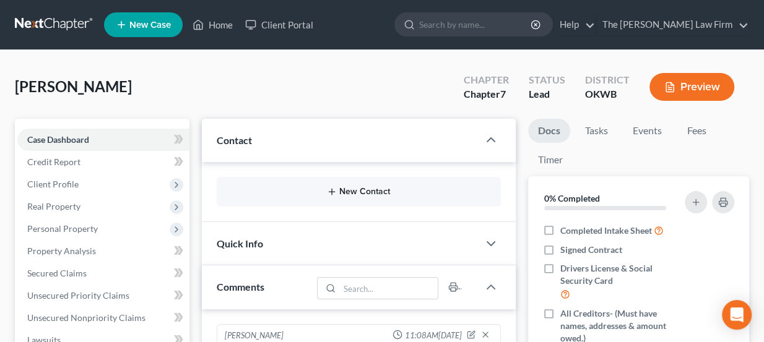
click at [339, 192] on button "New Contact" at bounding box center [359, 192] width 265 height 10
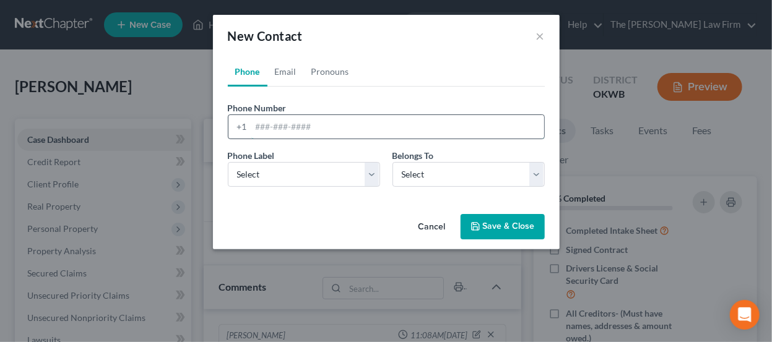
click at [359, 118] on input "tel" at bounding box center [397, 127] width 293 height 24
paste input "580-644-6247 Edcloyd78@gmail.com"
drag, startPoint x: 409, startPoint y: 128, endPoint x: 313, endPoint y: 125, distance: 96.6
click at [313, 125] on input "580-644-6247 Edcloyd78@gmail.com" at bounding box center [397, 127] width 293 height 24
type input "580-644-6247"
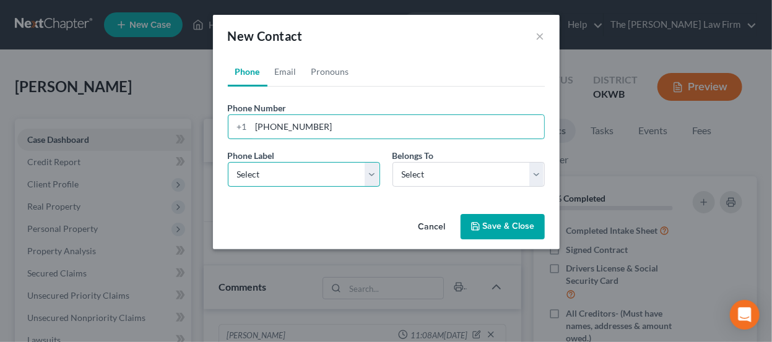
click at [294, 180] on select "Select Mobile Home Work Other" at bounding box center [304, 174] width 152 height 25
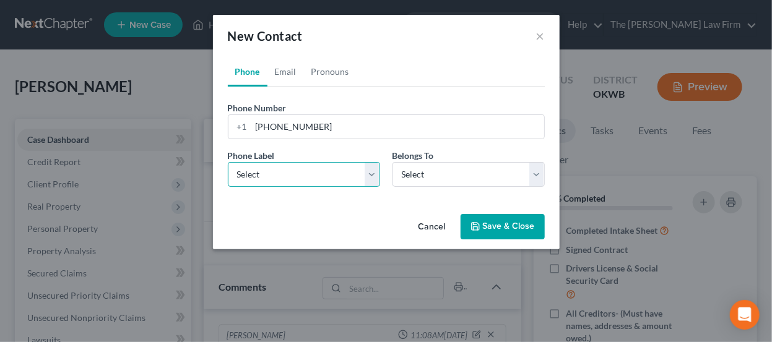
select select "0"
click at [228, 162] on select "Select Mobile Home Work Other" at bounding box center [304, 174] width 152 height 25
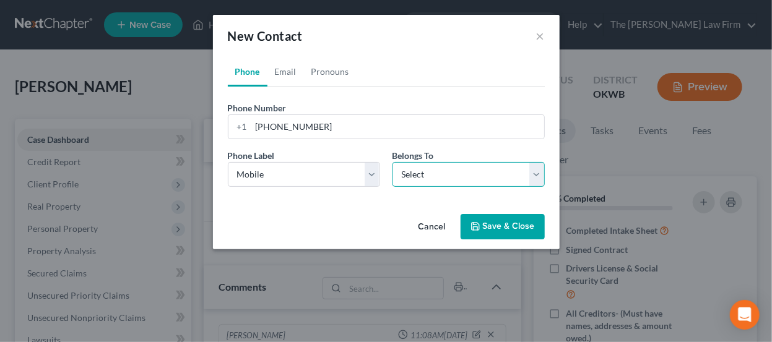
click at [430, 175] on select "Select Client Other" at bounding box center [469, 174] width 152 height 25
select select "0"
click at [393, 162] on select "Select Client Other" at bounding box center [469, 174] width 152 height 25
drag, startPoint x: 293, startPoint y: 68, endPoint x: 305, endPoint y: 110, distance: 43.1
click at [292, 68] on link "Email" at bounding box center [286, 72] width 37 height 30
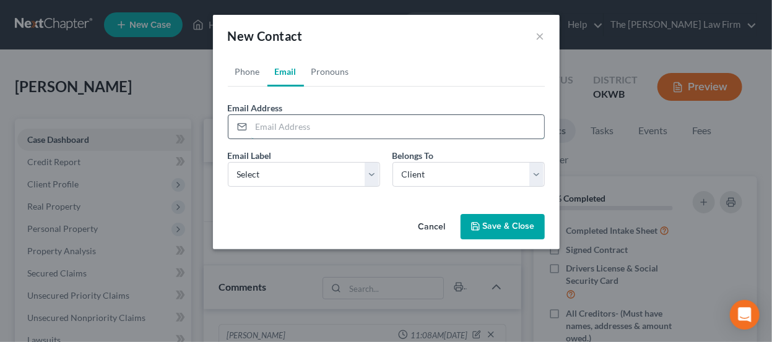
paste input "Edcloyd78@gmail.com"
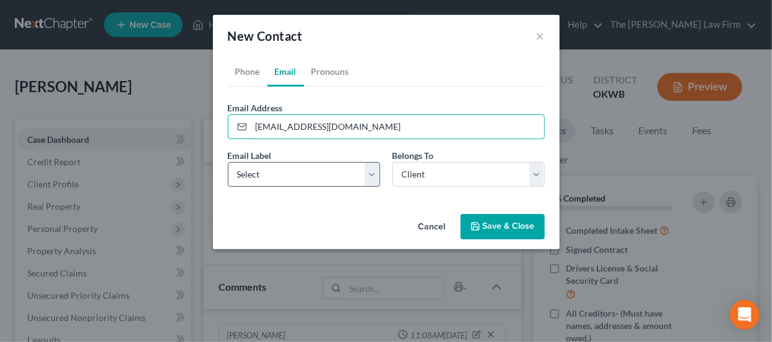
type input "Edcloyd78@gmail.com"
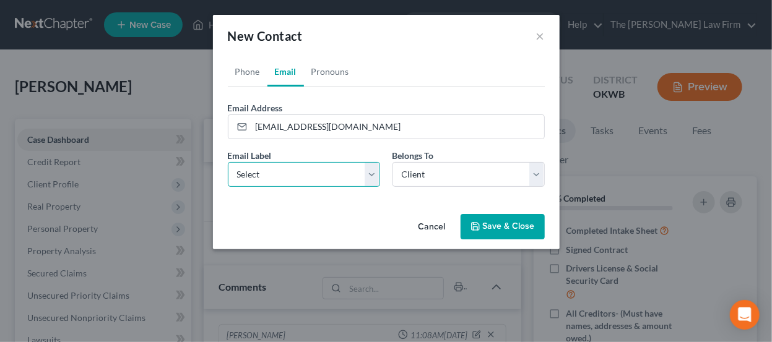
drag, startPoint x: 320, startPoint y: 176, endPoint x: 320, endPoint y: 184, distance: 8.1
click at [320, 176] on select "Select Home Work Other" at bounding box center [304, 174] width 152 height 25
select select "0"
click at [228, 162] on select "Select Home Work Other" at bounding box center [304, 174] width 152 height 25
click at [492, 225] on button "Save & Close" at bounding box center [503, 227] width 84 height 26
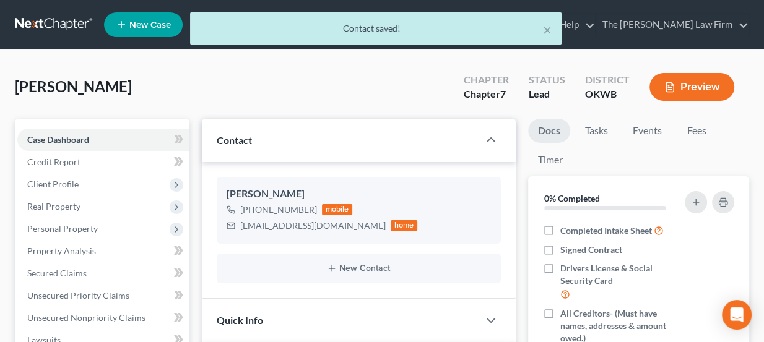
click at [81, 12] on div "× Contact saved!" at bounding box center [376, 31] width 764 height 38
click at [77, 23] on div "× Contact saved!" at bounding box center [376, 31] width 764 height 38
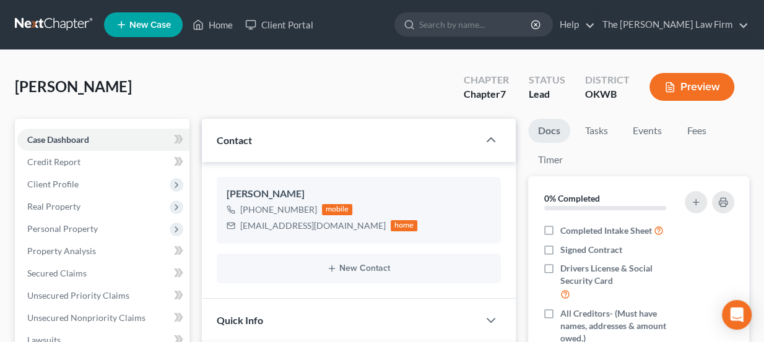
click at [56, 26] on link at bounding box center [54, 25] width 79 height 22
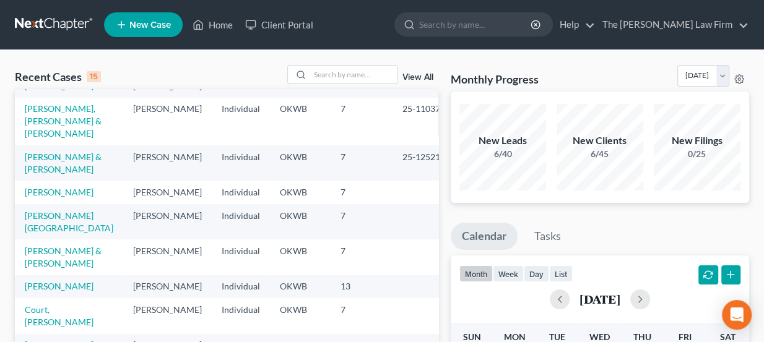
scroll to position [112, 0]
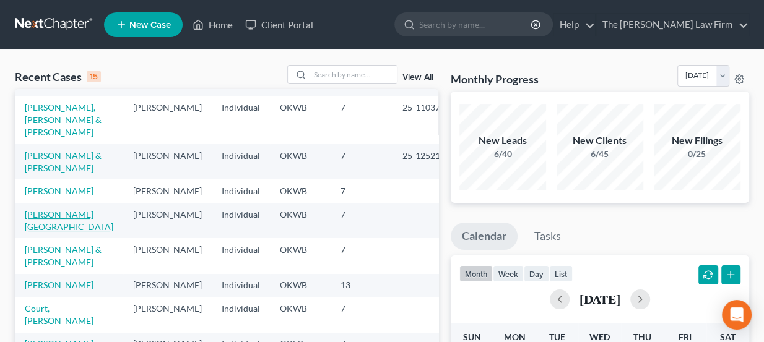
click at [79, 209] on link "[PERSON_NAME][GEOGRAPHIC_DATA]" at bounding box center [69, 220] width 89 height 23
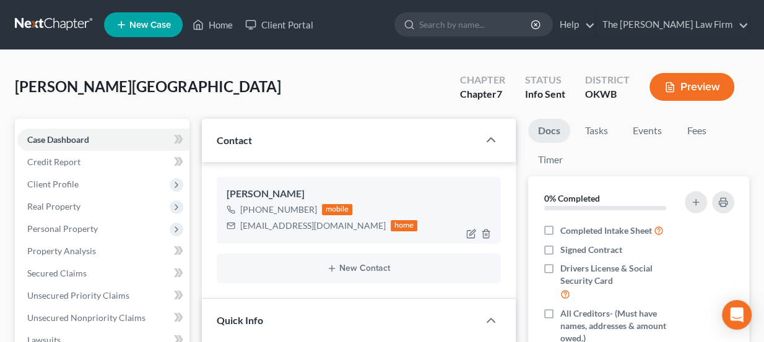
click at [269, 227] on div "[EMAIL_ADDRESS][DOMAIN_NAME]" at bounding box center [313, 226] width 146 height 12
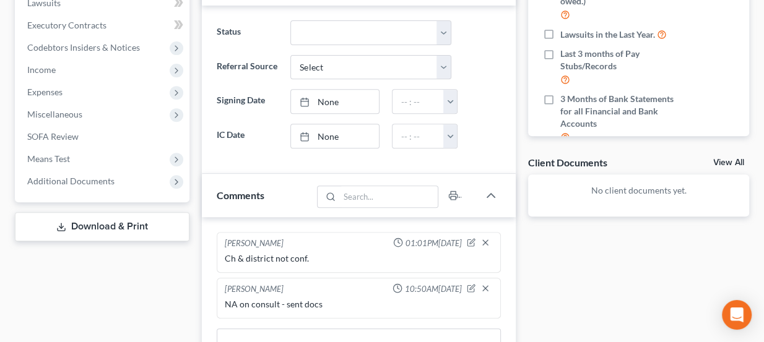
scroll to position [563, 0]
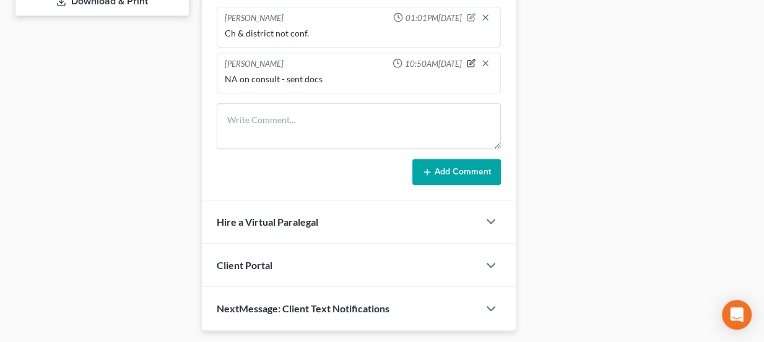
click at [473, 59] on icon "button" at bounding box center [471, 63] width 9 height 9
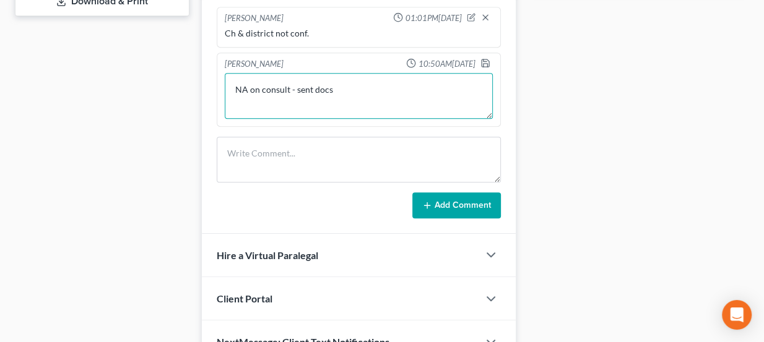
click at [372, 88] on textarea "NA on consult - sent docs" at bounding box center [359, 96] width 269 height 46
type textarea "NA on consult - sent docs + eSig"
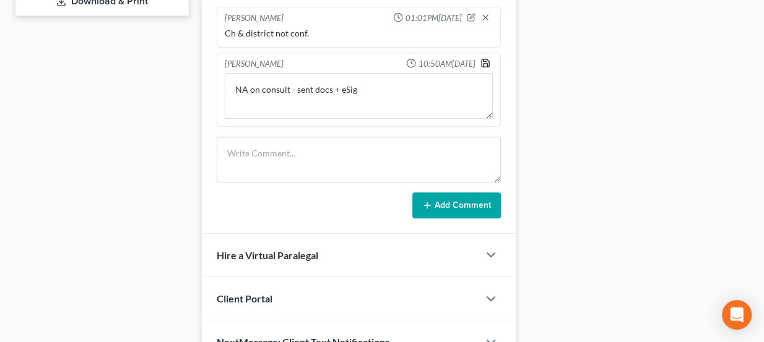
click at [482, 60] on icon "button" at bounding box center [485, 62] width 7 height 7
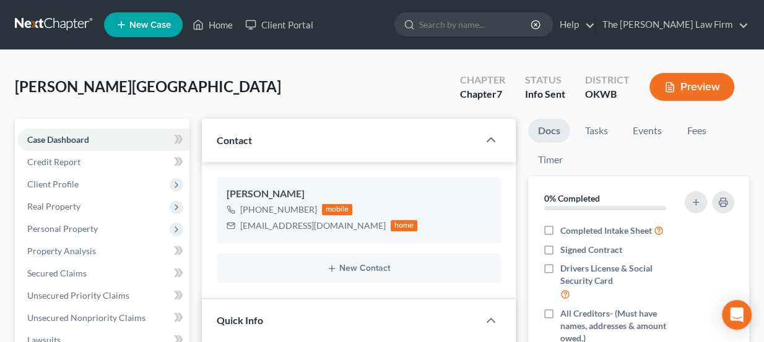
scroll to position [0, 0]
click at [68, 20] on link at bounding box center [54, 25] width 79 height 22
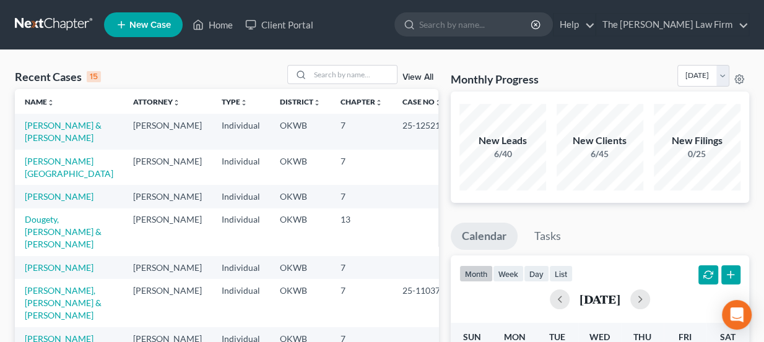
click at [52, 334] on link "Smith, Brittney" at bounding box center [59, 339] width 69 height 11
select select "3"
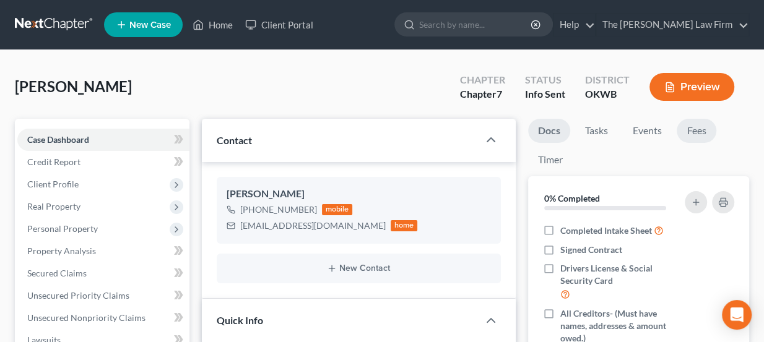
click at [697, 137] on link "Fees" at bounding box center [697, 131] width 40 height 24
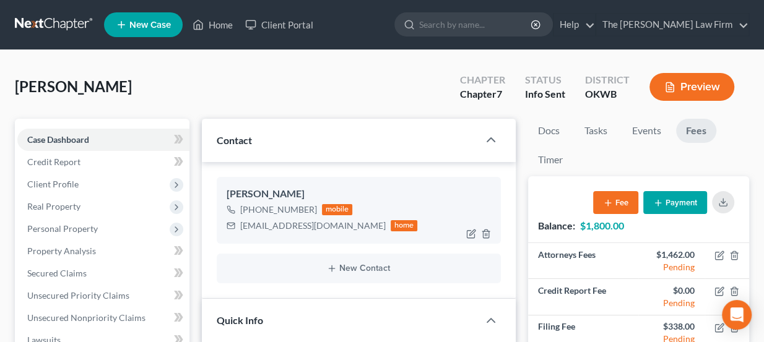
click at [299, 227] on div "[EMAIL_ADDRESS][DOMAIN_NAME]" at bounding box center [313, 226] width 146 height 12
copy div "brittneysmith6@icloud.com"
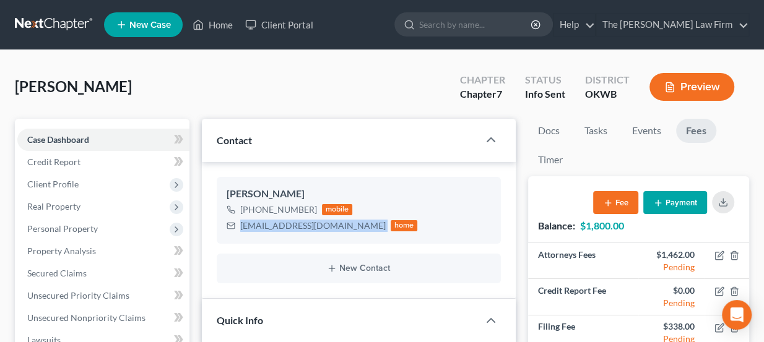
click at [37, 20] on link at bounding box center [54, 25] width 79 height 22
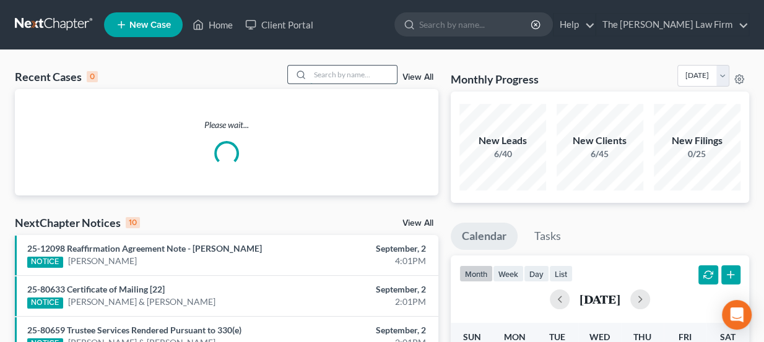
click at [384, 77] on input "search" at bounding box center [353, 75] width 87 height 18
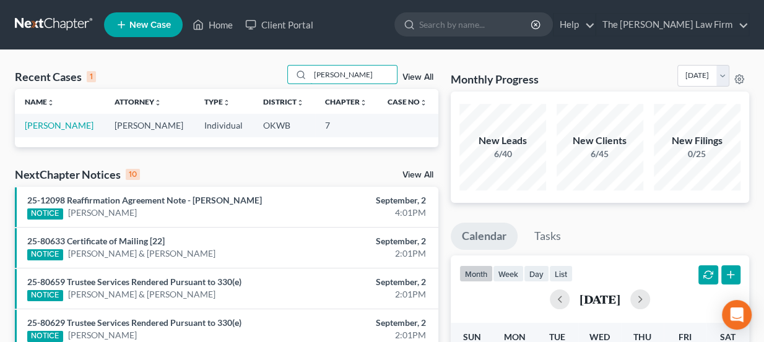
type input "[PERSON_NAME]"
click at [58, 122] on link "[PERSON_NAME]" at bounding box center [59, 125] width 69 height 11
select select "3"
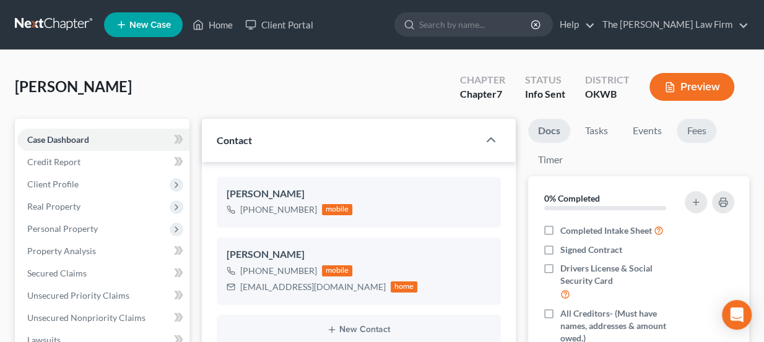
click at [705, 128] on link "Fees" at bounding box center [697, 131] width 40 height 24
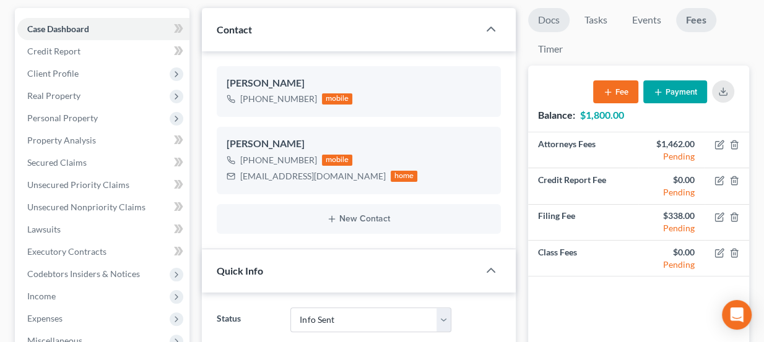
scroll to position [112, 0]
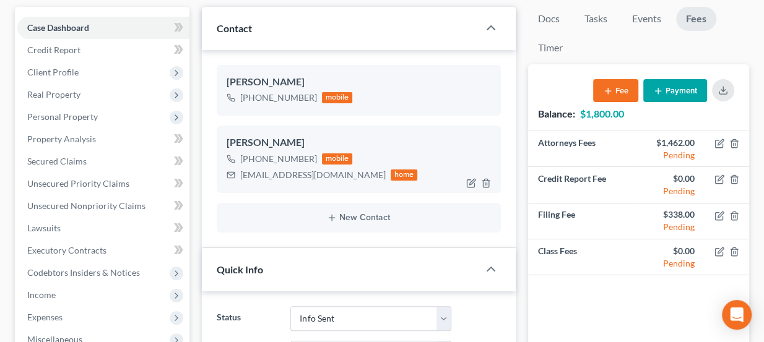
click at [291, 176] on div "[EMAIL_ADDRESS][DOMAIN_NAME]" at bounding box center [313, 175] width 146 height 12
click at [291, 176] on div "brittneysmith6@icloud.com" at bounding box center [313, 175] width 146 height 12
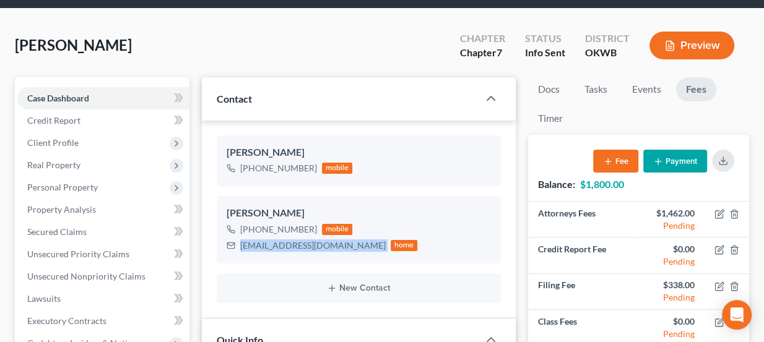
scroll to position [0, 0]
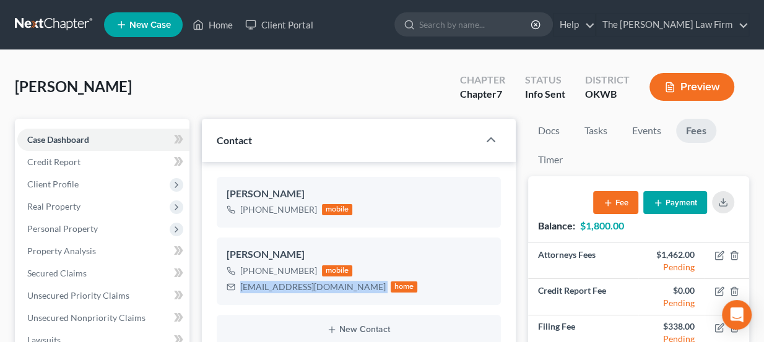
click at [45, 24] on link at bounding box center [54, 25] width 79 height 22
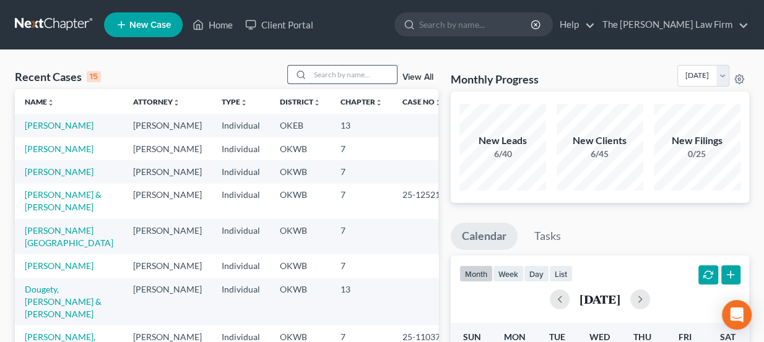
click at [330, 79] on input "search" at bounding box center [353, 75] width 87 height 18
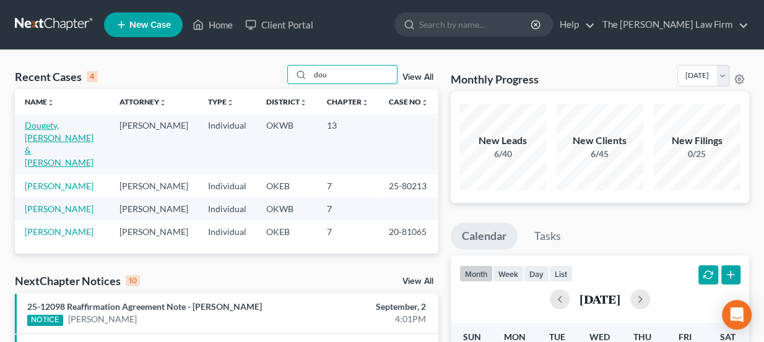
type input "dou"
click at [61, 129] on link "Dougety, [PERSON_NAME] & [PERSON_NAME]" at bounding box center [59, 144] width 69 height 48
select select "3"
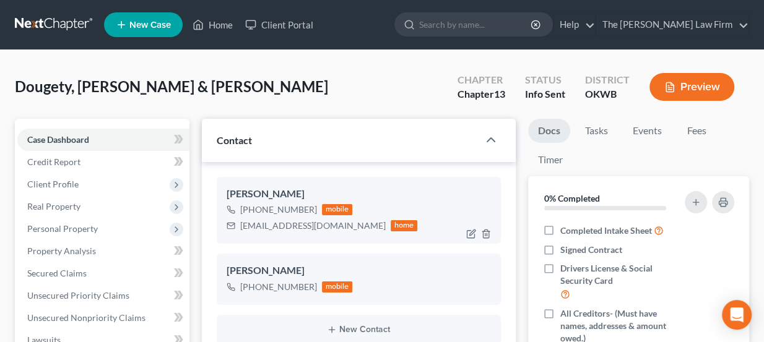
scroll to position [56, 0]
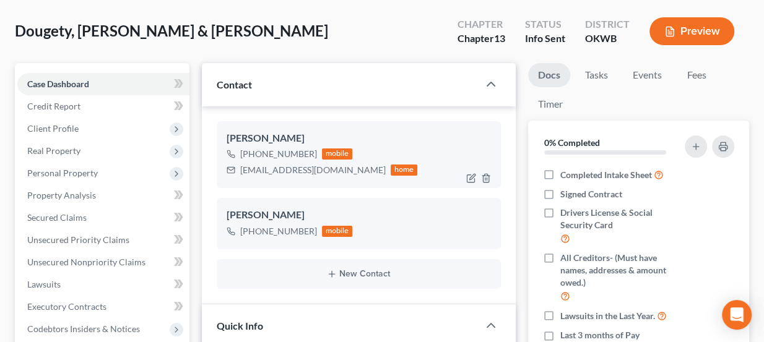
click at [277, 165] on div "brittanyboatman@yahoo.com" at bounding box center [313, 170] width 146 height 12
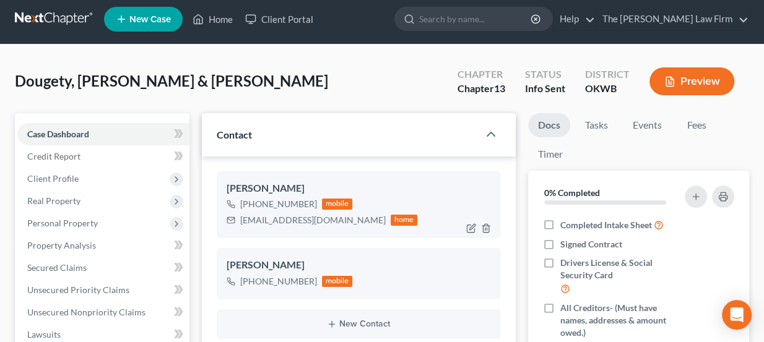
scroll to position [0, 0]
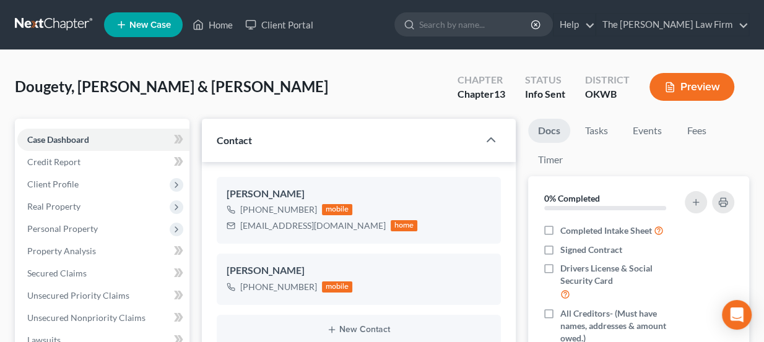
click at [603, 70] on div "District OKWB" at bounding box center [607, 88] width 64 height 37
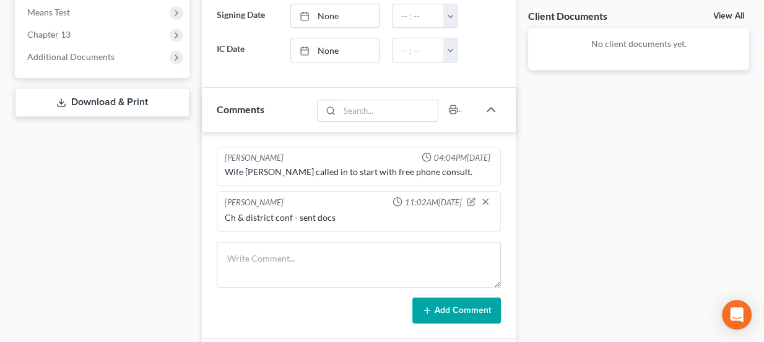
scroll to position [507, 0]
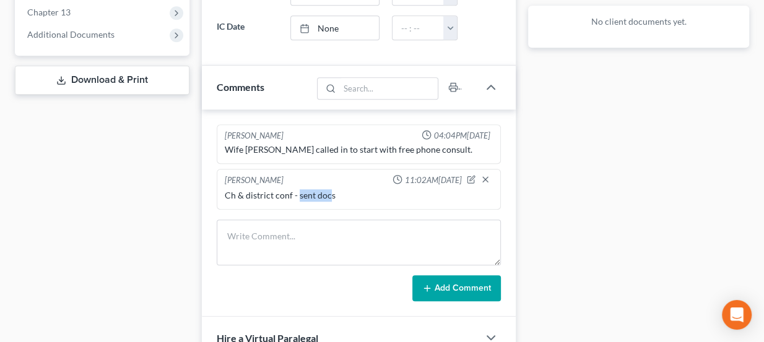
drag, startPoint x: 300, startPoint y: 190, endPoint x: 334, endPoint y: 194, distance: 35.0
click at [332, 193] on div "Ch & district conf - sent docs" at bounding box center [359, 196] width 269 height 12
click at [334, 194] on div "Ch & district conf - sent docs" at bounding box center [359, 196] width 269 height 12
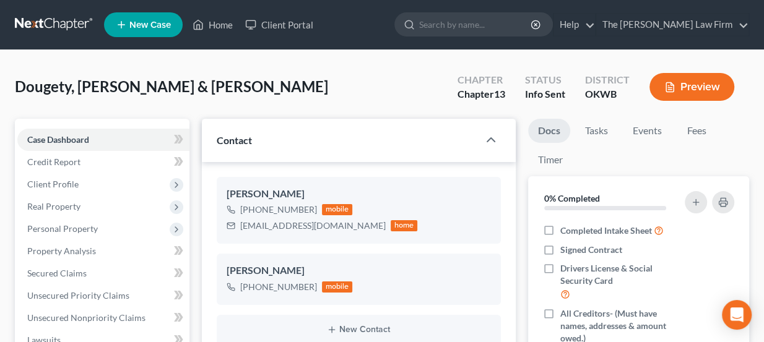
scroll to position [0, 0]
drag, startPoint x: 536, startPoint y: 113, endPoint x: 524, endPoint y: 97, distance: 20.8
click at [524, 97] on div "Status Info Sent" at bounding box center [545, 88] width 60 height 37
click at [288, 221] on div "brittanyboatman@yahoo.com" at bounding box center [313, 226] width 146 height 12
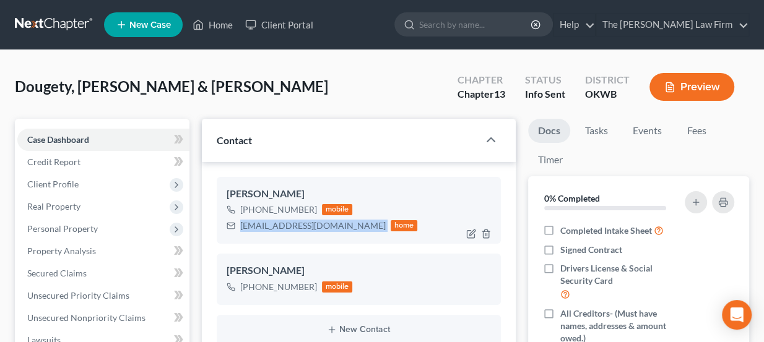
click at [287, 223] on div "brittanyboatman@yahoo.com" at bounding box center [313, 226] width 146 height 12
copy div "brittanyboatman@yahoo.com"
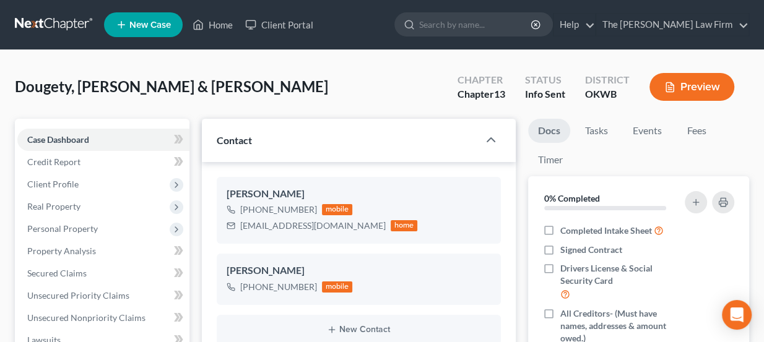
click at [138, 84] on span "Dougety, [PERSON_NAME] & [PERSON_NAME]" at bounding box center [171, 86] width 313 height 18
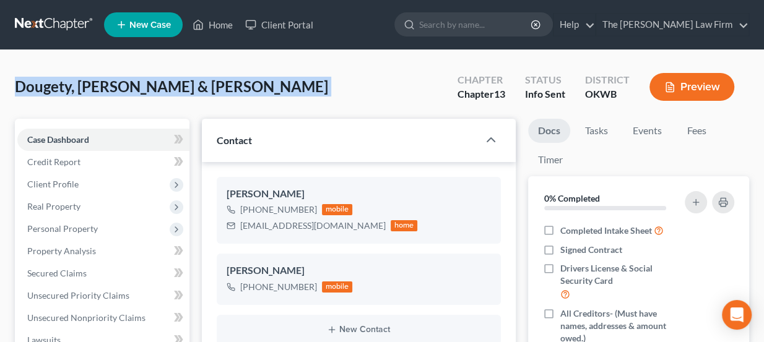
click at [138, 84] on span "Dougety, [PERSON_NAME] & [PERSON_NAME]" at bounding box center [171, 86] width 313 height 18
copy div "Dougety, Jody & Brittany Upgraded"
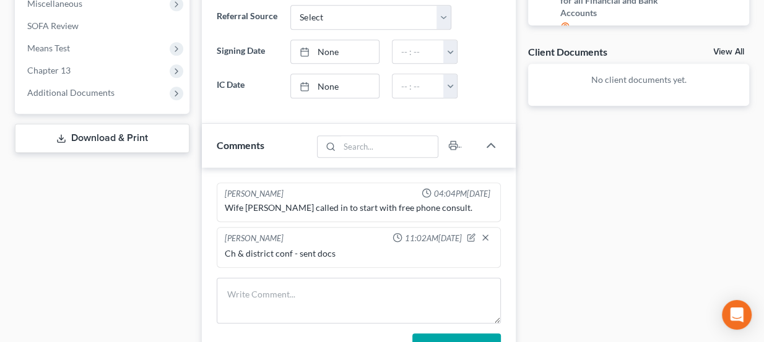
scroll to position [450, 0]
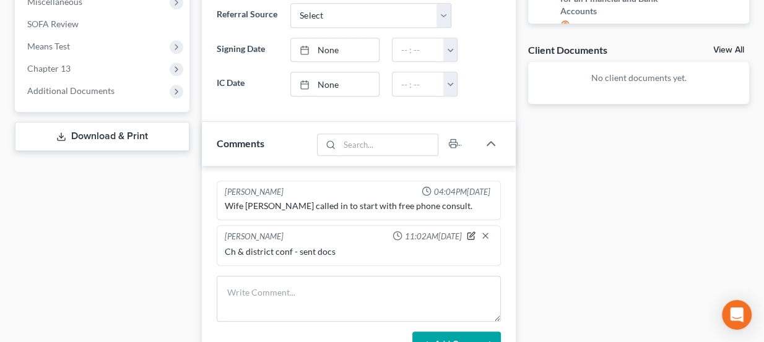
click at [468, 232] on icon "button" at bounding box center [471, 236] width 9 height 9
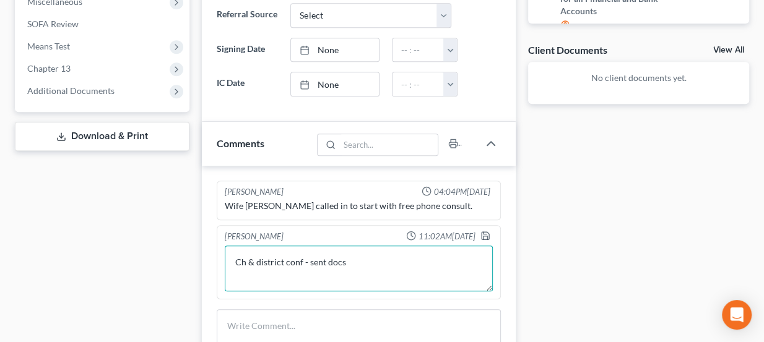
click at [349, 261] on textarea "Ch & district conf - sent docs" at bounding box center [359, 269] width 269 height 46
type textarea "Ch & district conf - sent docs + eSig"
click at [482, 231] on icon "button" at bounding box center [486, 236] width 10 height 10
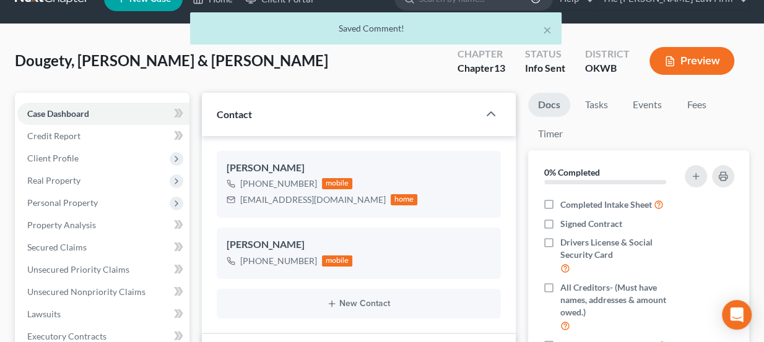
scroll to position [0, 0]
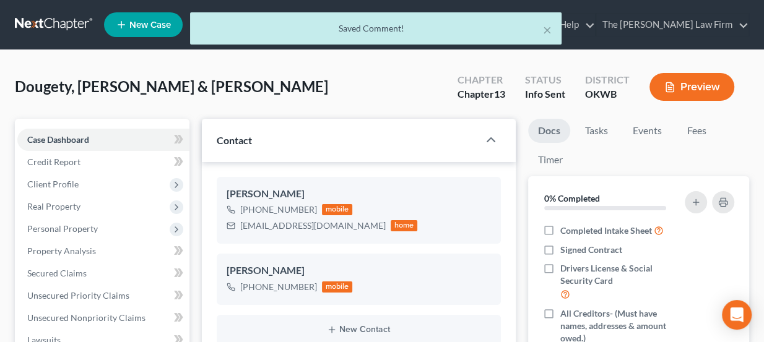
click at [61, 25] on div "× Saved Comment!" at bounding box center [376, 31] width 764 height 38
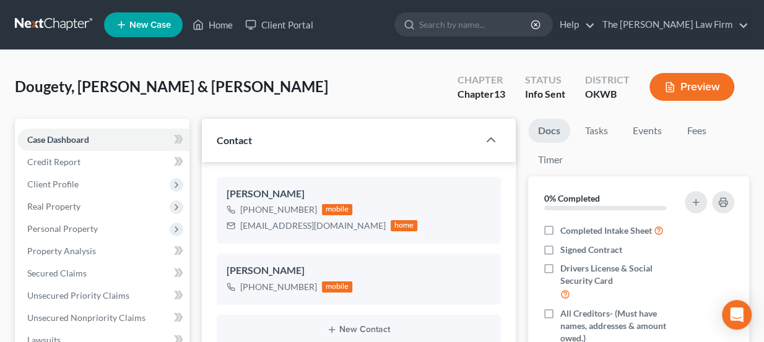
click at [80, 24] on link at bounding box center [54, 25] width 79 height 22
